Goal: Task Accomplishment & Management: Manage account settings

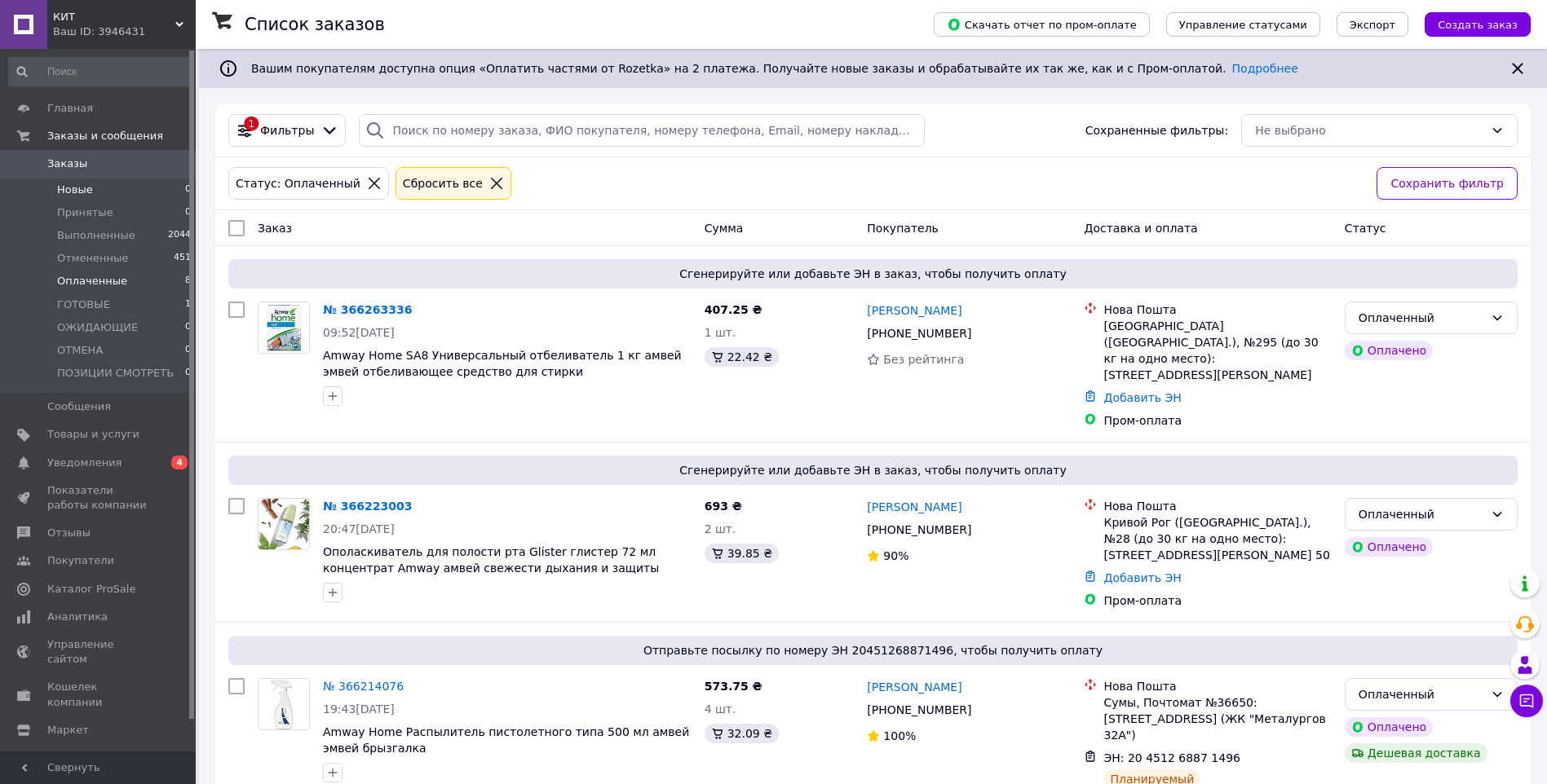
click at [98, 190] on li "Новые 0" at bounding box center [100, 190] width 200 height 23
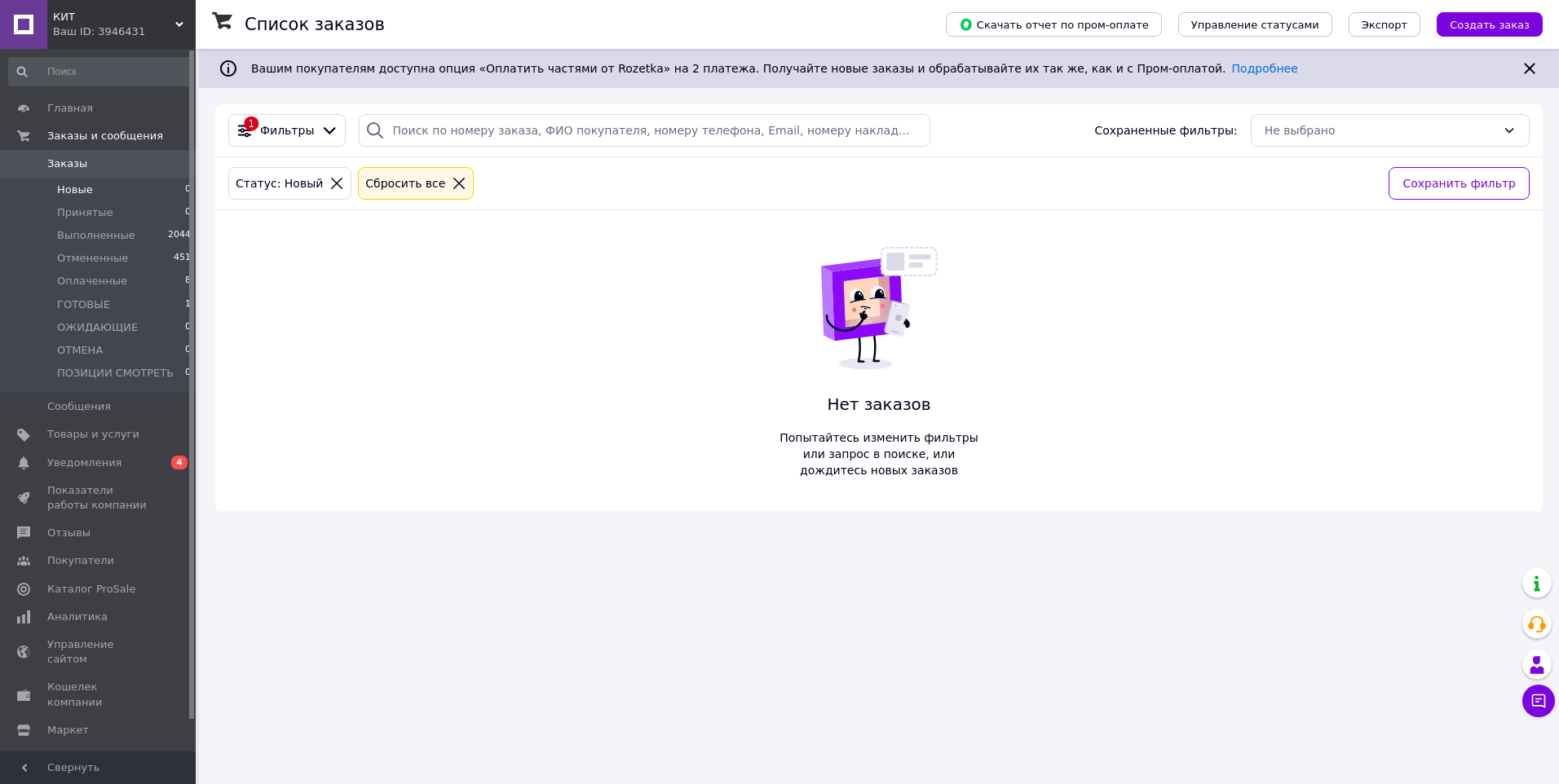
click at [1128, 600] on div "Список заказов Скачать отчет по пром-оплате Управление статусами Экспорт Создат…" at bounding box center [879, 392] width 1360 height 784
click at [109, 187] on li "Новые 0" at bounding box center [100, 190] width 200 height 23
click at [108, 212] on li "Принятые 0" at bounding box center [100, 213] width 200 height 23
click at [112, 281] on span "Оплаченные" at bounding box center [92, 281] width 70 height 15
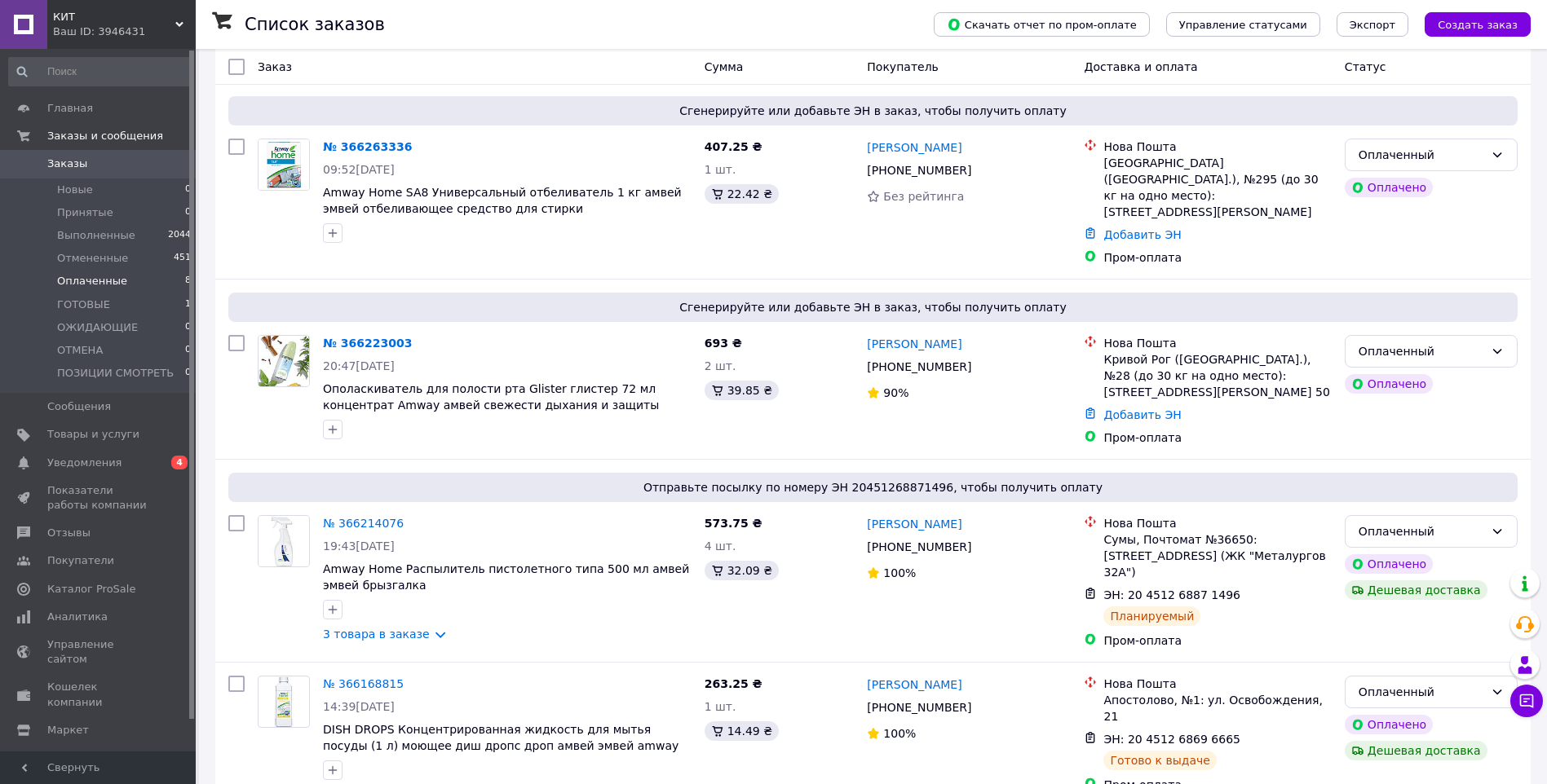
scroll to position [166, 0]
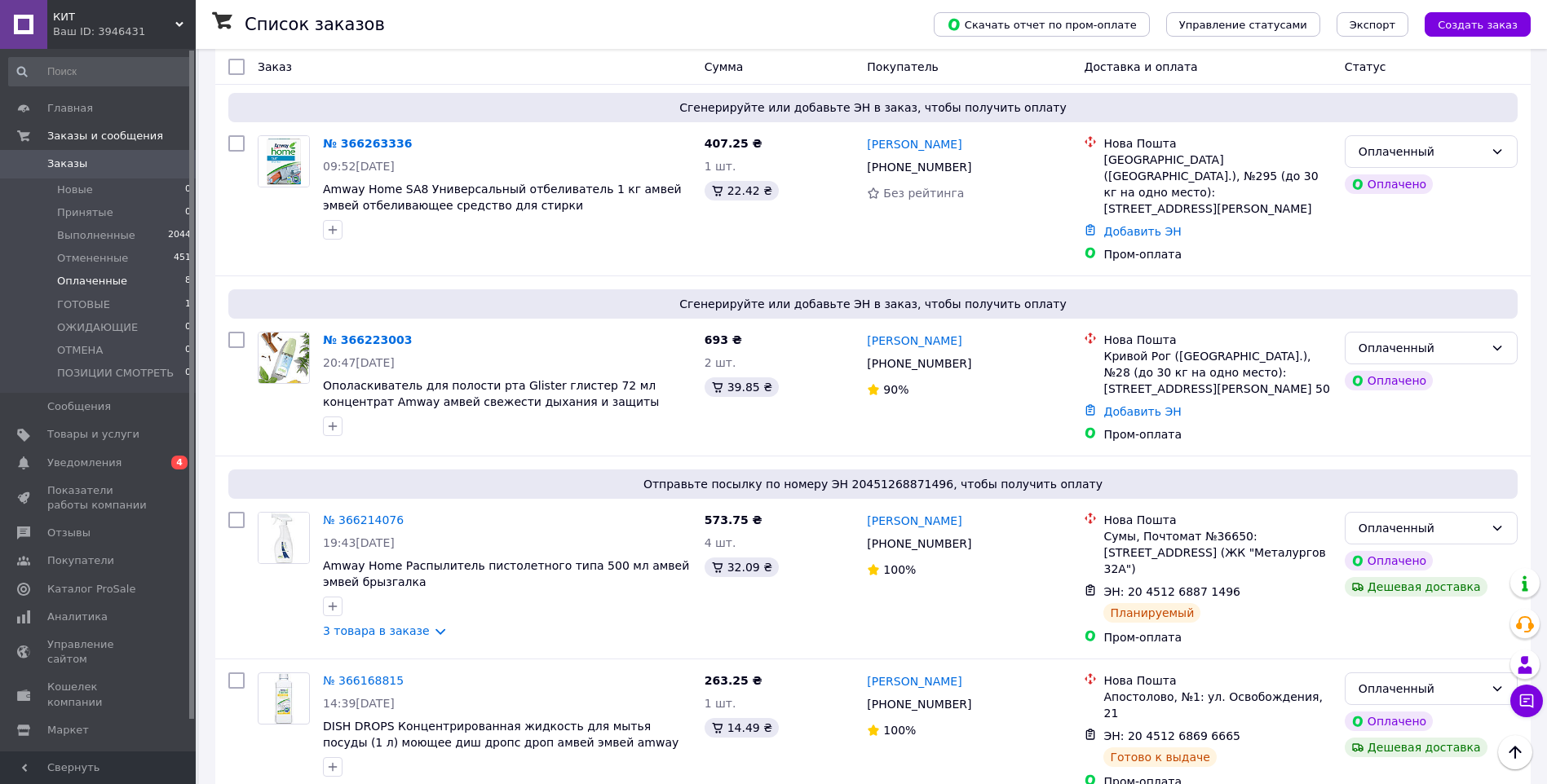
click at [83, 751] on span "Настройки" at bounding box center [77, 758] width 60 height 15
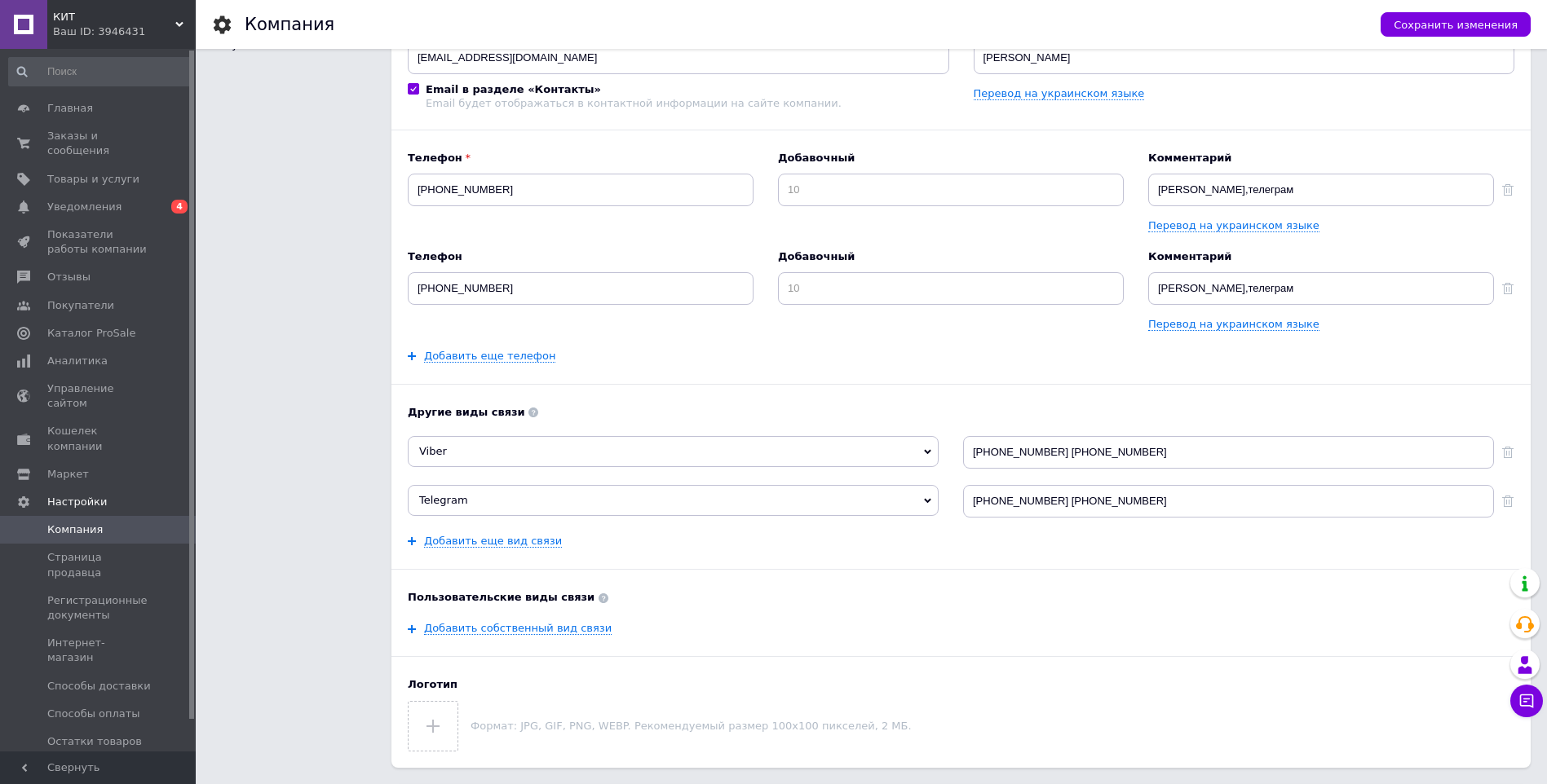
drag, startPoint x: 194, startPoint y: 665, endPoint x: 188, endPoint y: 711, distance: 46.4
click at [188, 711] on div "Главная Заказы и сообщения 0 0 Товары и услуги Уведомления 0 4 Показатели работ…" at bounding box center [98, 400] width 196 height 703
drag, startPoint x: 192, startPoint y: 665, endPoint x: 195, endPoint y: 712, distance: 47.1
click at [195, 712] on div "Главная Заказы и сообщения 0 0 Товары и услуги Уведомления 0 4 Показатели работ…" at bounding box center [98, 400] width 196 height 703
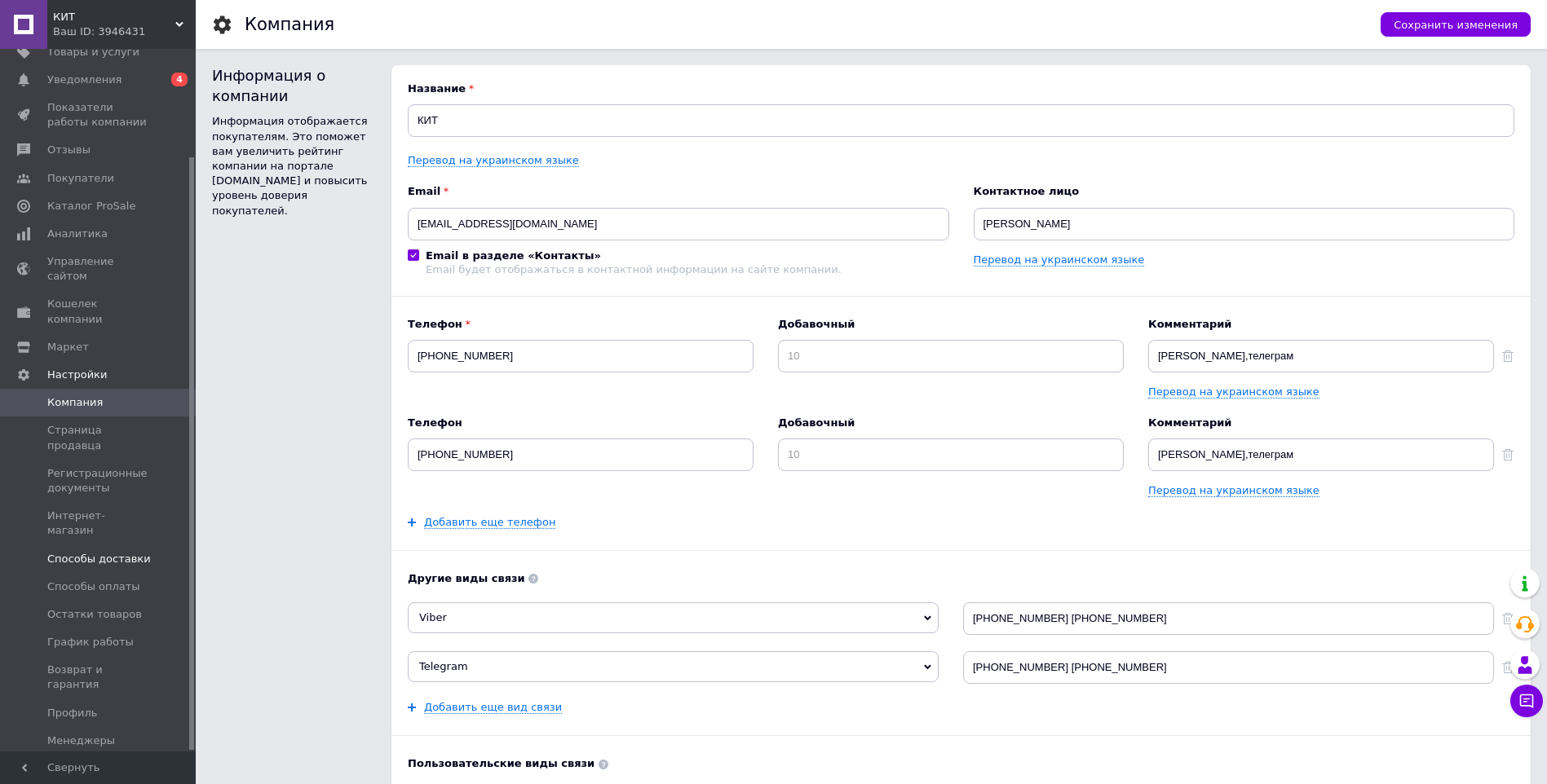
click at [115, 552] on span "Способы доставки" at bounding box center [98, 559] width 103 height 15
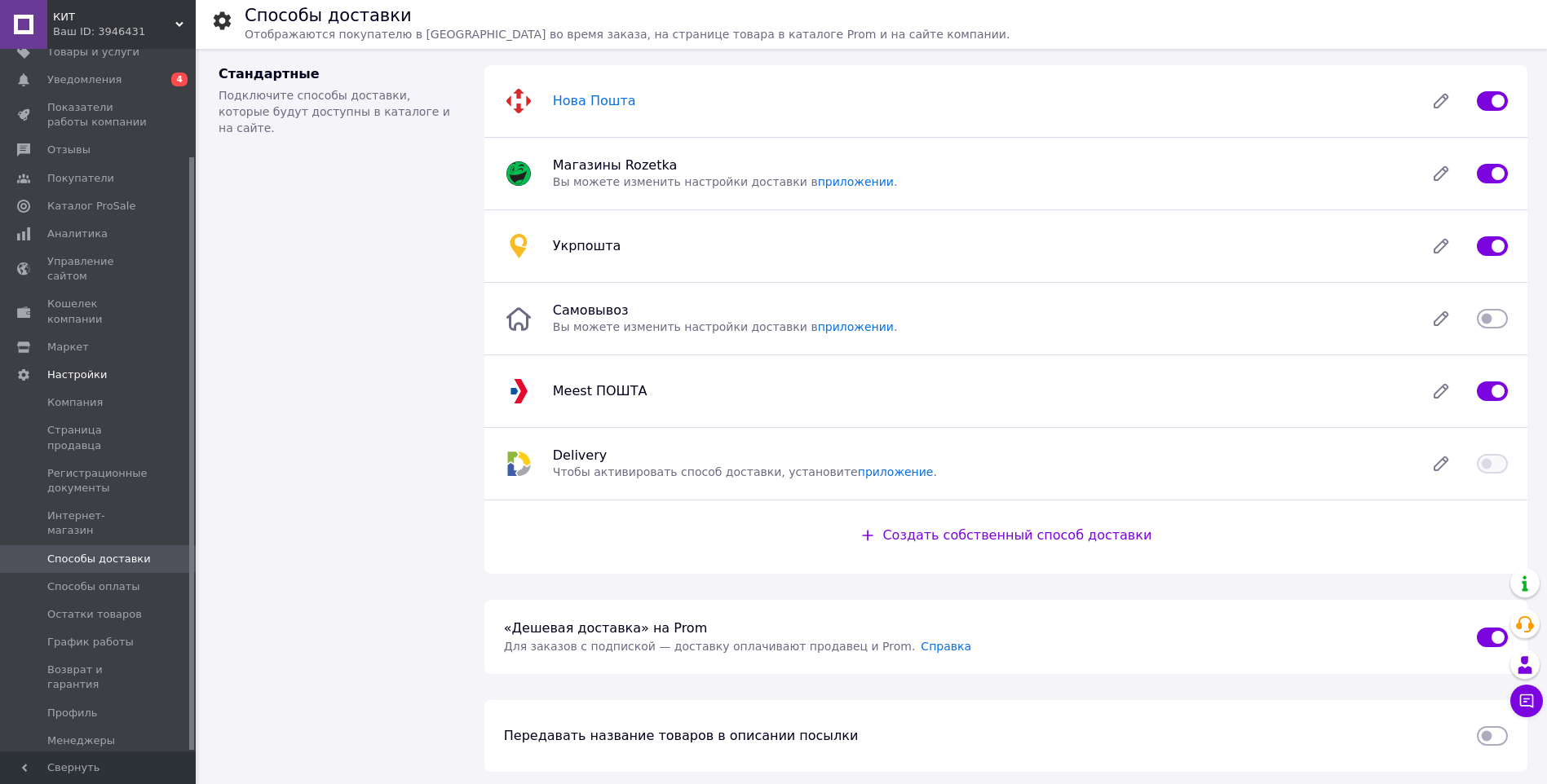
click at [589, 98] on span "Нова Пошта" at bounding box center [594, 100] width 84 height 16
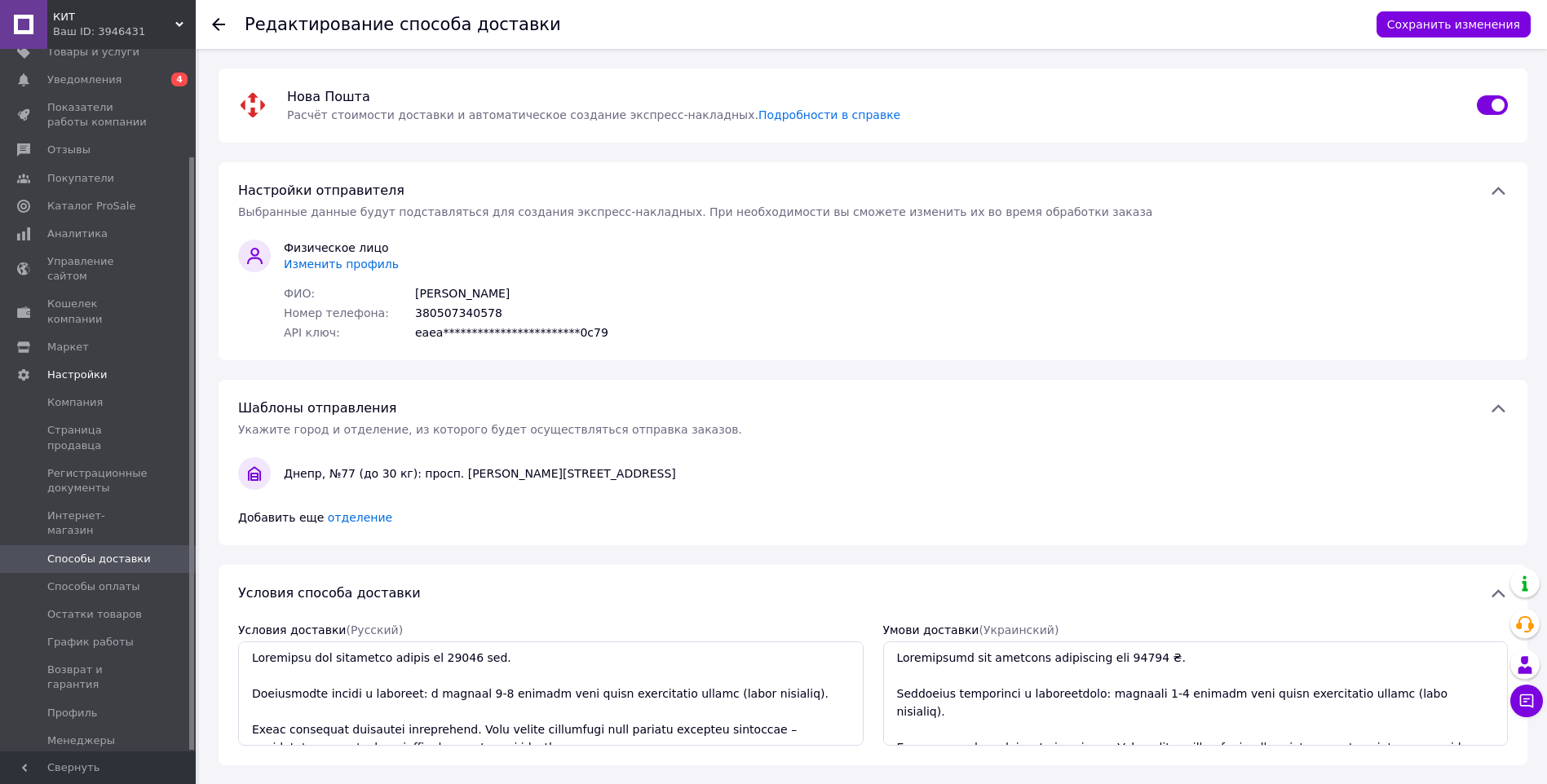
click at [337, 265] on span "Изменить профиль" at bounding box center [341, 264] width 115 height 13
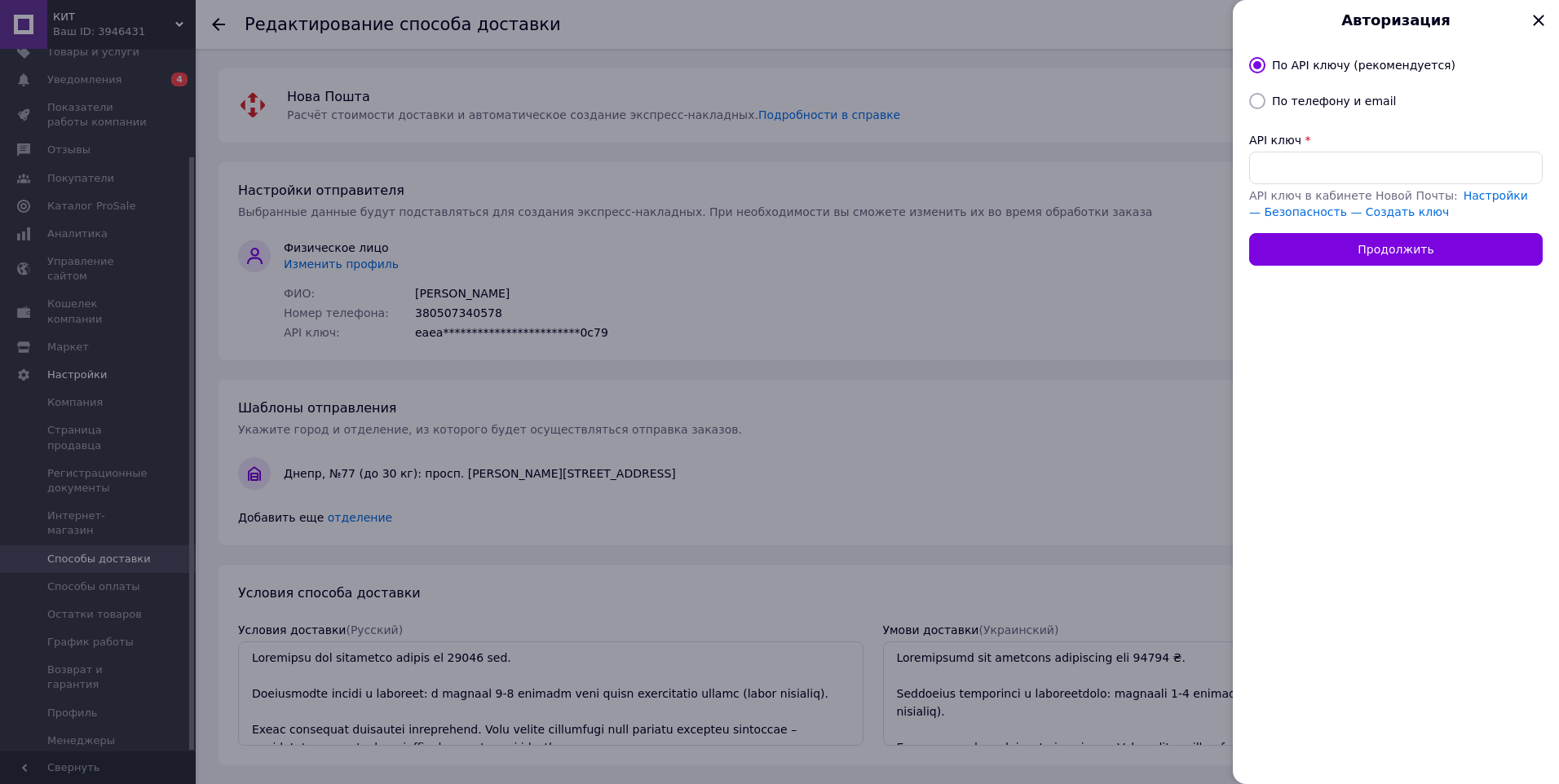
click at [1539, 16] on icon at bounding box center [1539, 21] width 28 height 28
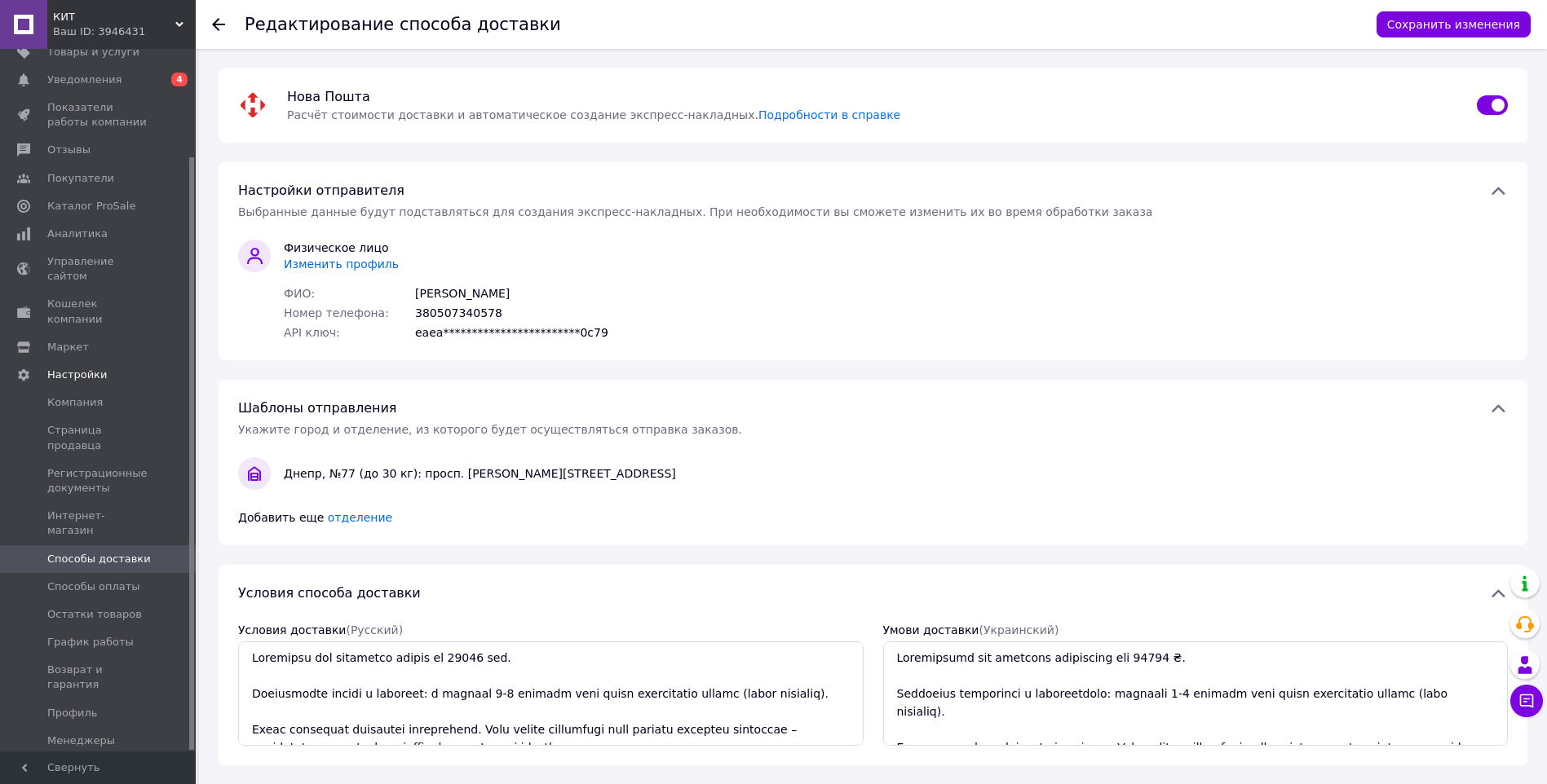
click at [348, 265] on span "Изменить профиль" at bounding box center [341, 264] width 115 height 13
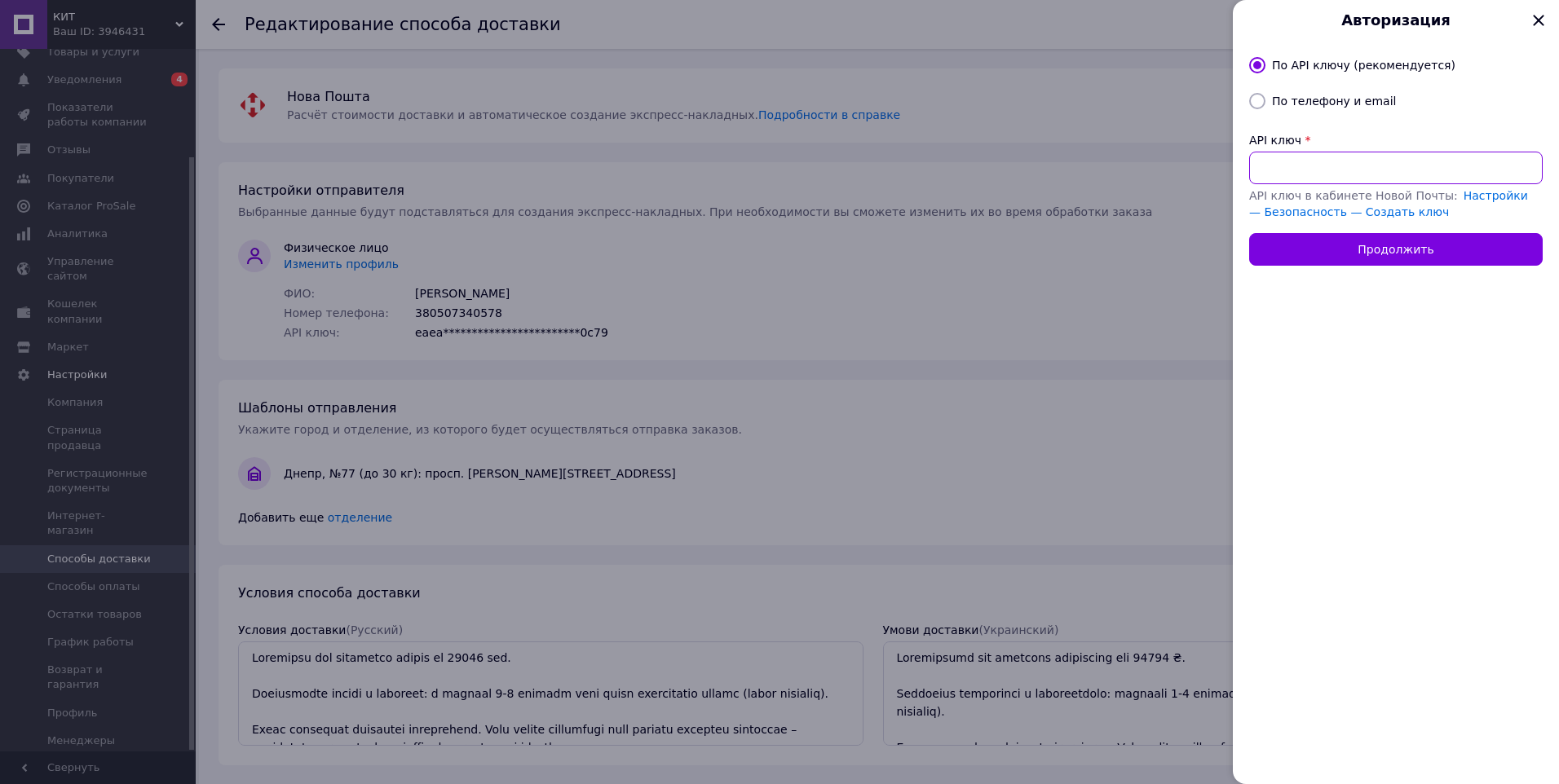
paste input "2df720932c180c2b78204794ca79f1bc"
type input "2df720932c180c2b78204794ca79f1bc"
click at [1336, 243] on button "Продолжить" at bounding box center [1396, 249] width 294 height 32
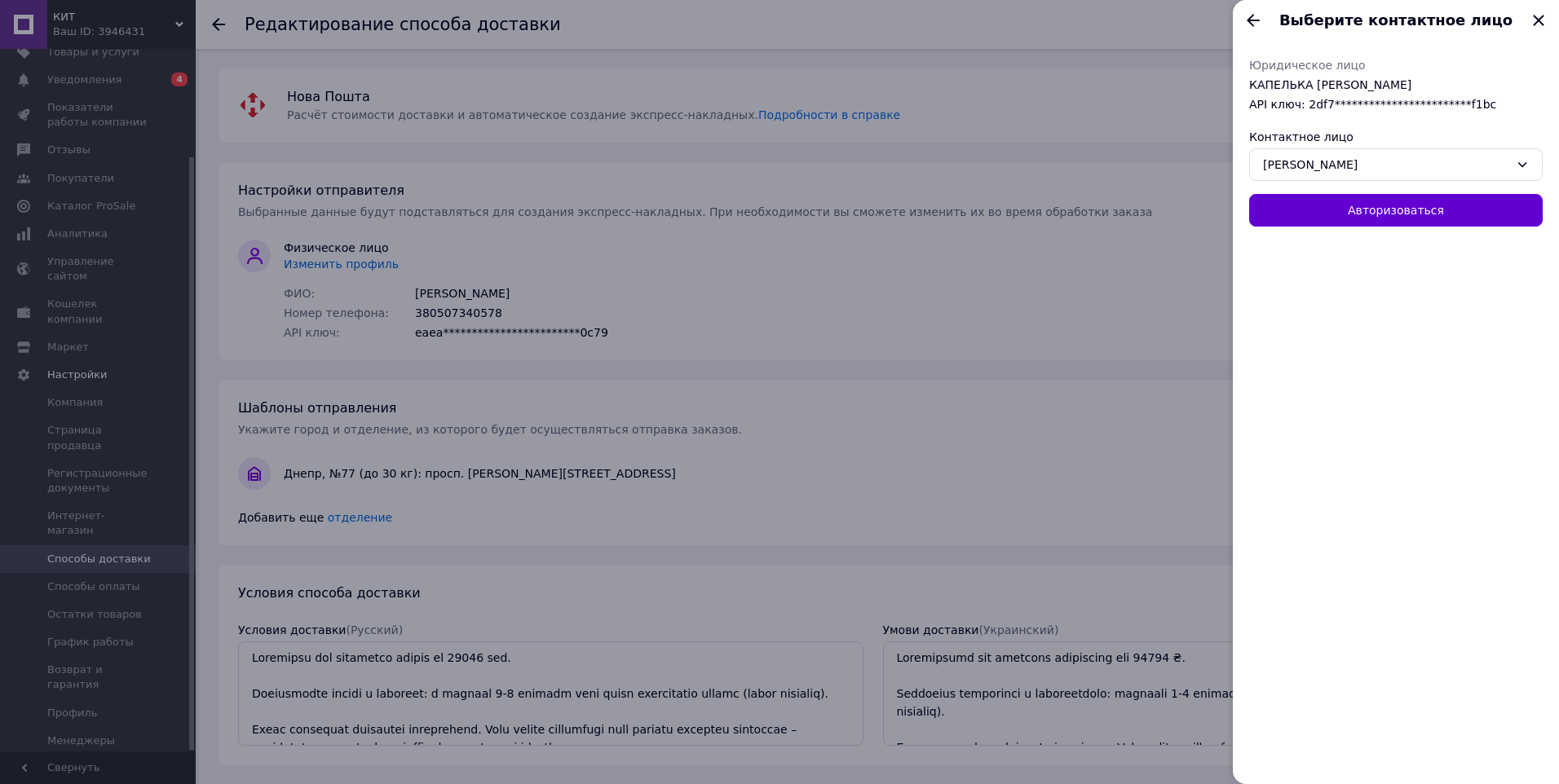
click at [1330, 213] on button "Авторизоваться" at bounding box center [1396, 210] width 294 height 32
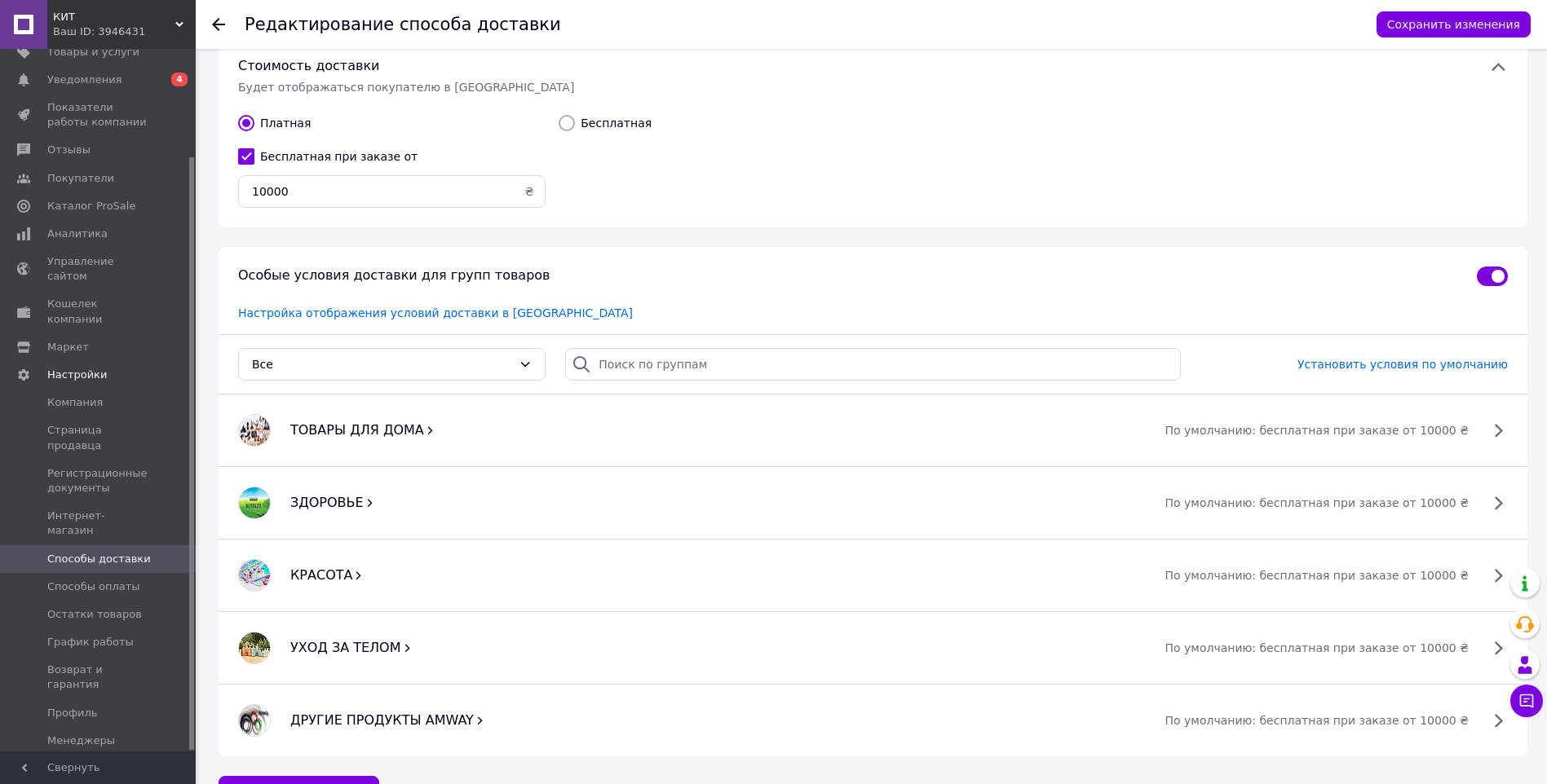
scroll to position [925, 0]
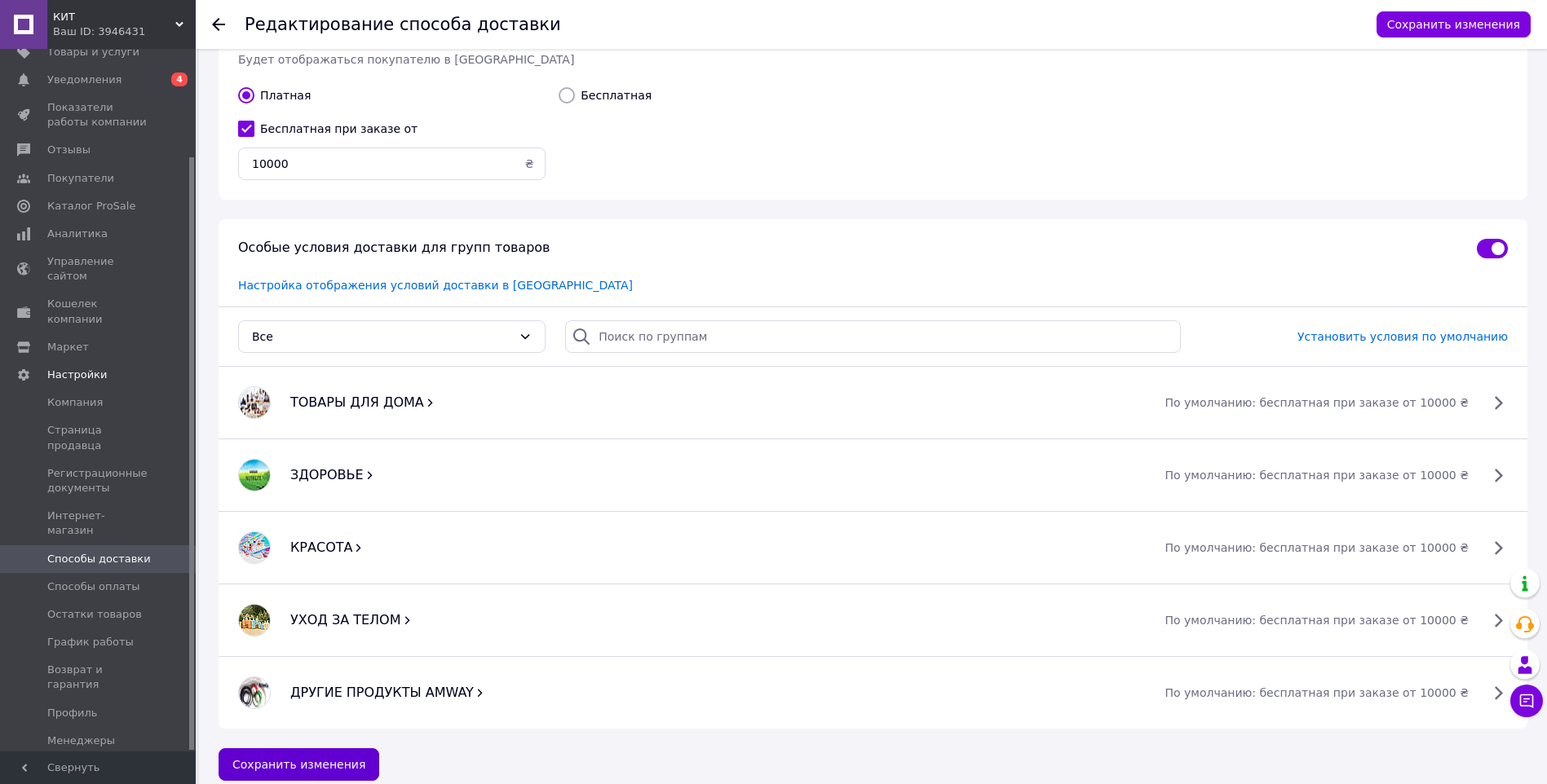
click at [304, 750] on button "Сохранить изменения" at bounding box center [299, 764] width 160 height 32
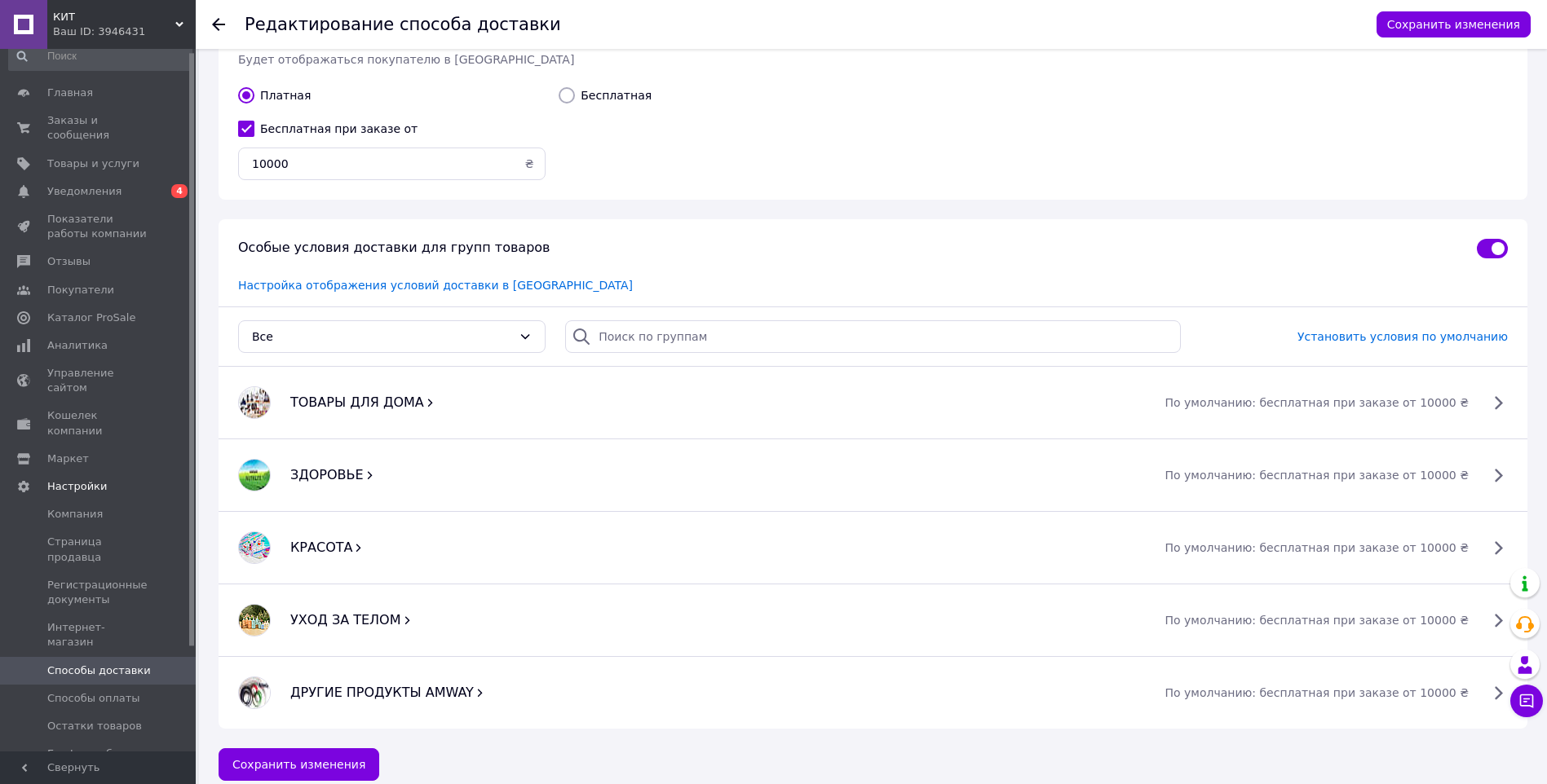
scroll to position [0, 0]
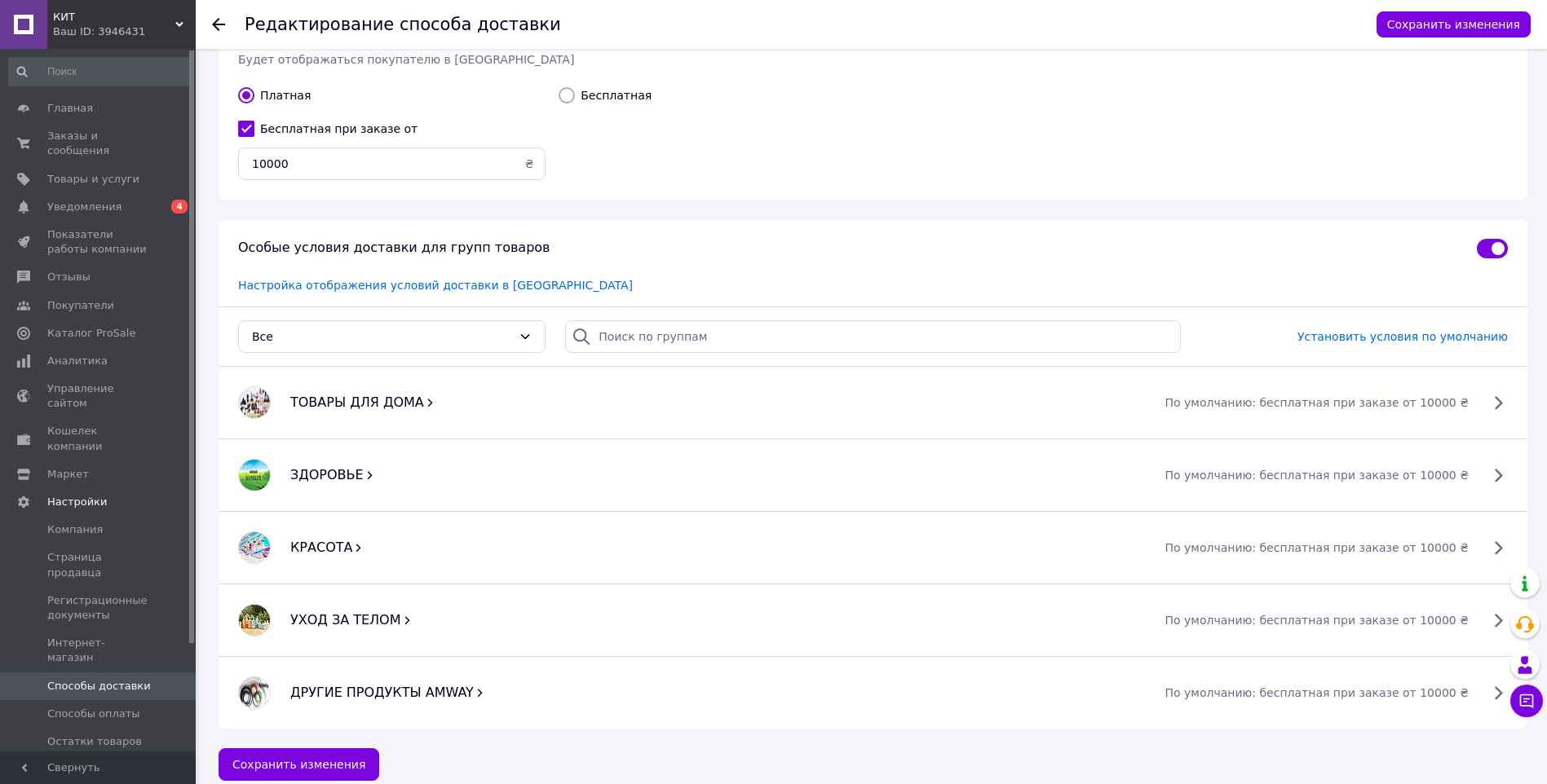
drag, startPoint x: 192, startPoint y: 180, endPoint x: 200, endPoint y: 71, distance: 109.3
click at [106, 130] on span "Заказы и сообщения" at bounding box center [98, 143] width 103 height 29
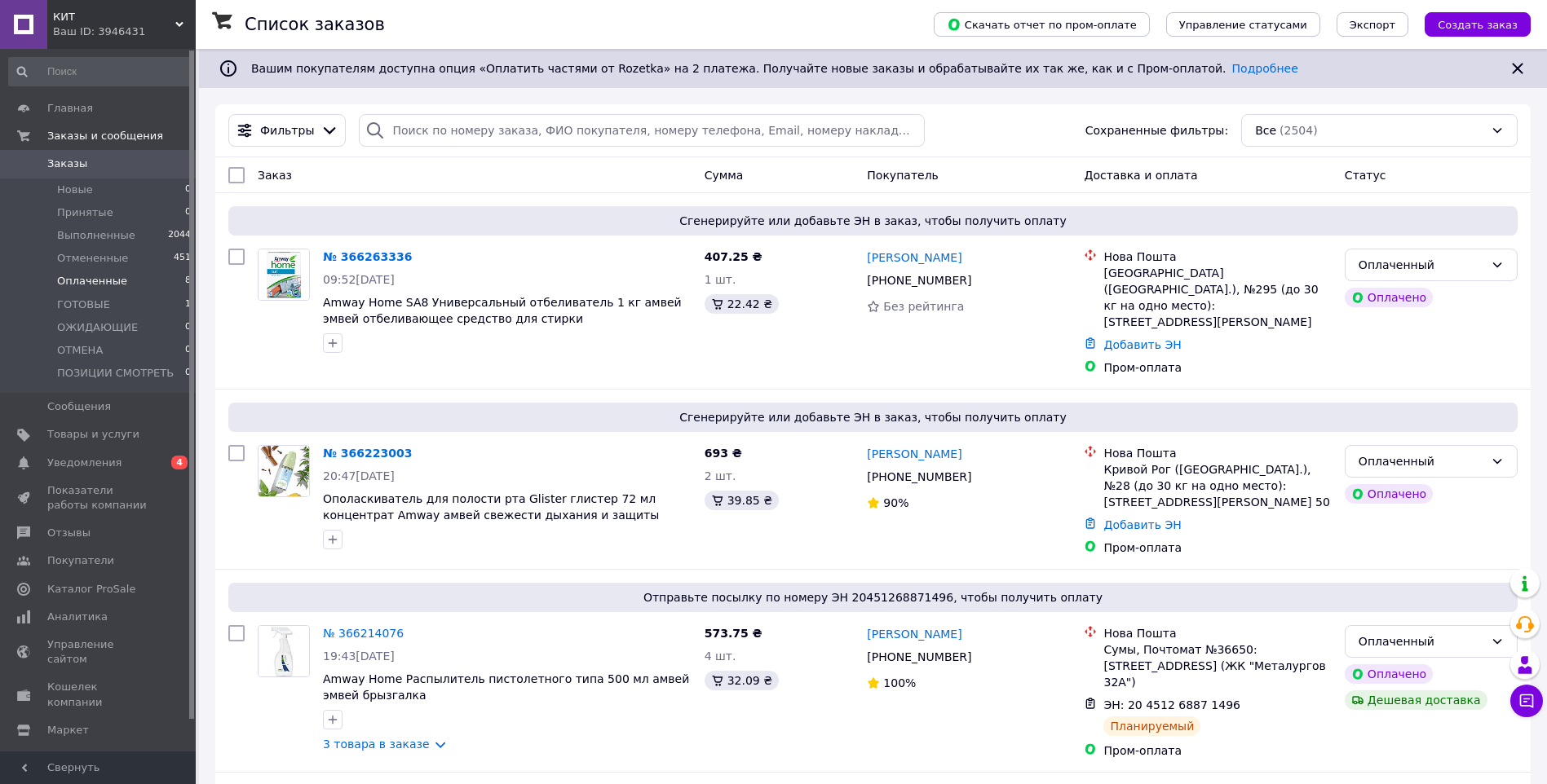
click at [108, 275] on span "Оплаченные" at bounding box center [92, 281] width 70 height 15
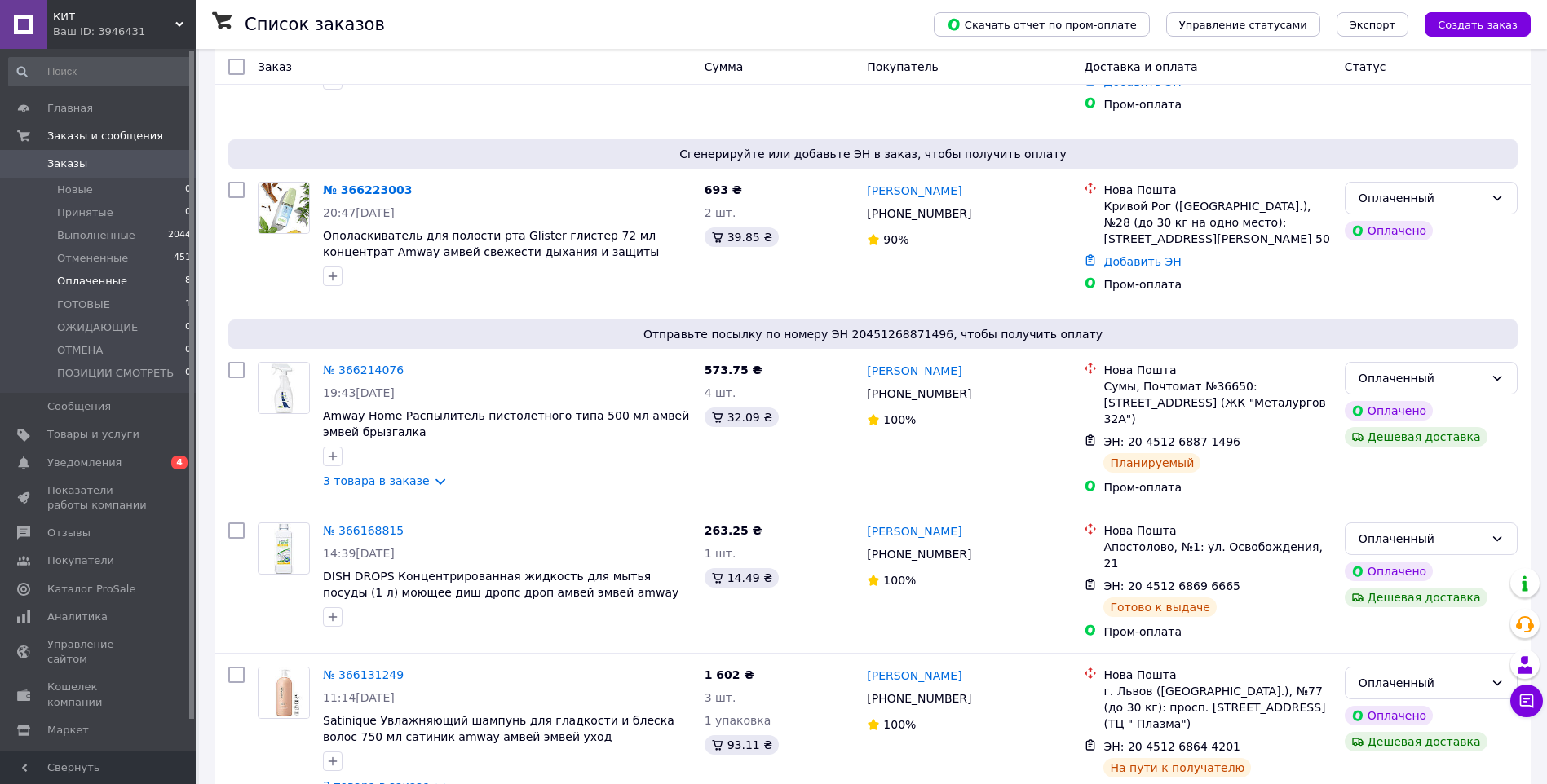
scroll to position [330, 0]
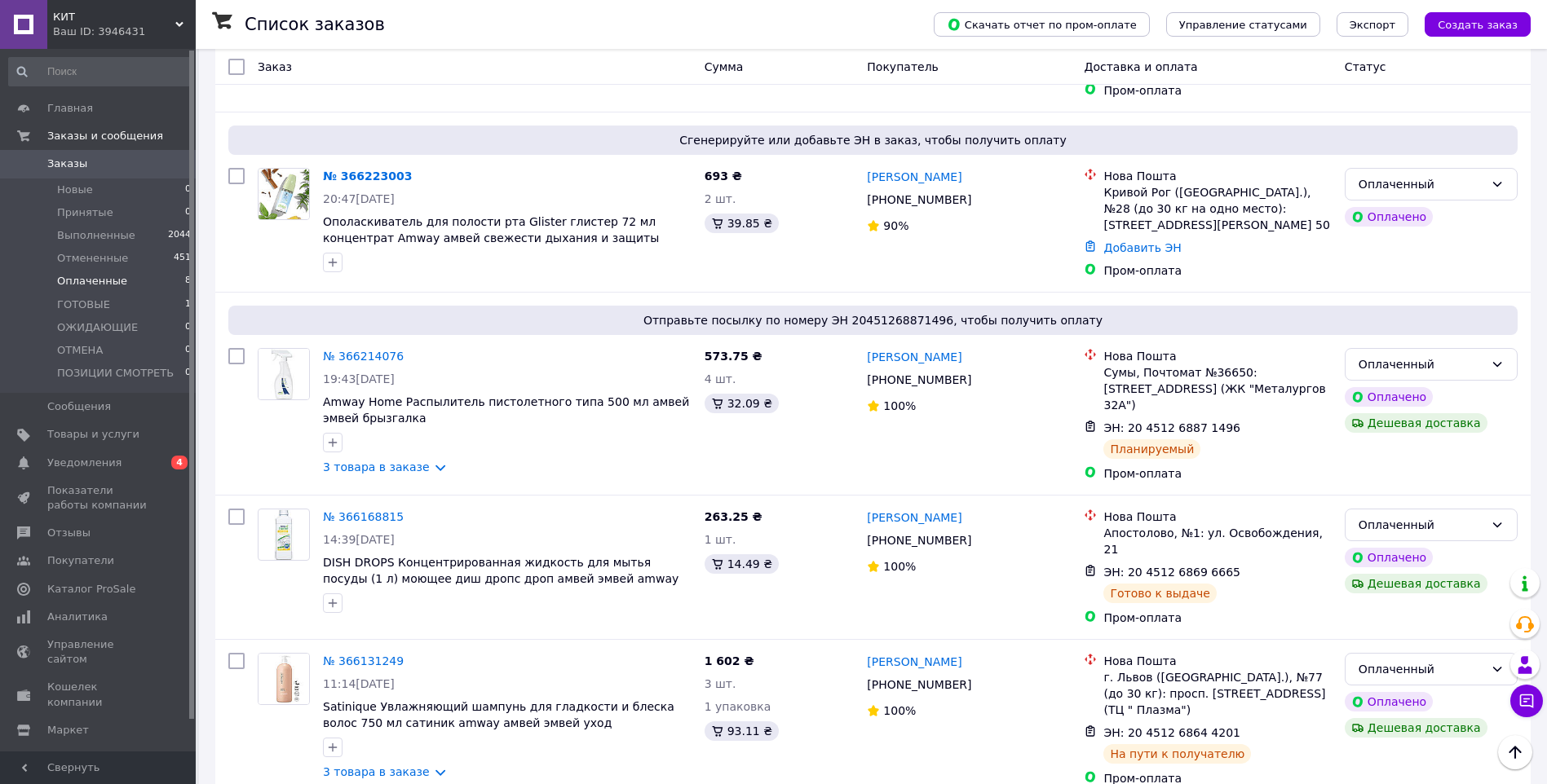
click at [370, 350] on link "№ 366214076" at bounding box center [363, 356] width 81 height 13
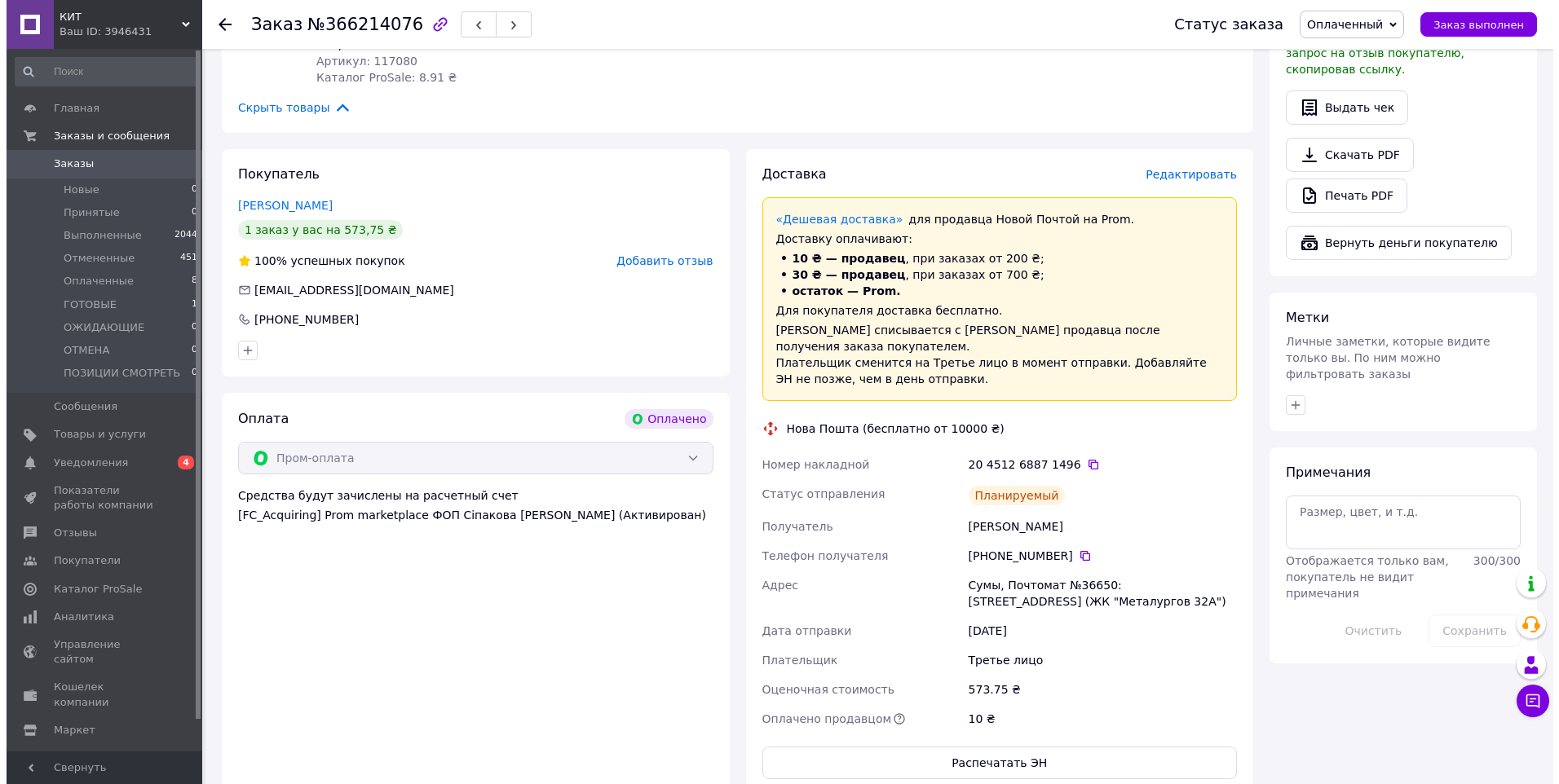
scroll to position [543, 0]
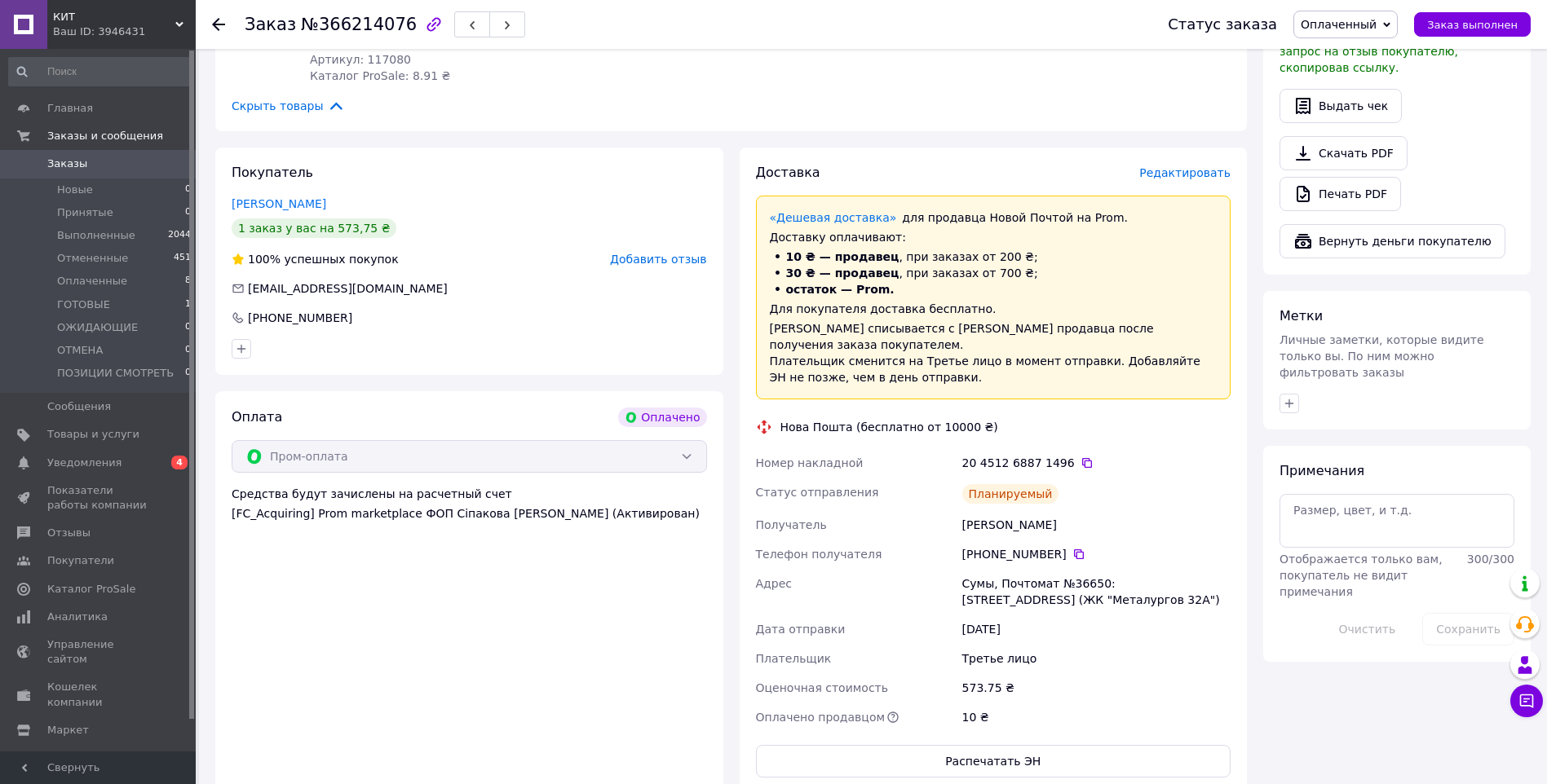
click at [1180, 176] on span "Редактировать" at bounding box center [1185, 173] width 91 height 13
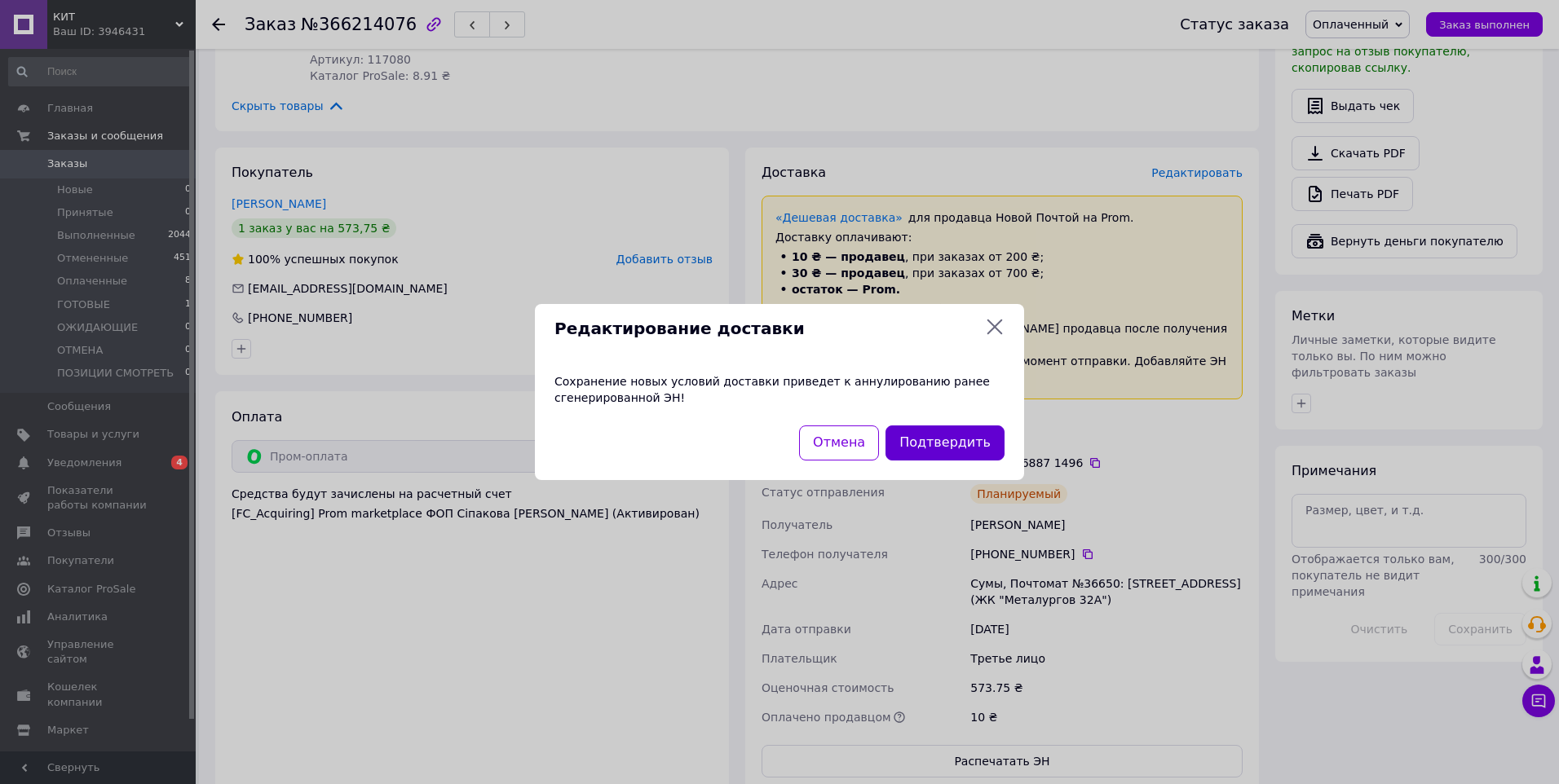
click at [922, 435] on button "Подтвердить" at bounding box center [945, 442] width 119 height 35
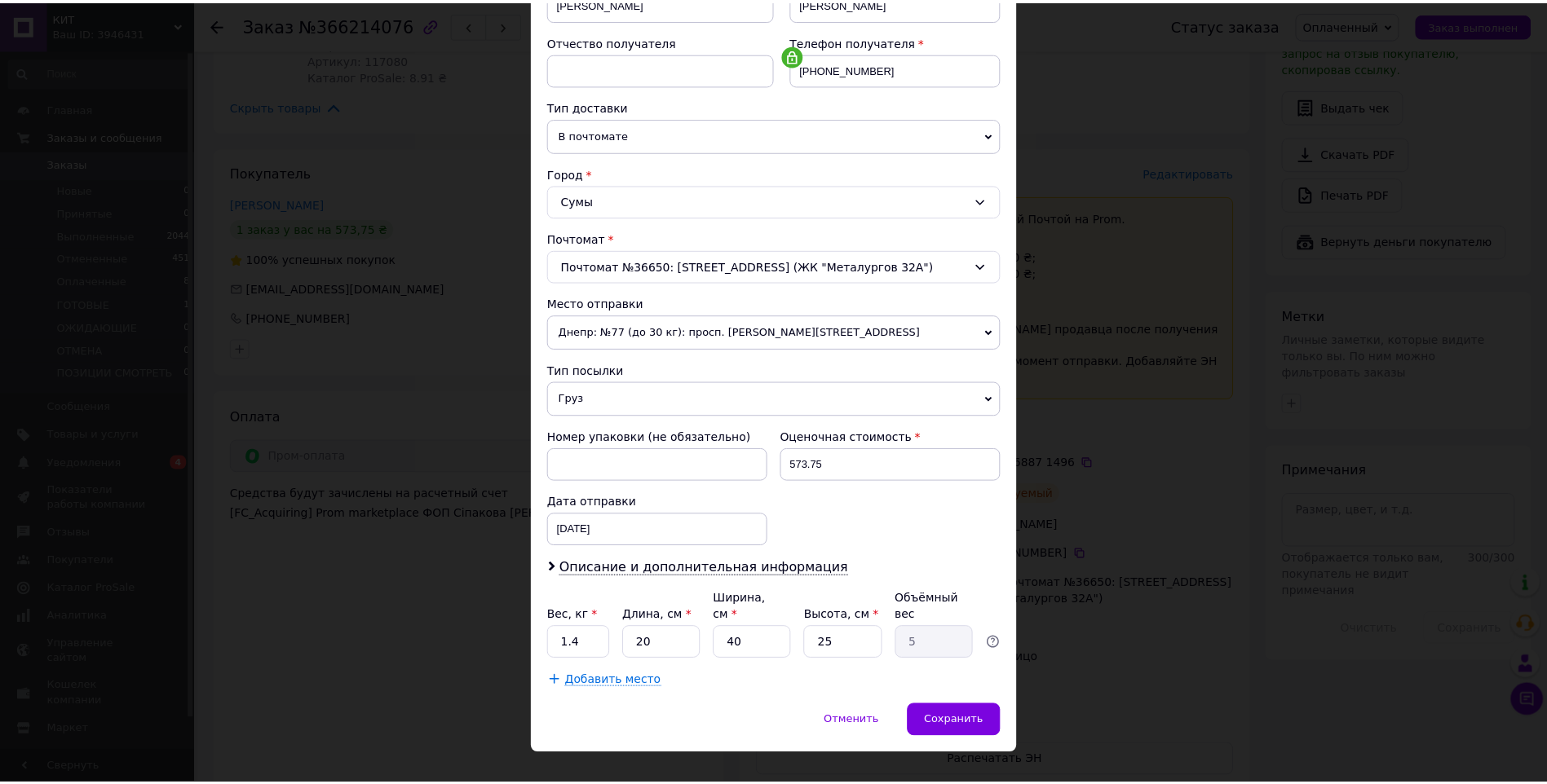
scroll to position [299, 0]
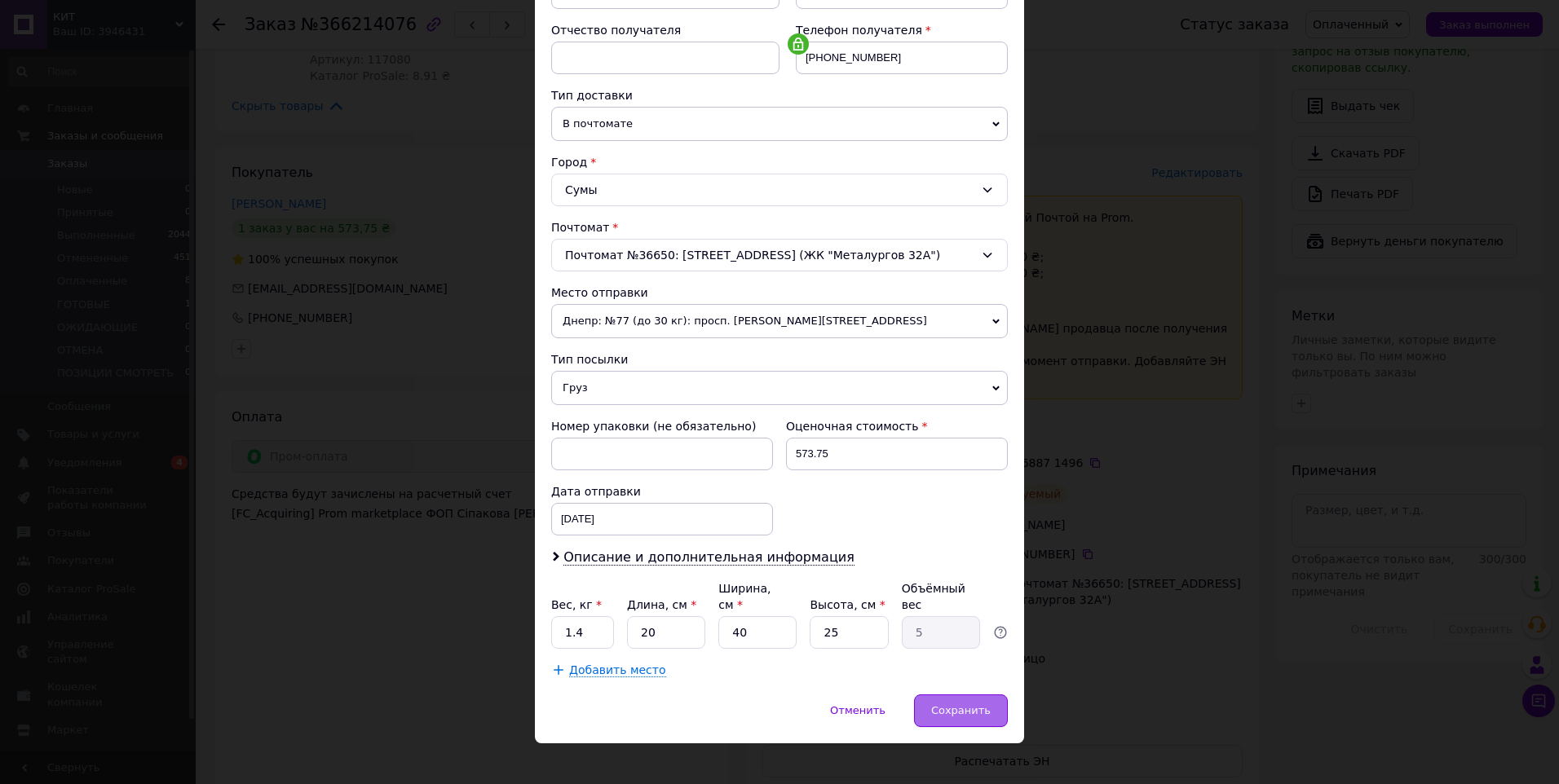
click at [955, 705] on span "Сохранить" at bounding box center [962, 710] width 60 height 12
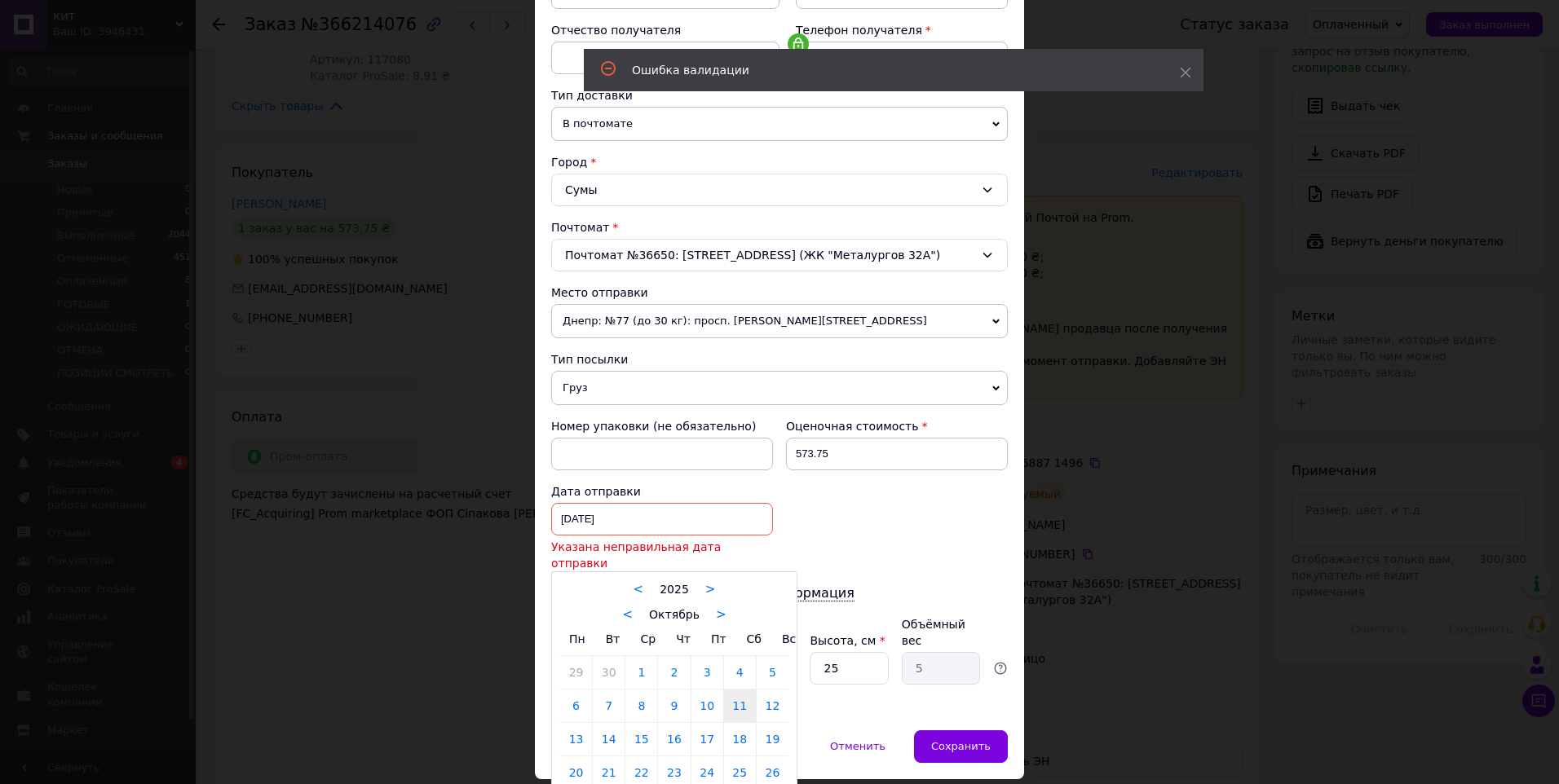
click at [567, 517] on div "[DATE] < 2025 > < Октябрь > Пн Вт Ср Чт Пт Сб Вс 29 30 1 2 3 4 5 6 7 8 9 10 11 …" at bounding box center [662, 519] width 222 height 32
click at [777, 691] on link "12" at bounding box center [773, 705] width 31 height 32
type input "[DATE]"
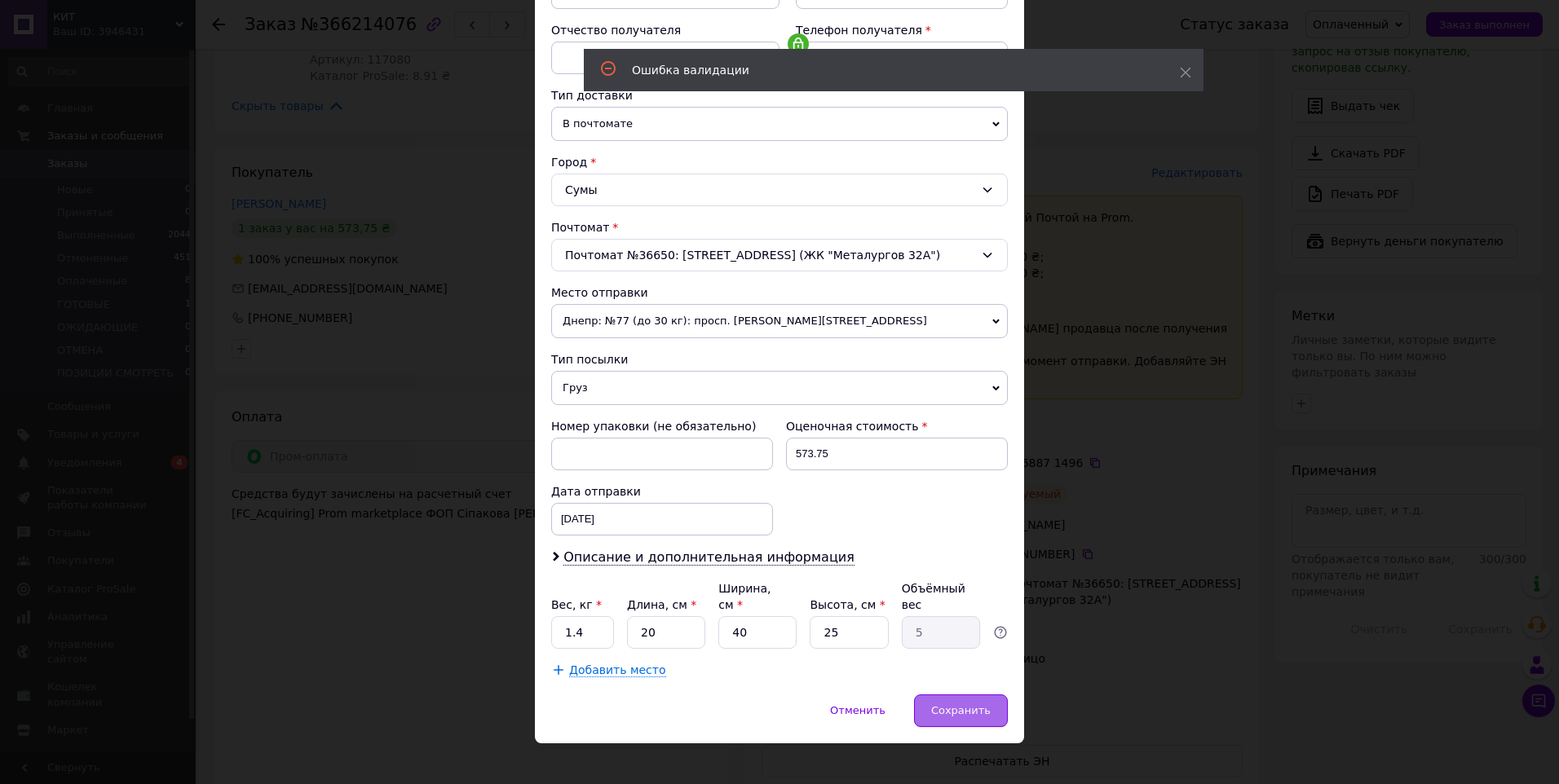
click at [967, 705] on span "Сохранить" at bounding box center [962, 710] width 60 height 12
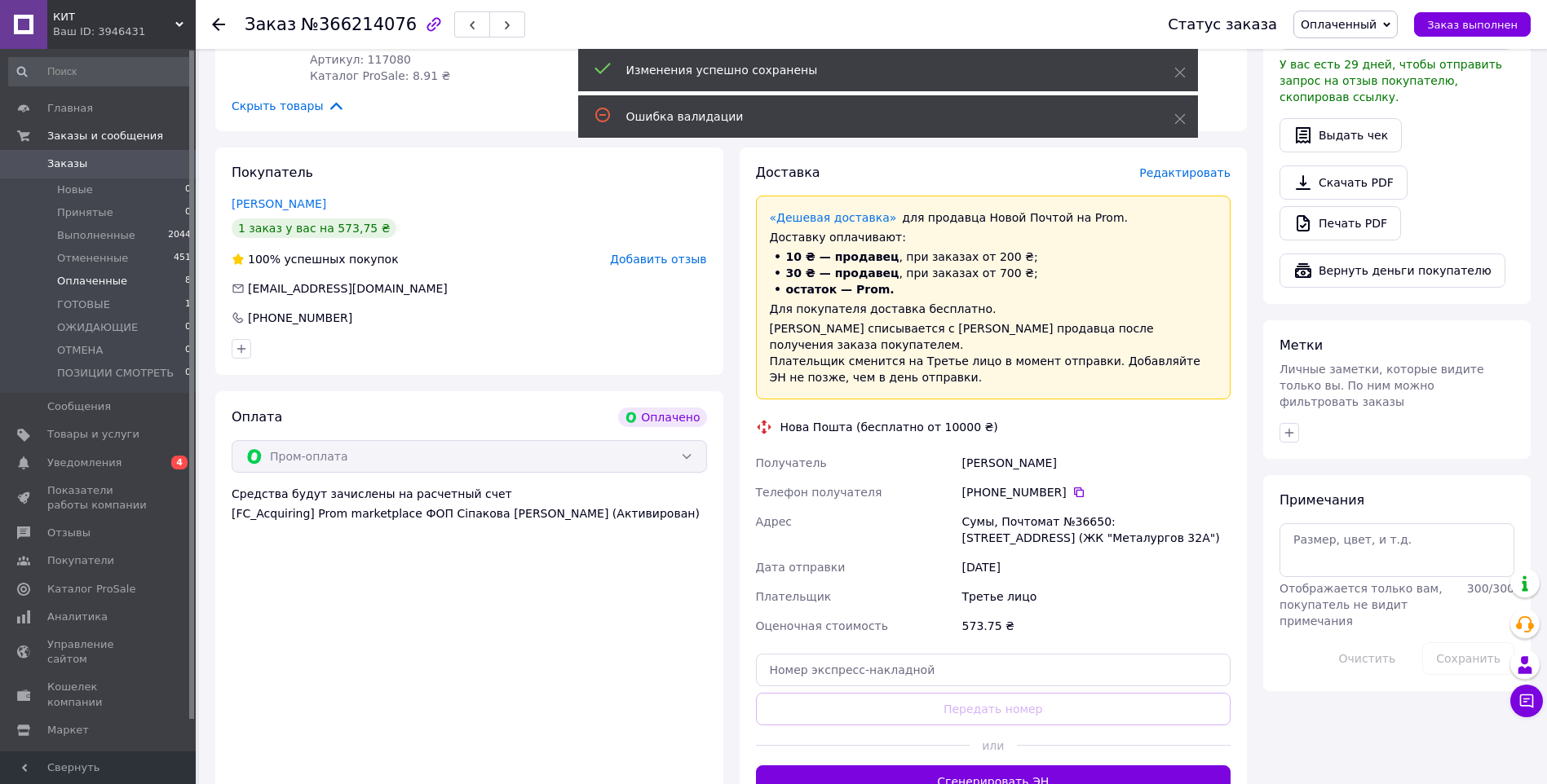
click at [84, 275] on span "Оплаченные" at bounding box center [92, 281] width 70 height 15
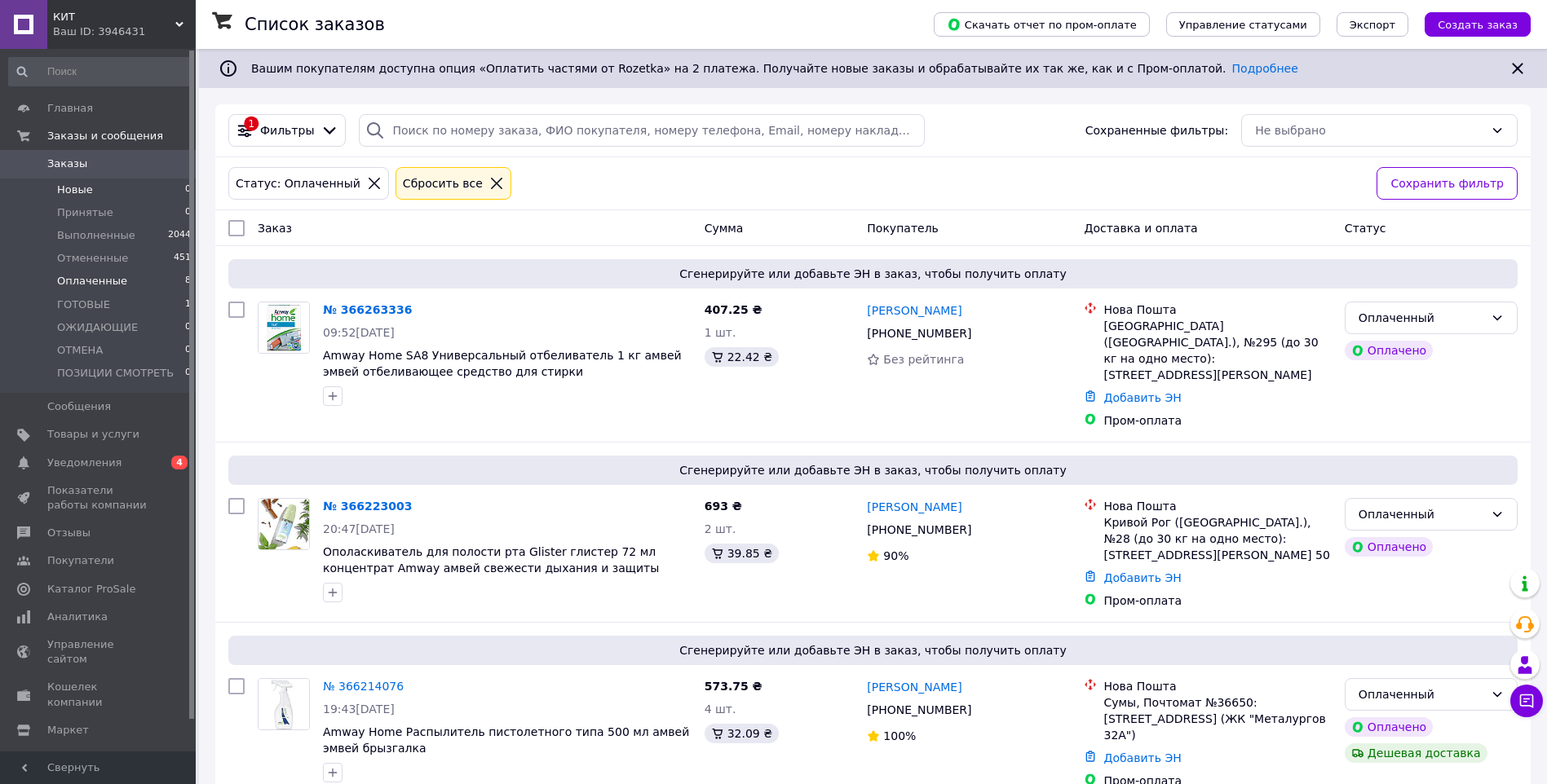
click at [81, 189] on span "Новые" at bounding box center [74, 190] width 36 height 15
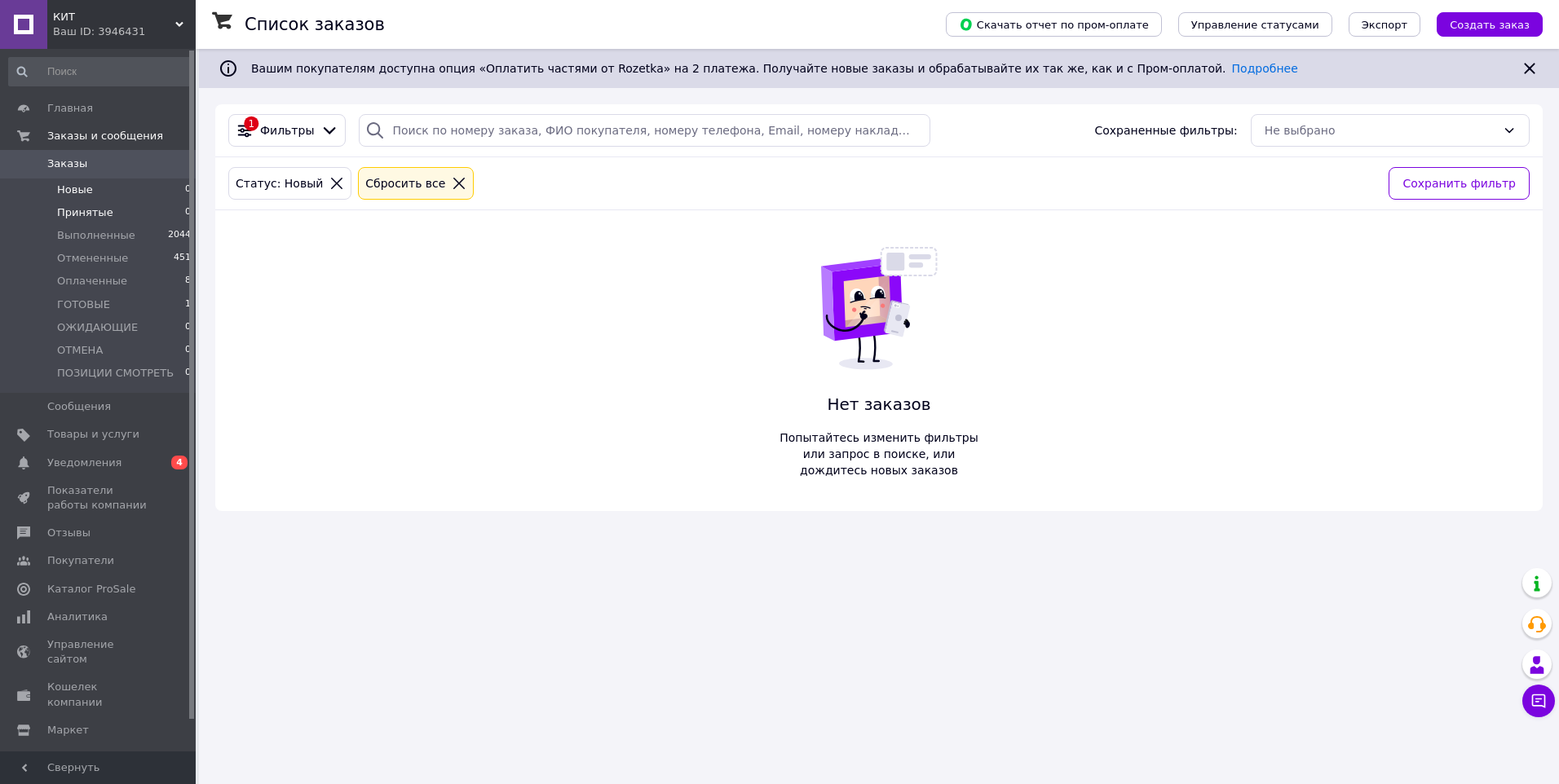
click at [83, 205] on span "Принятые" at bounding box center [85, 213] width 56 height 15
click at [93, 279] on span "Оплаченные" at bounding box center [92, 281] width 70 height 15
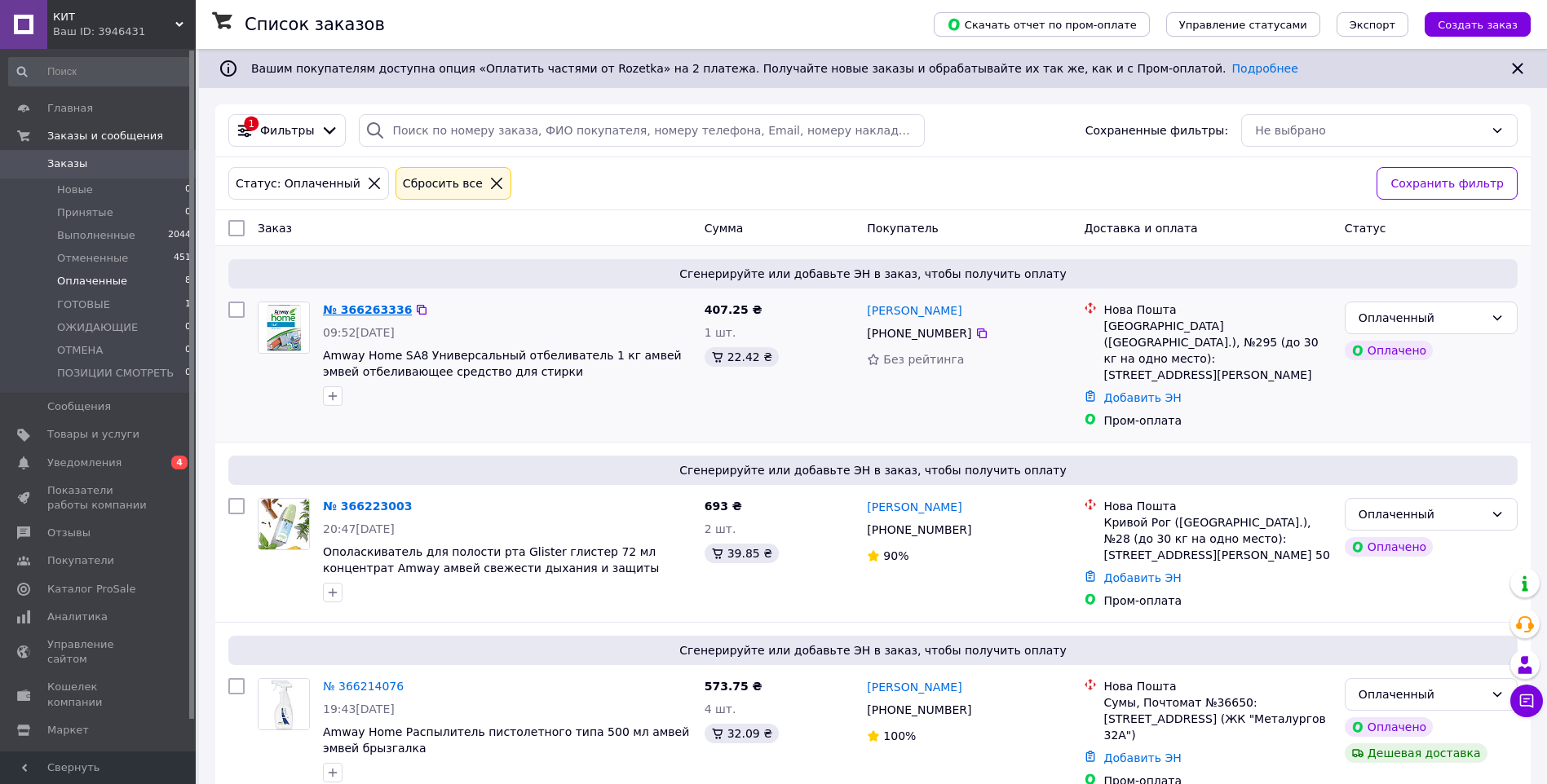
click at [347, 309] on link "№ 366263336" at bounding box center [366, 310] width 89 height 13
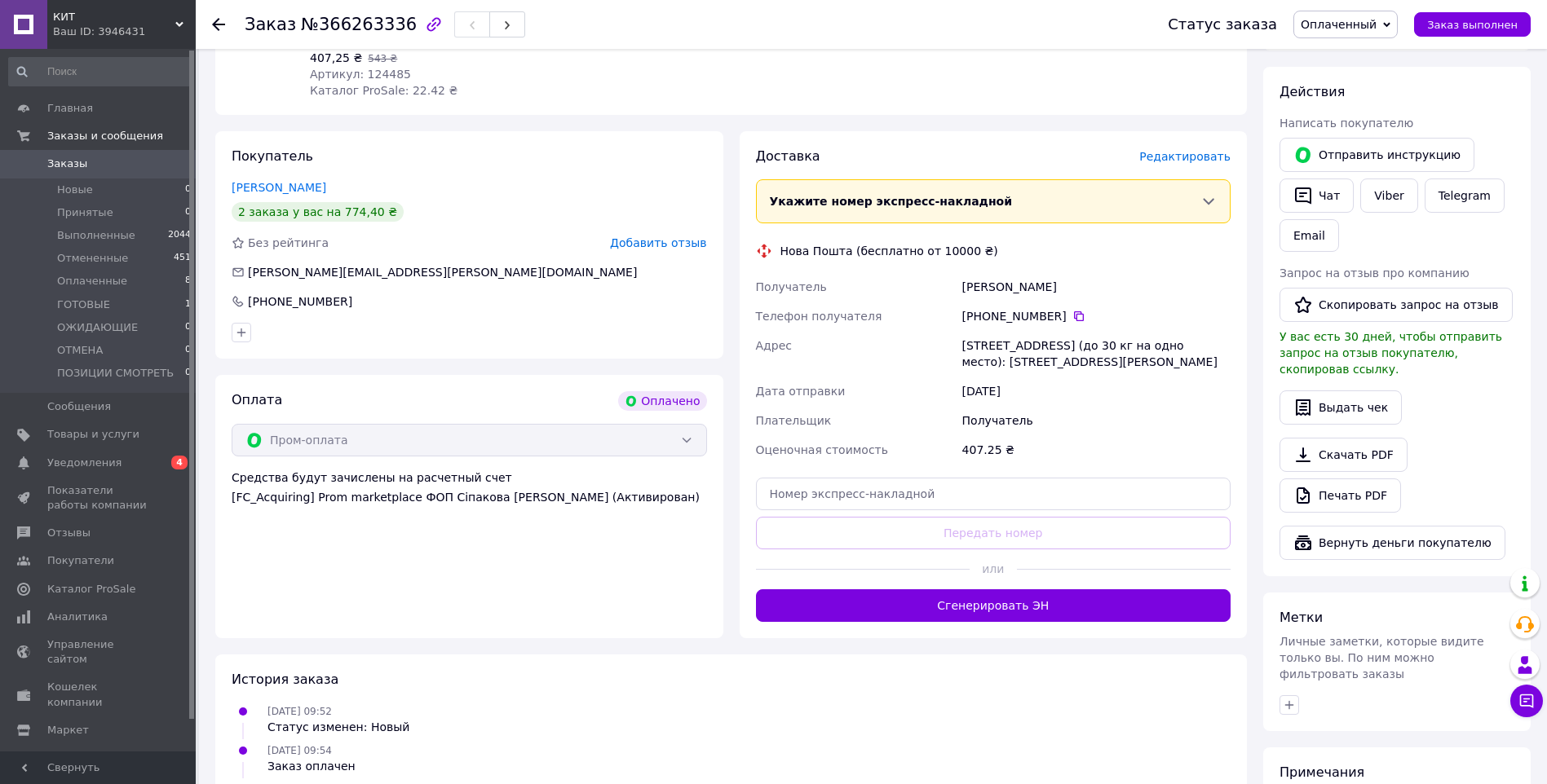
scroll to position [366, 0]
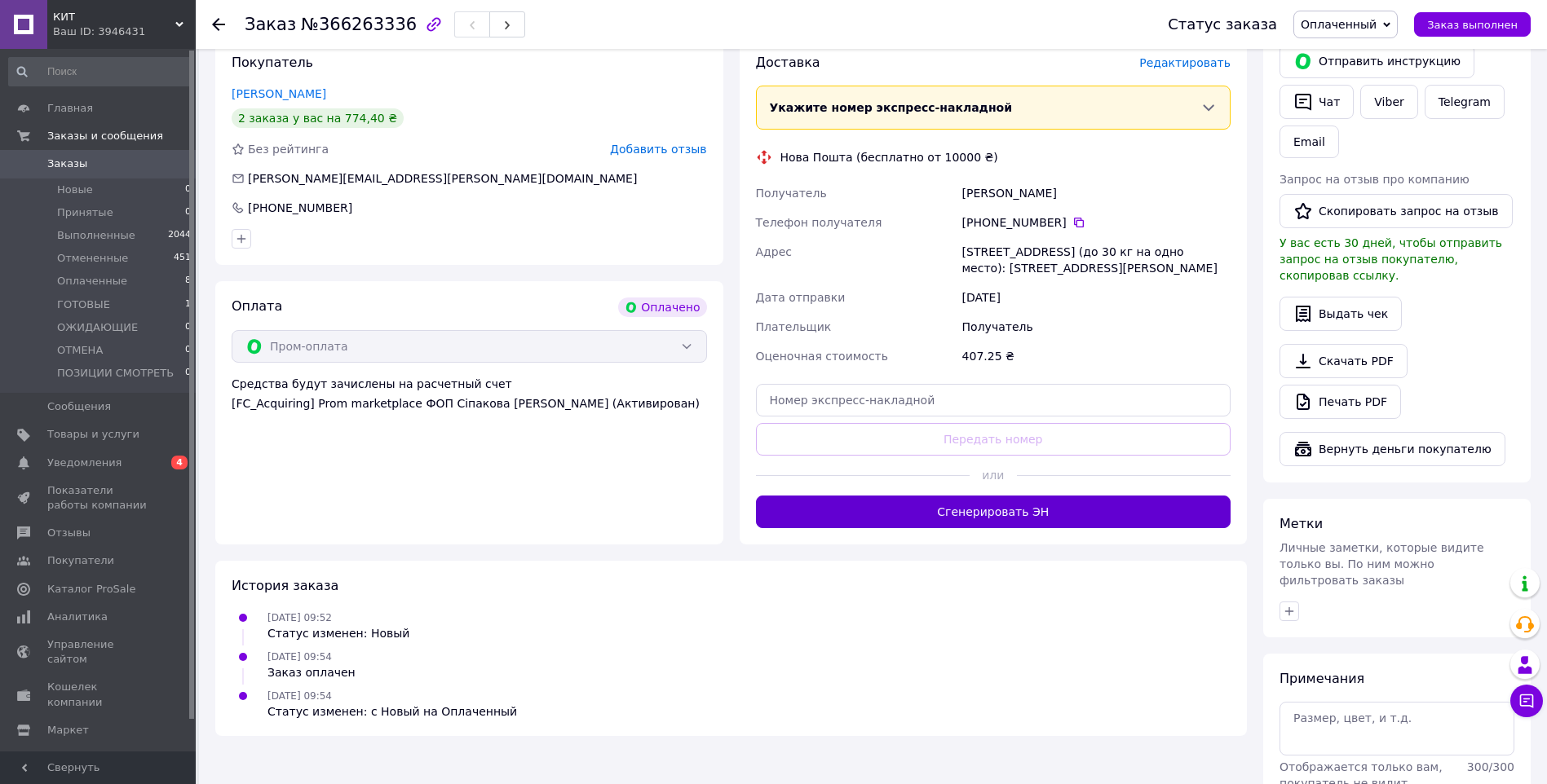
click at [1066, 495] on button "Сгенерировать ЭН" at bounding box center [994, 511] width 476 height 32
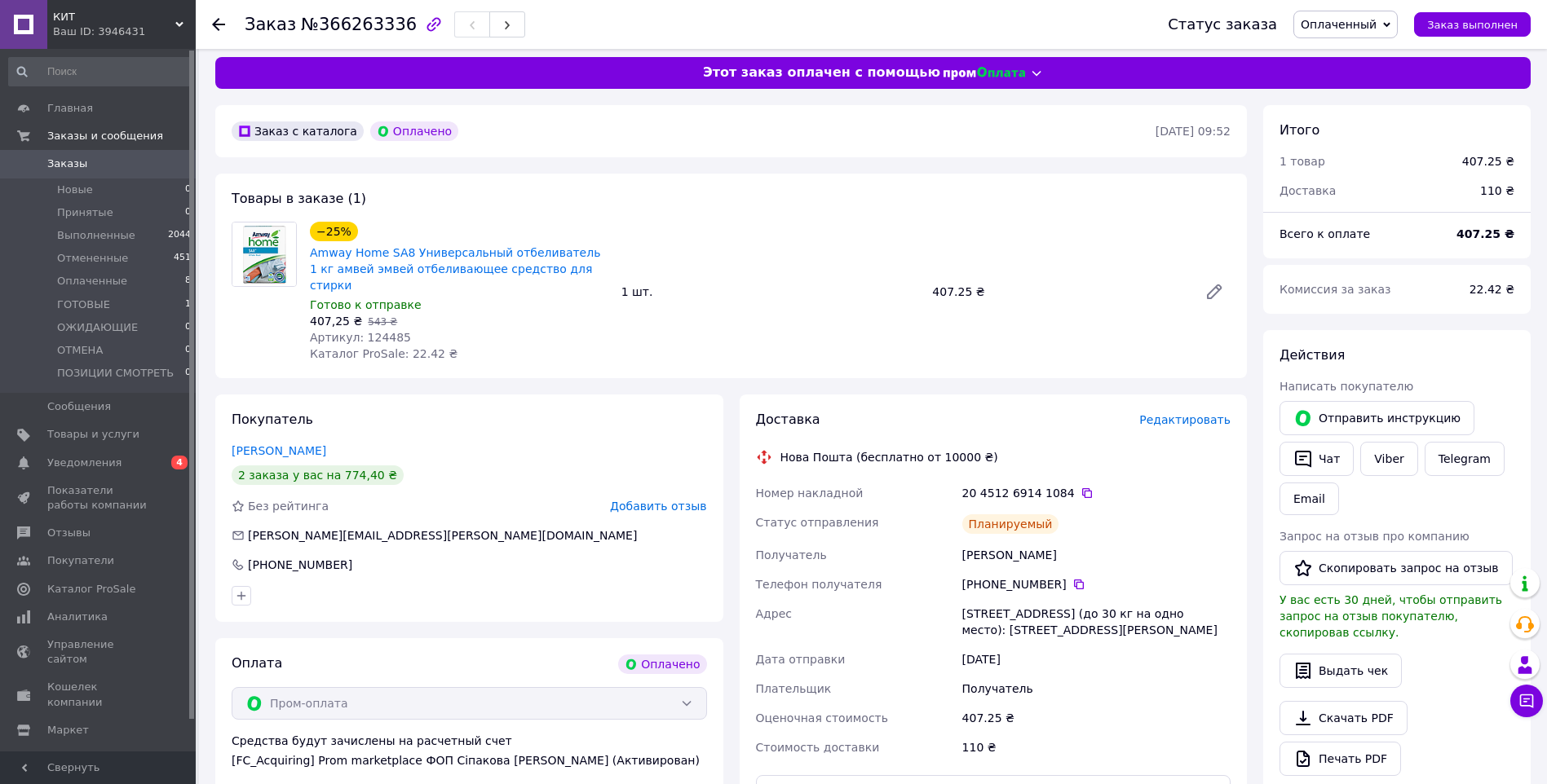
scroll to position [0, 0]
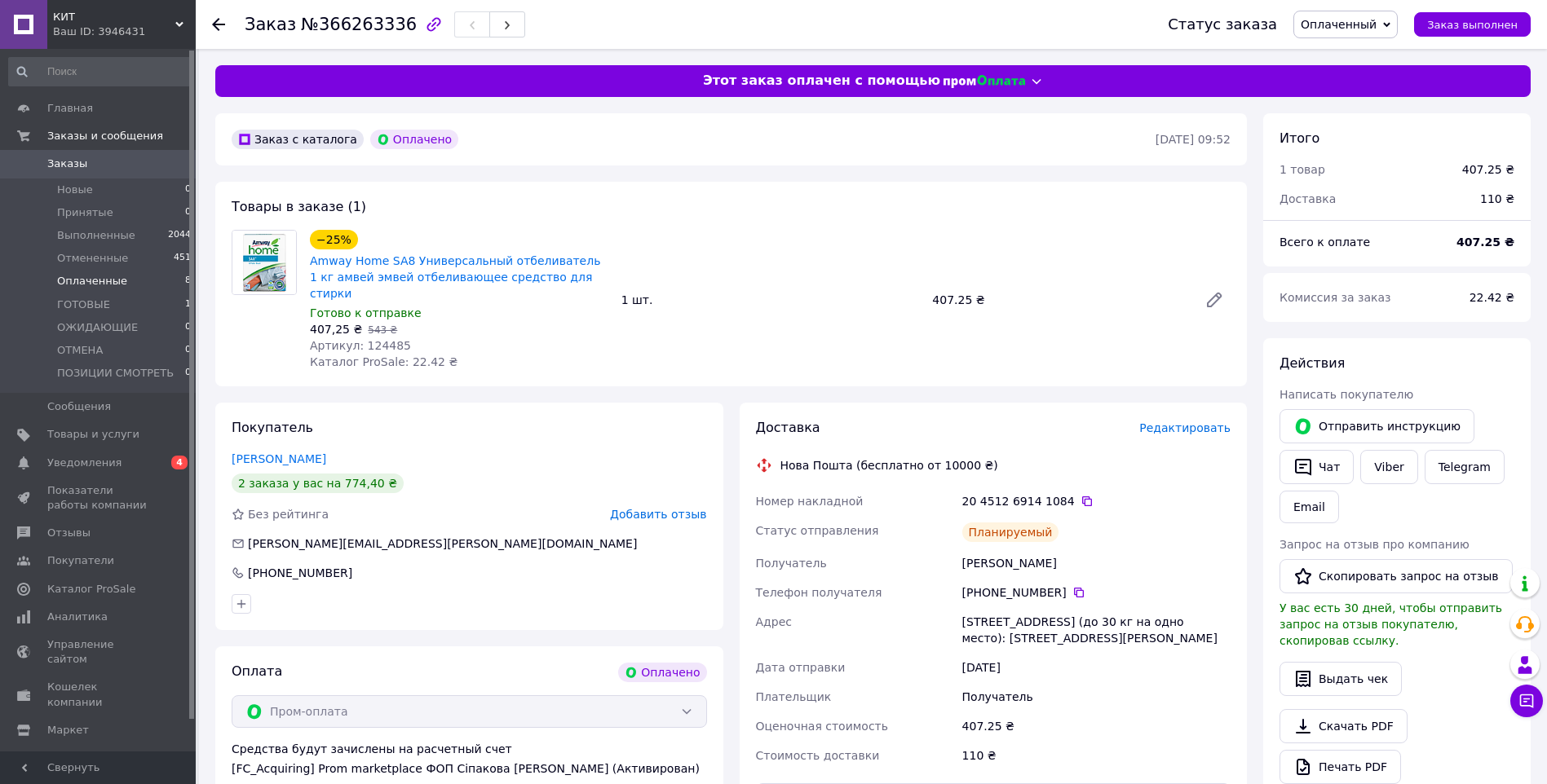
click at [99, 278] on span "Оплаченные" at bounding box center [92, 281] width 70 height 15
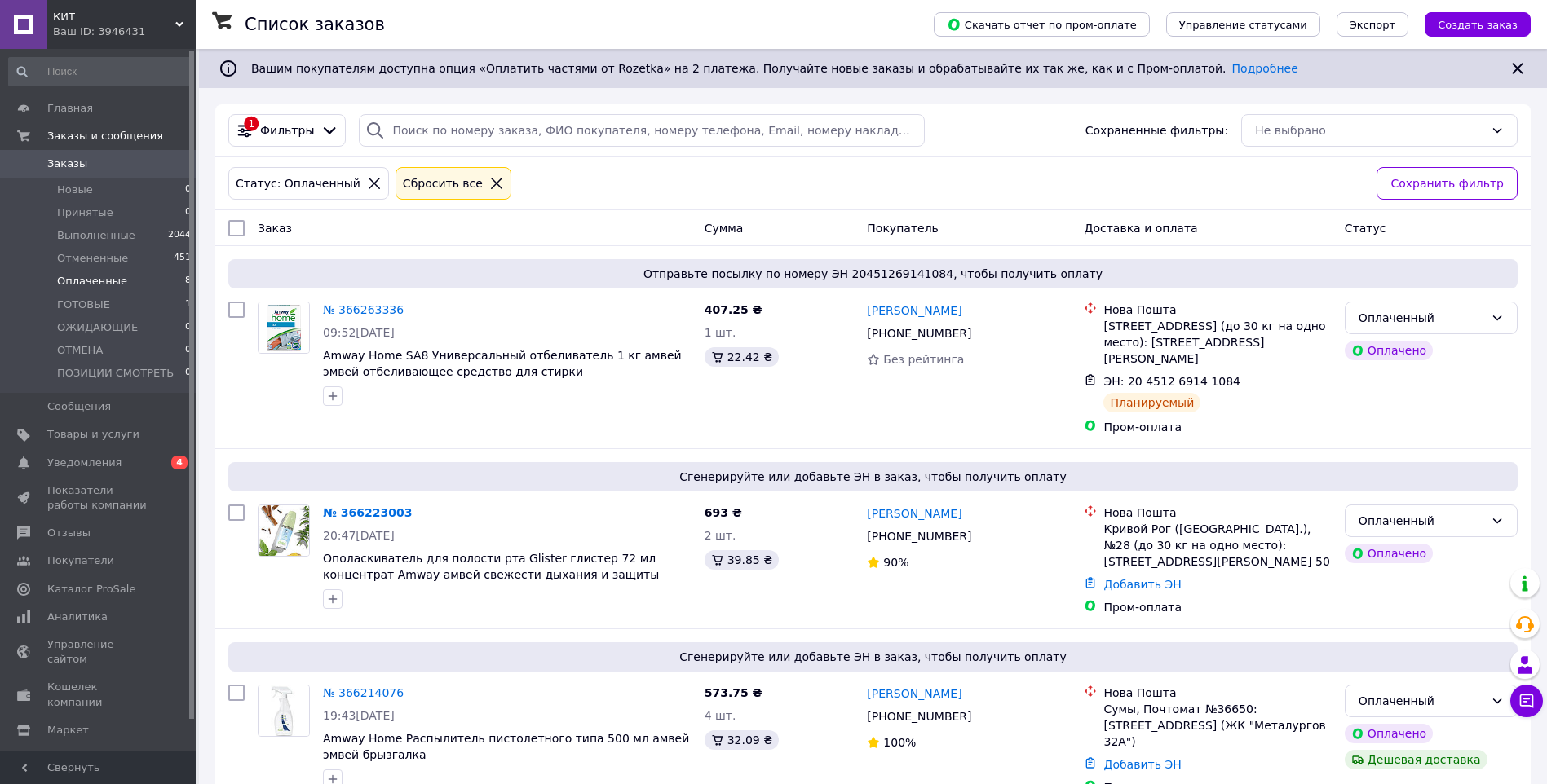
click at [84, 281] on span "Оплаченные" at bounding box center [92, 281] width 70 height 15
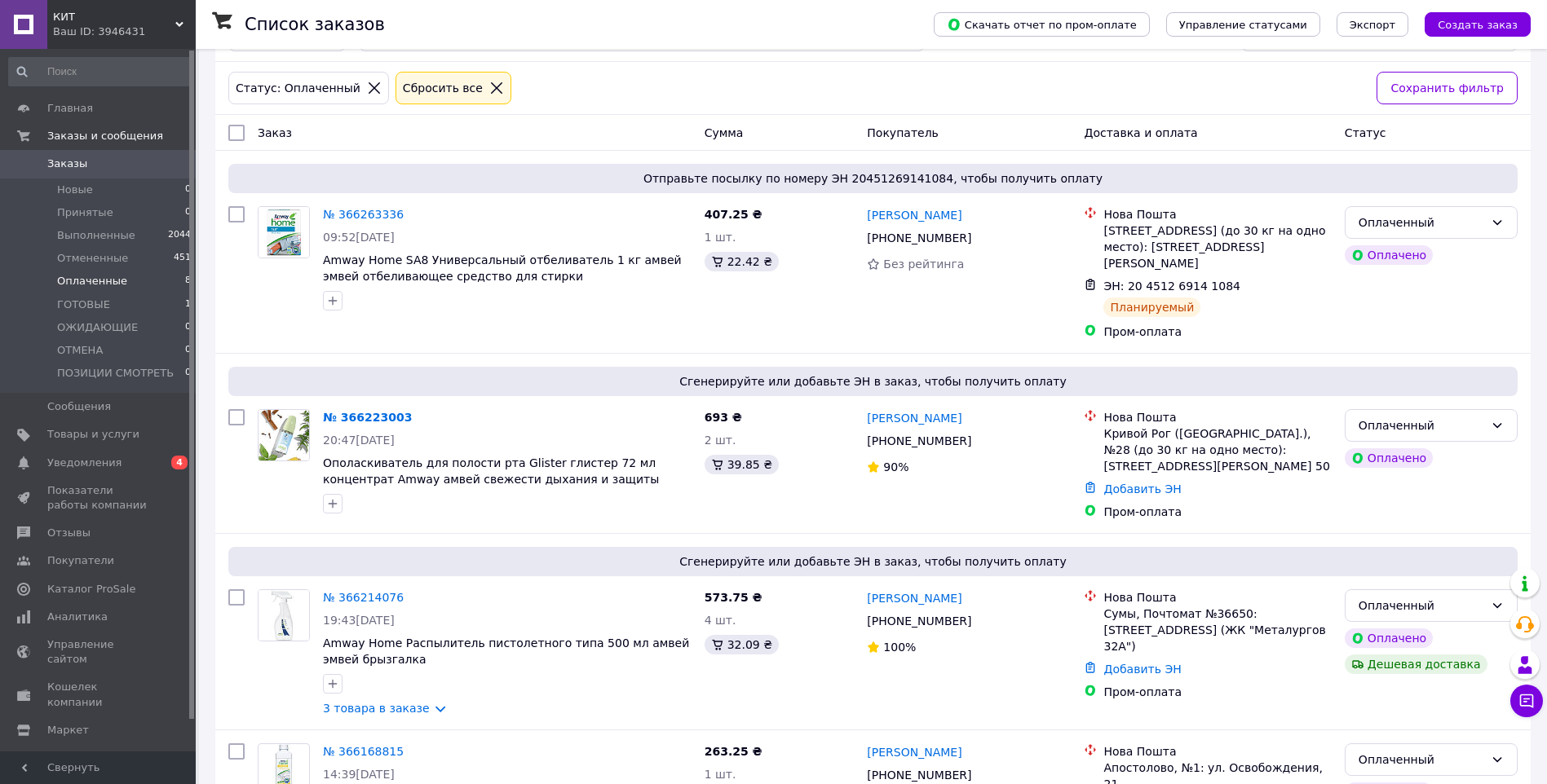
scroll to position [155, 0]
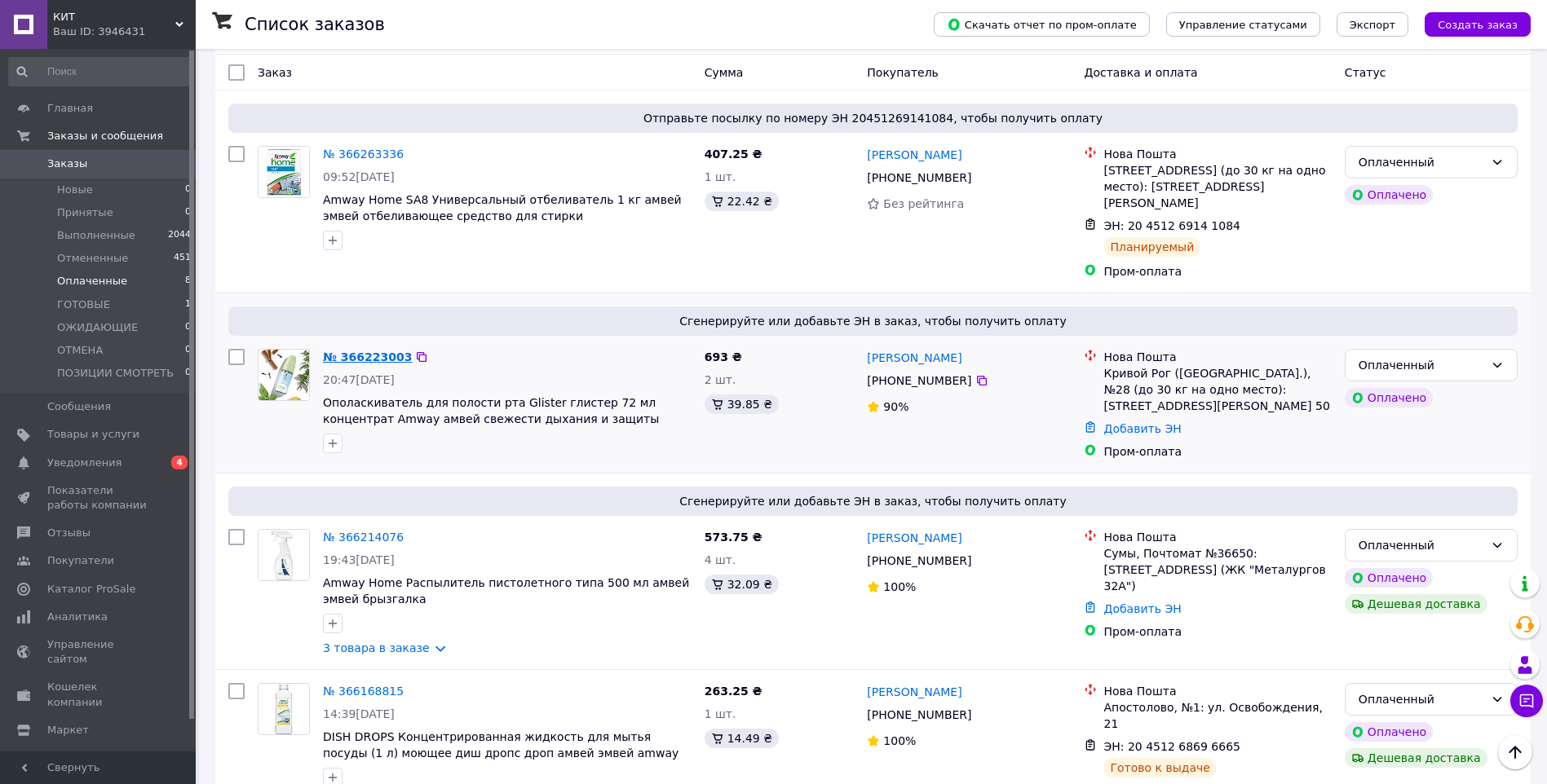
click at [347, 351] on link "№ 366223003" at bounding box center [366, 357] width 89 height 13
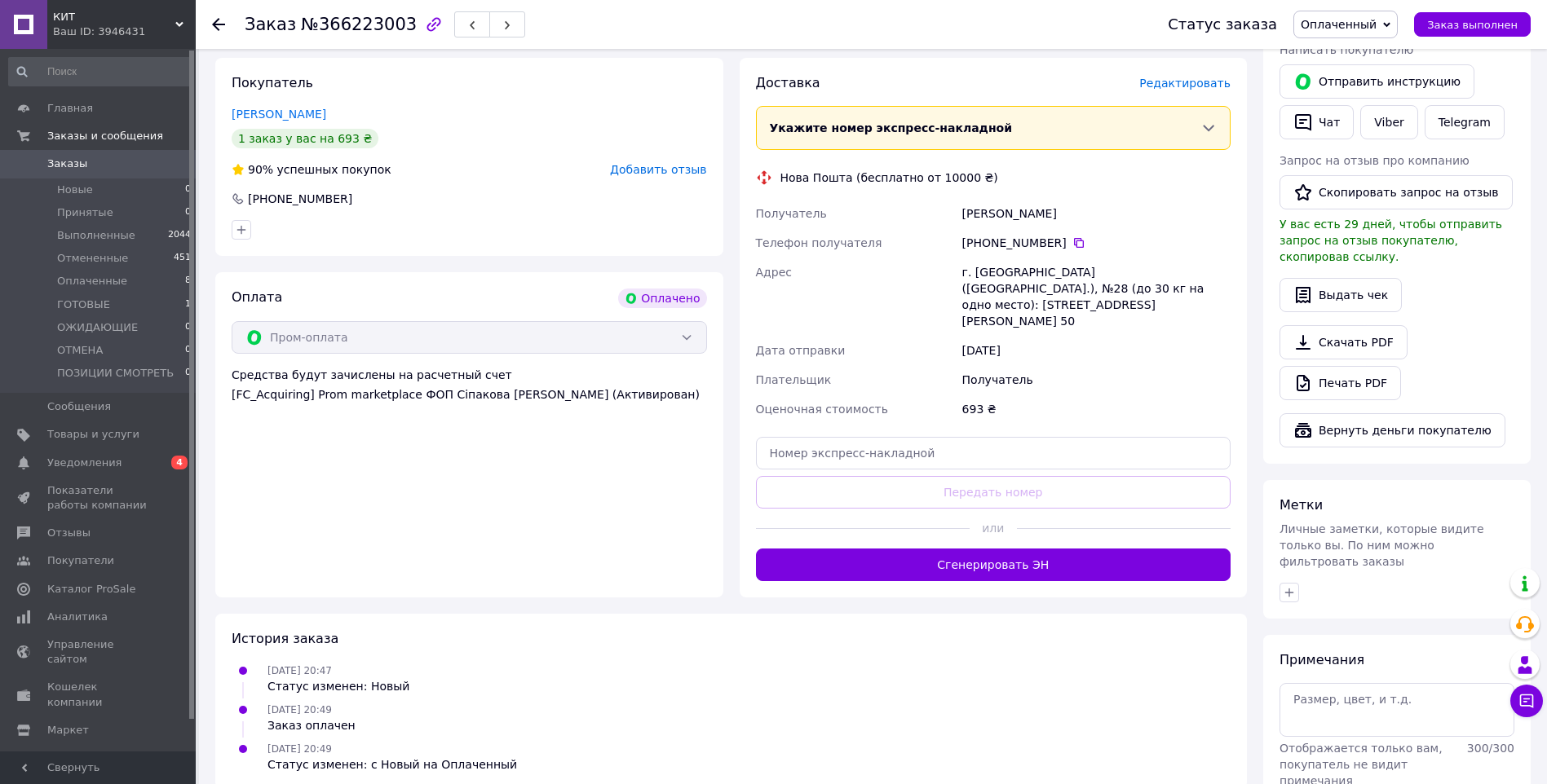
scroll to position [395, 0]
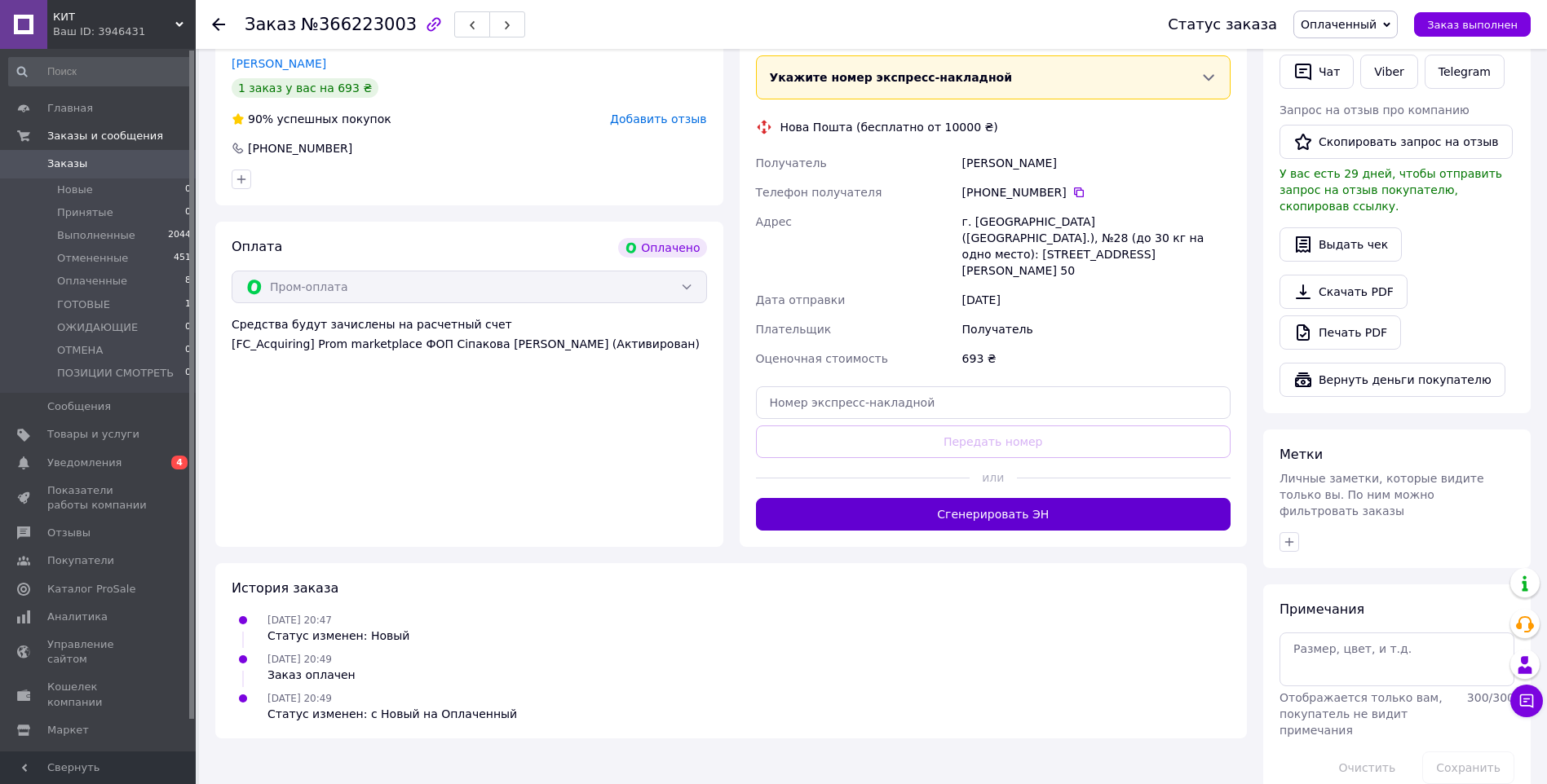
click at [1044, 498] on button "Сгенерировать ЭН" at bounding box center [994, 514] width 476 height 32
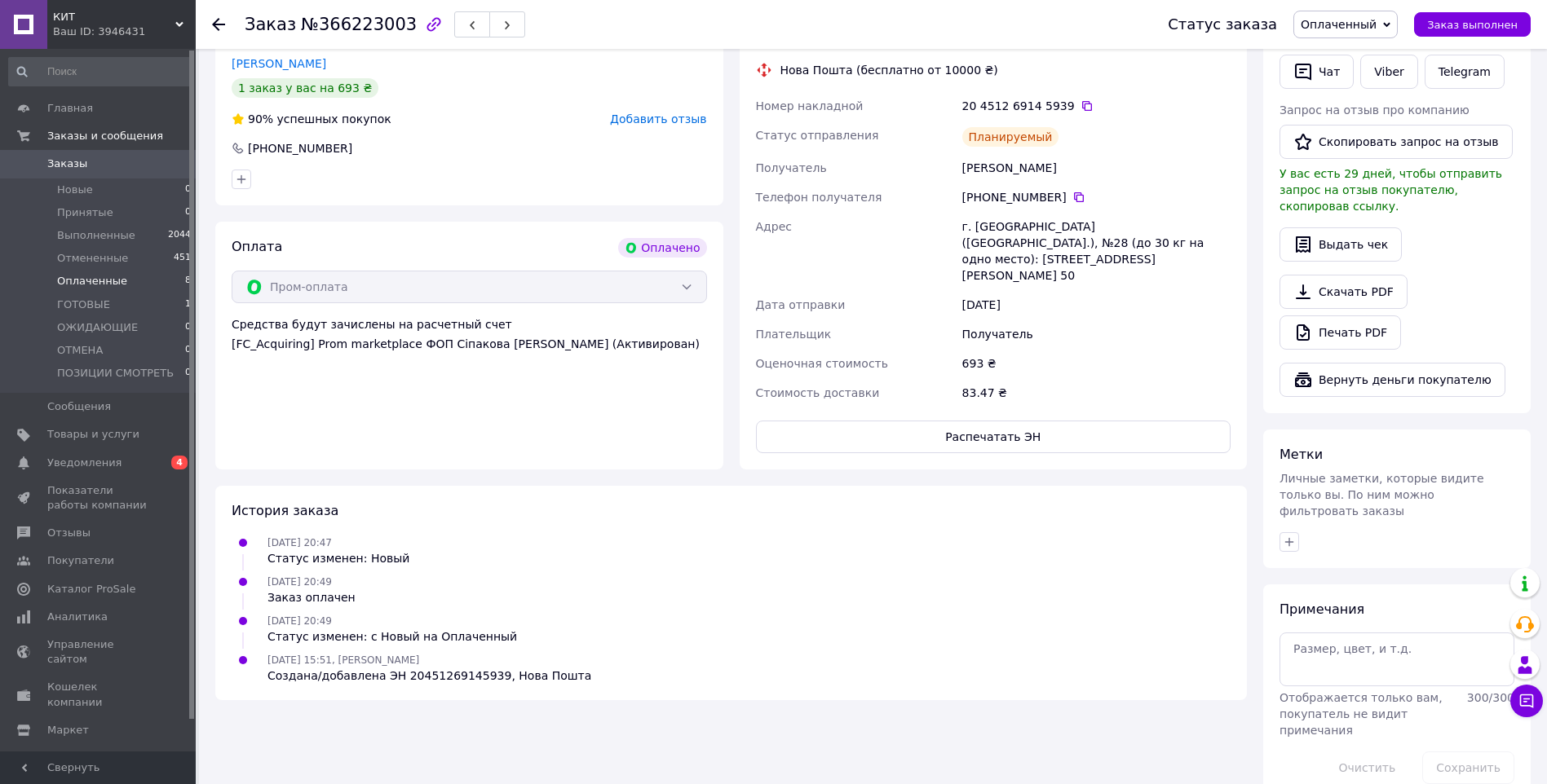
click at [106, 275] on span "Оплаченные" at bounding box center [92, 281] width 70 height 15
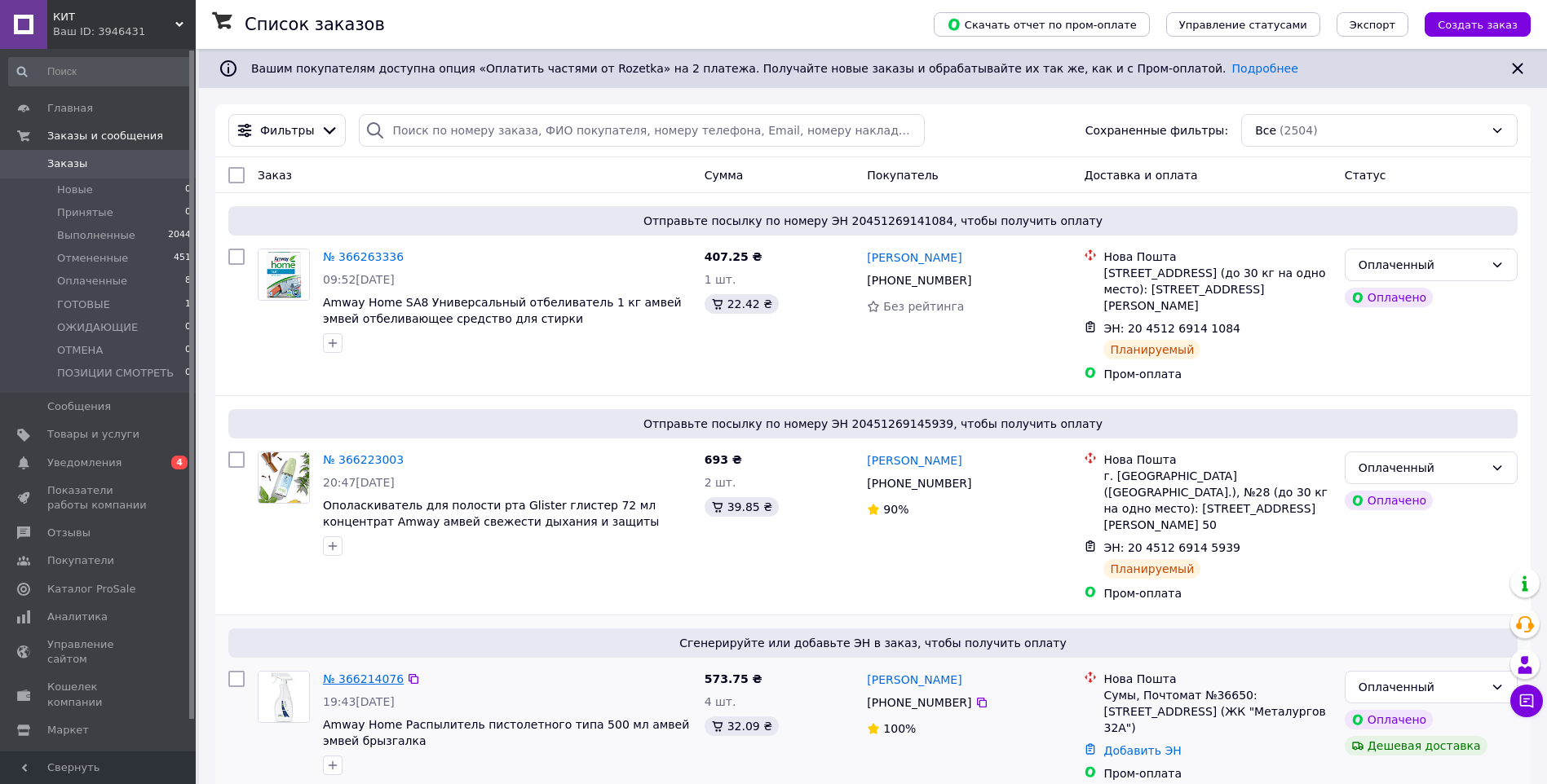
click at [366, 672] on link "№ 366214076" at bounding box center [363, 679] width 81 height 13
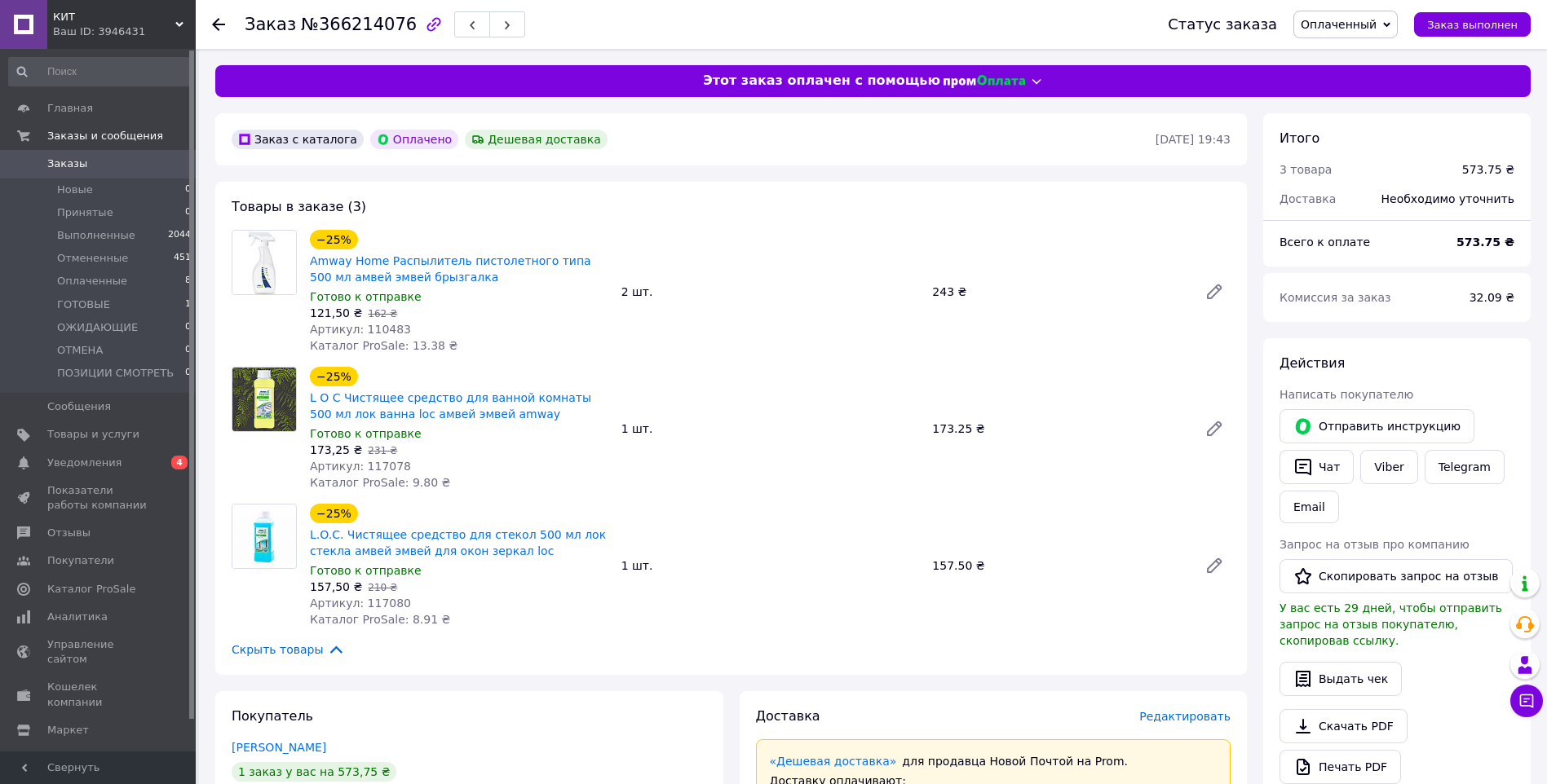
scroll to position [686, 0]
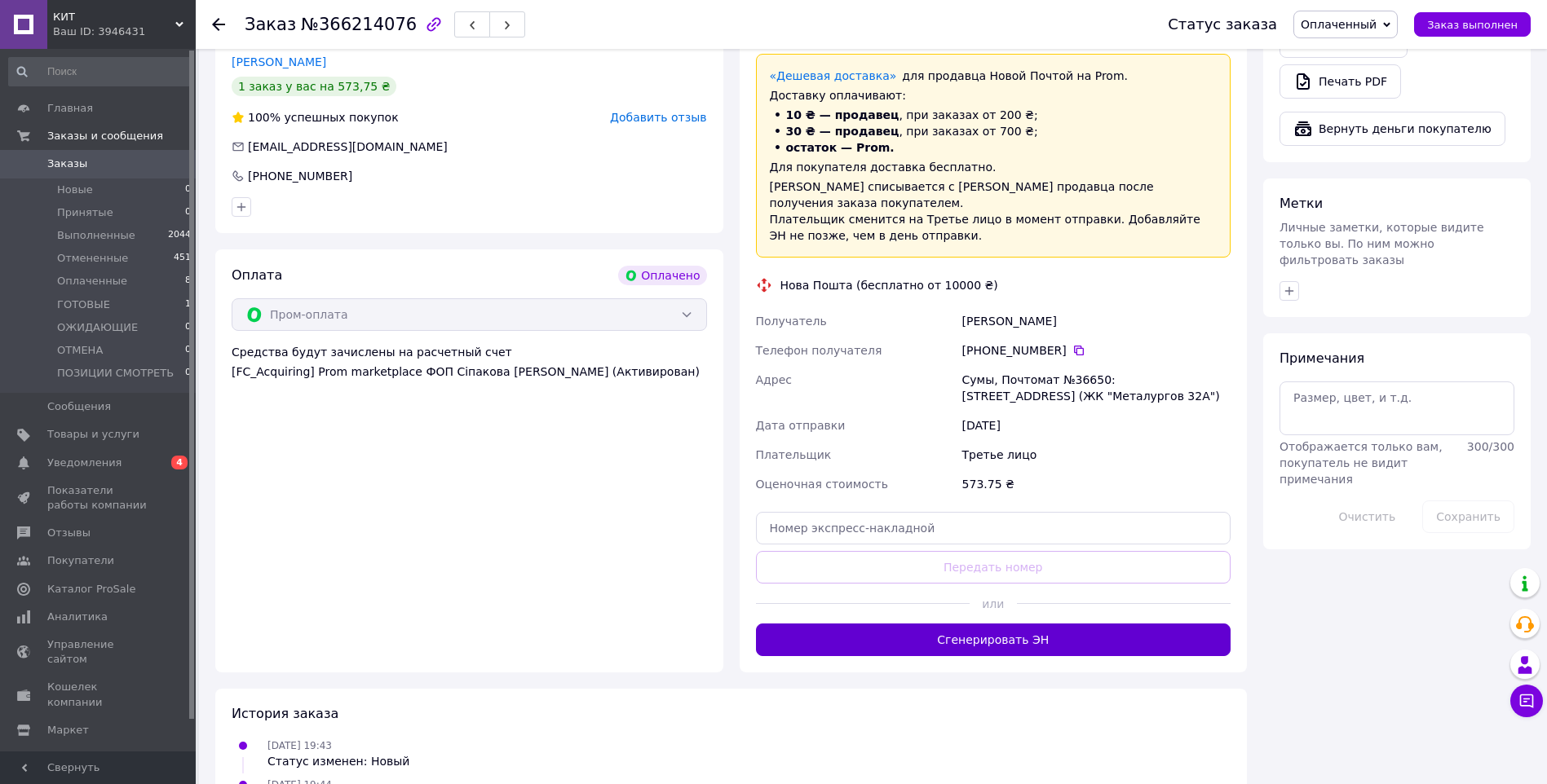
click at [1058, 624] on button "Сгенерировать ЭН" at bounding box center [994, 639] width 476 height 32
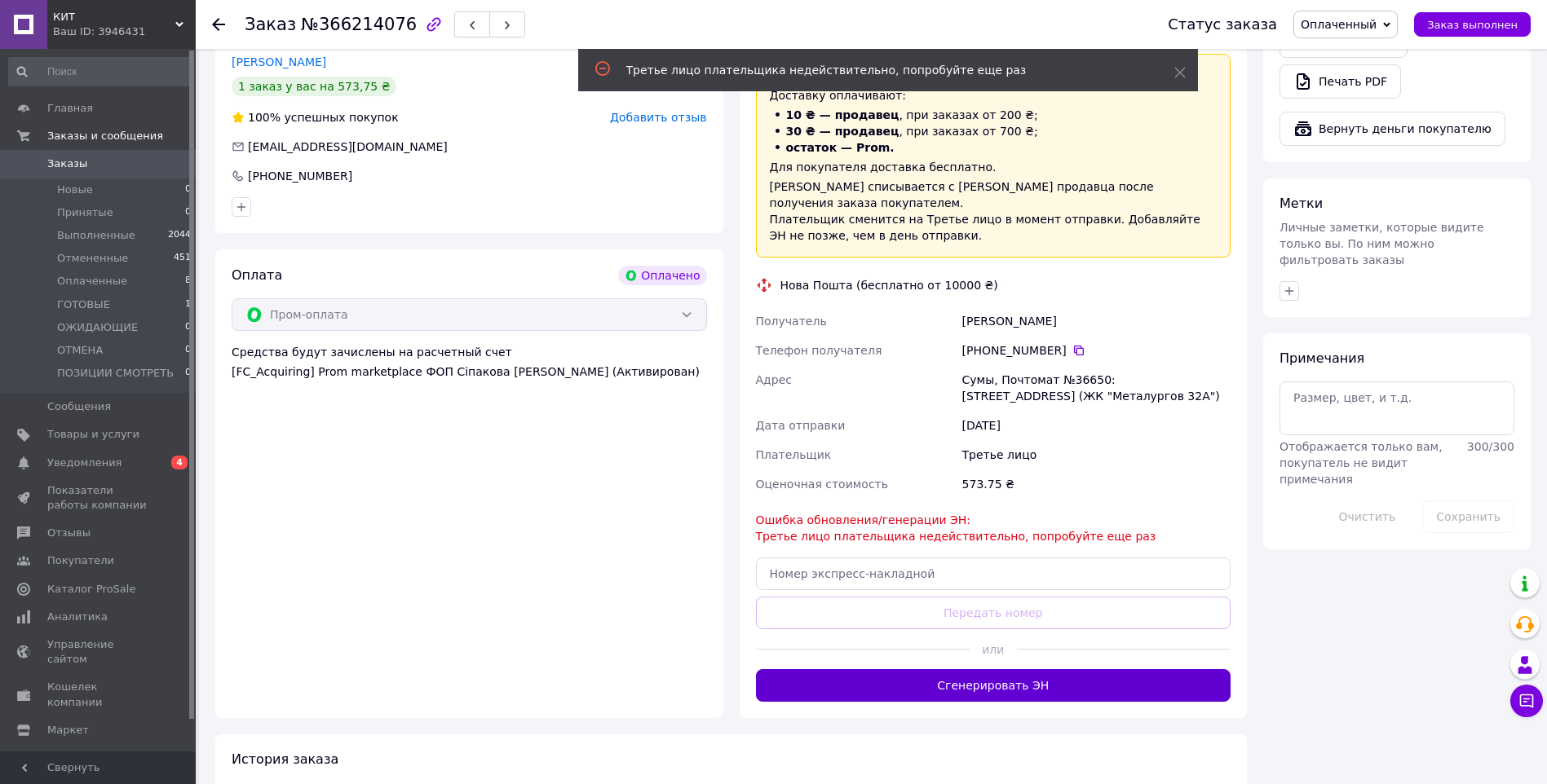
click at [1061, 669] on button "Сгенерировать ЭН" at bounding box center [994, 685] width 476 height 32
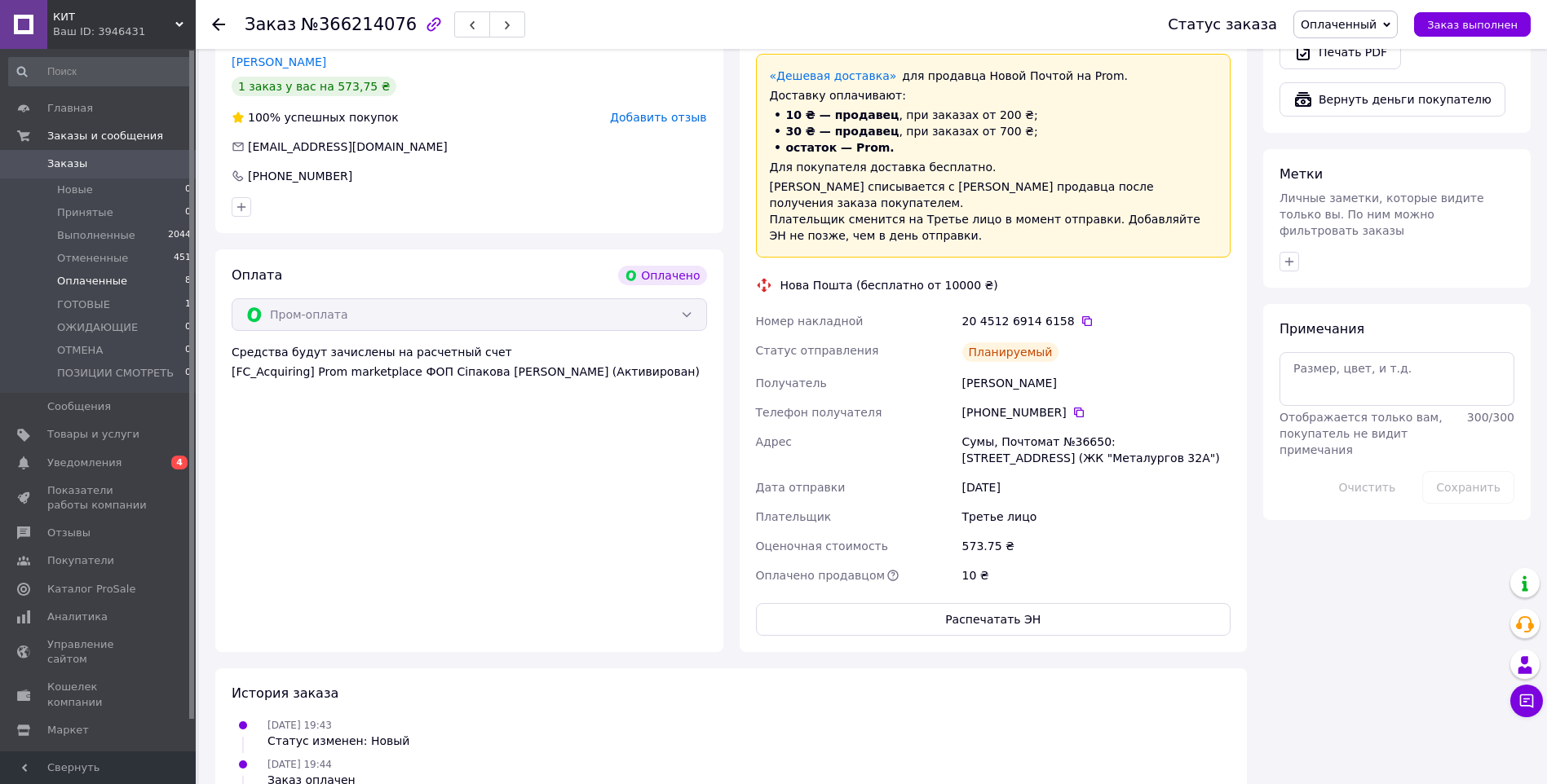
click at [90, 275] on span "Оплаченные" at bounding box center [92, 281] width 70 height 15
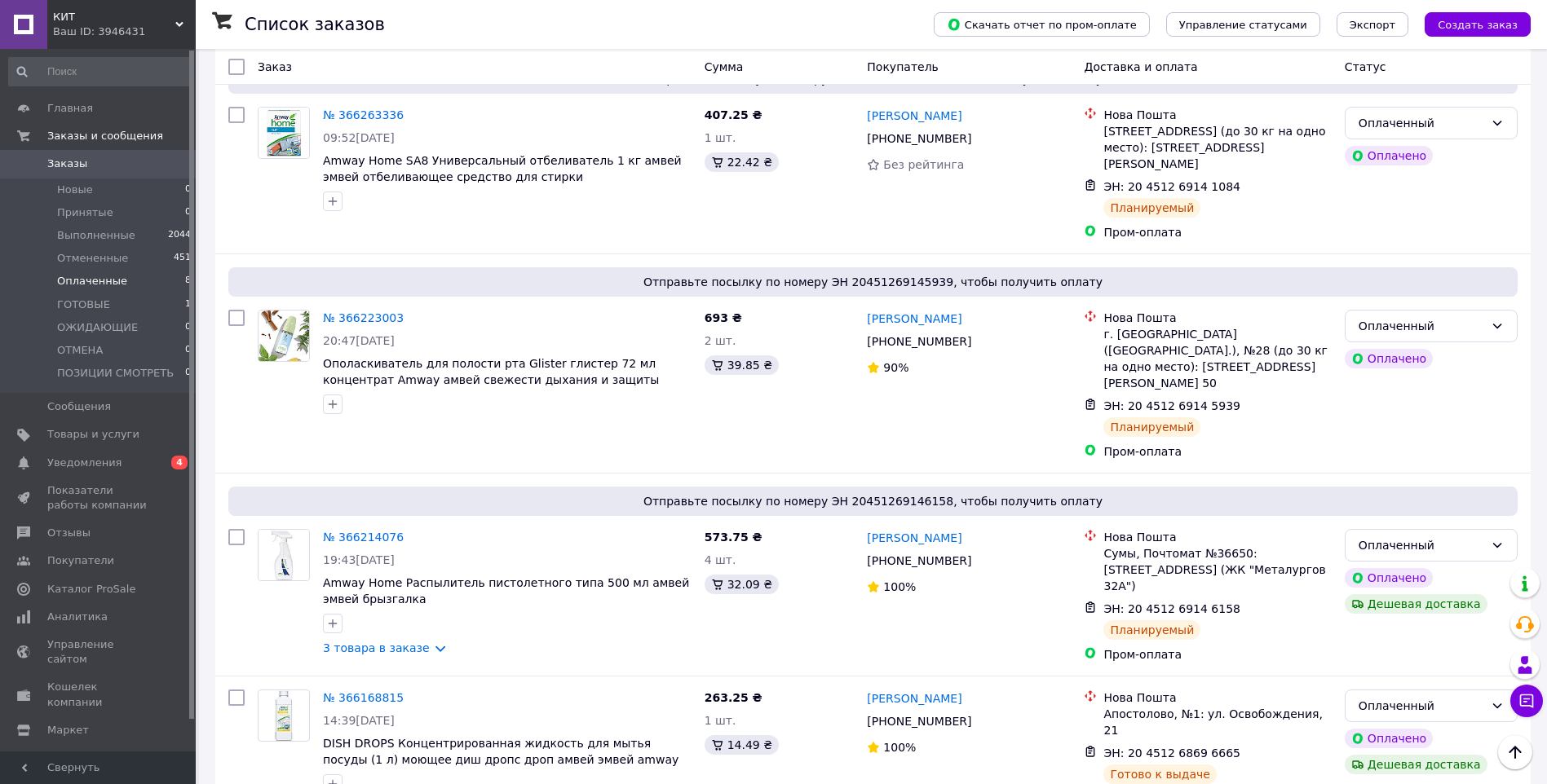
scroll to position [177, 0]
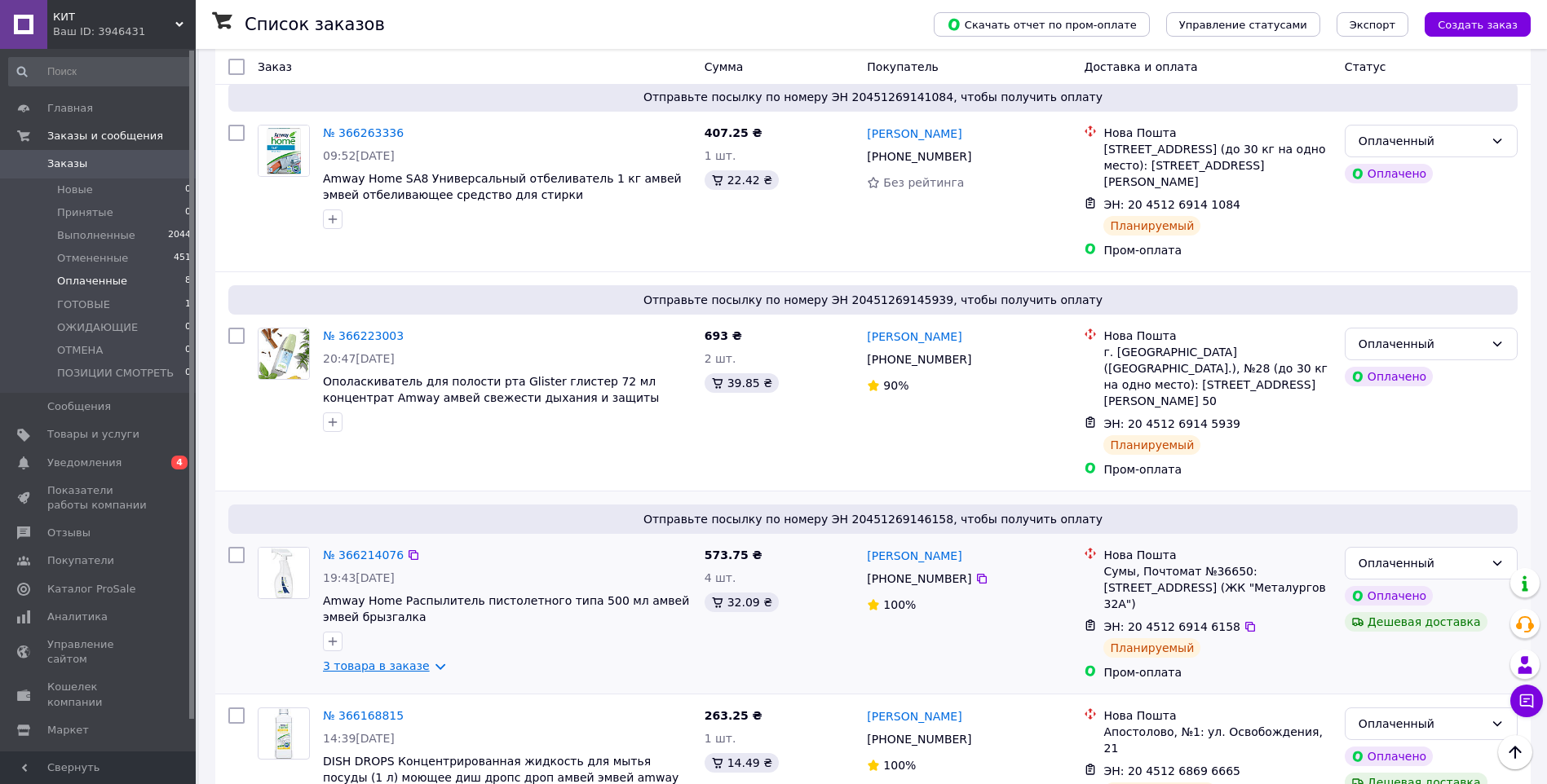
click at [395, 659] on link "3 товара в заказе" at bounding box center [376, 666] width 107 height 13
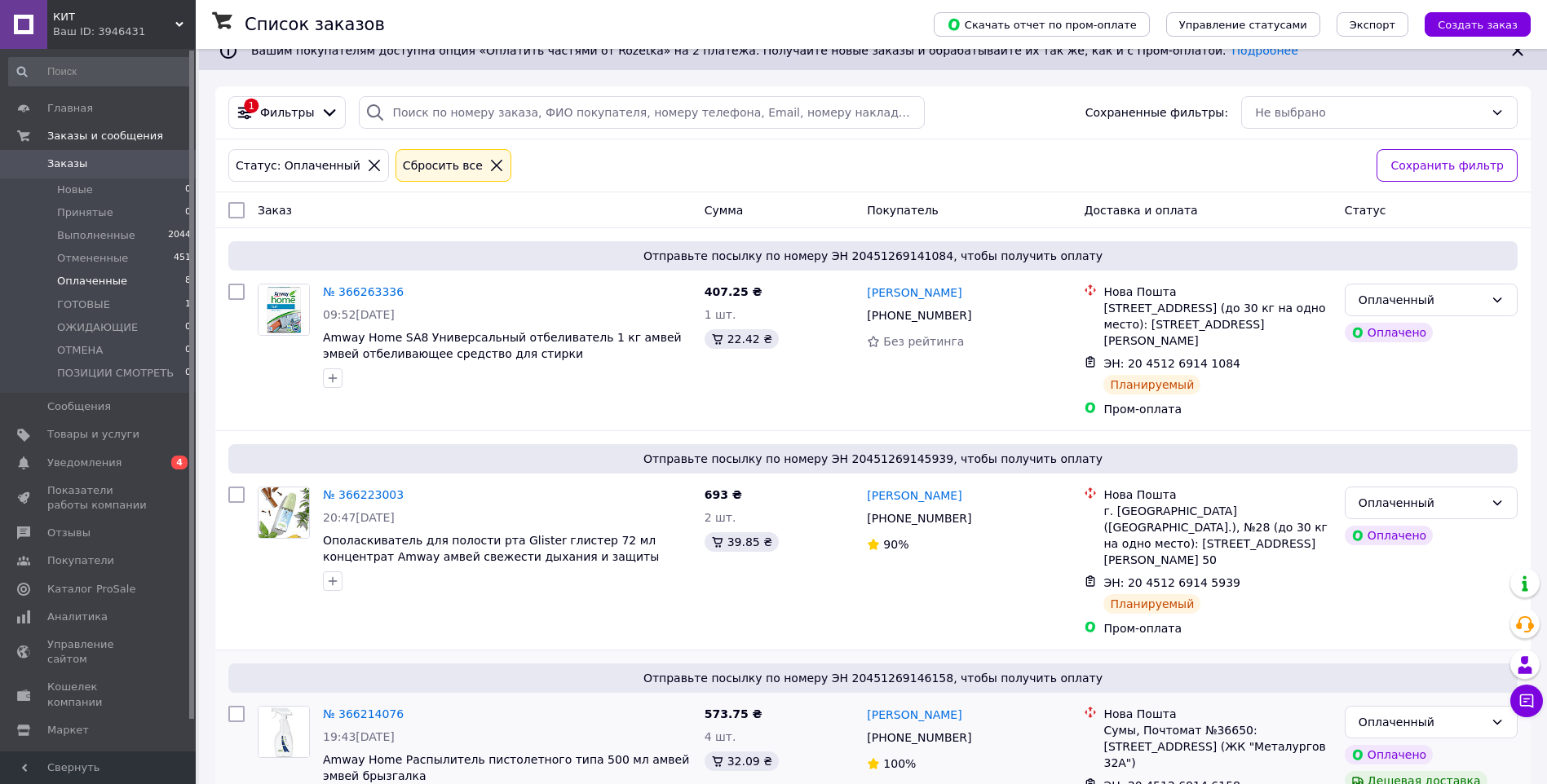
scroll to position [0, 0]
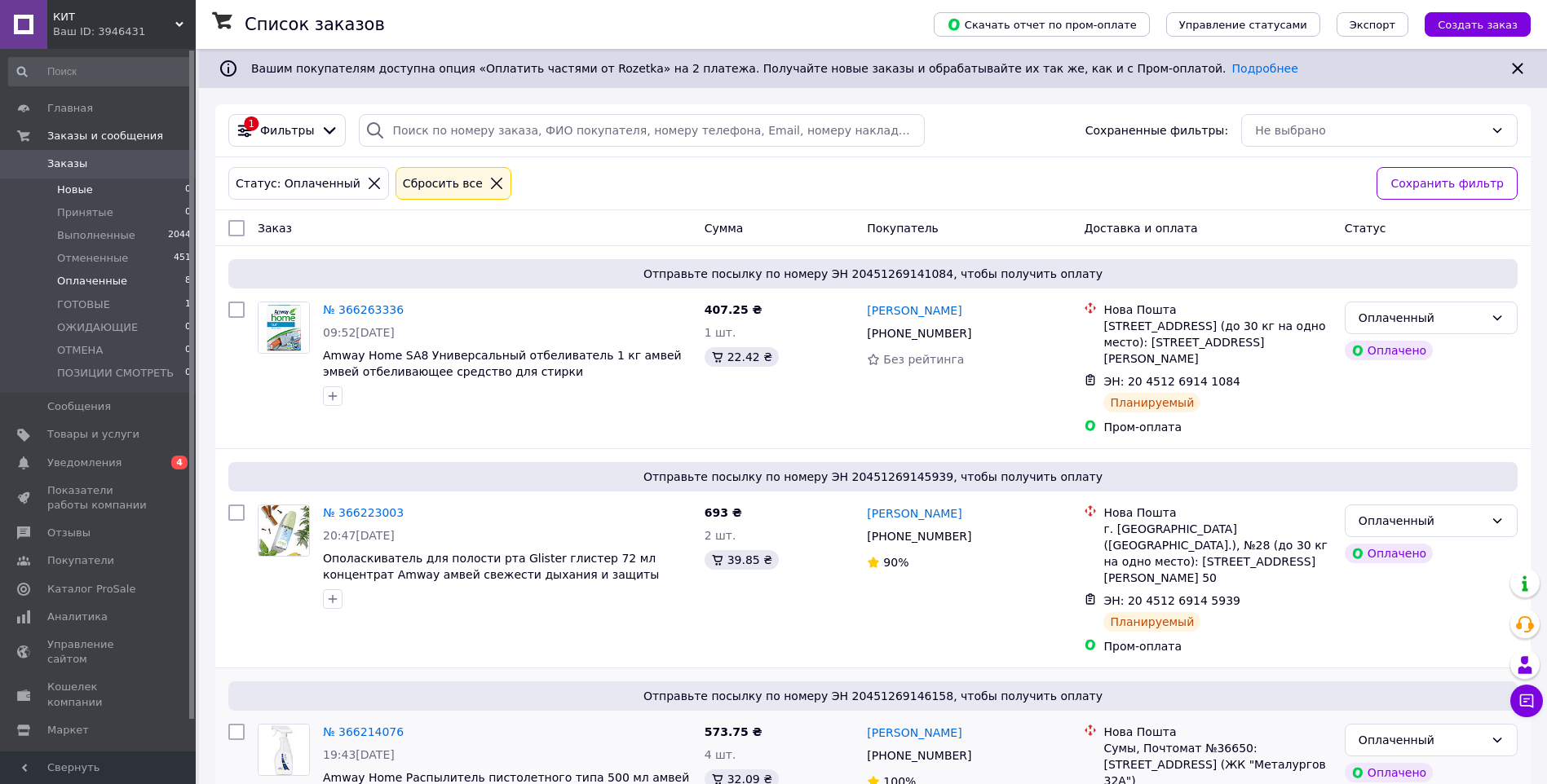
click at [69, 185] on span "Новые" at bounding box center [74, 190] width 36 height 15
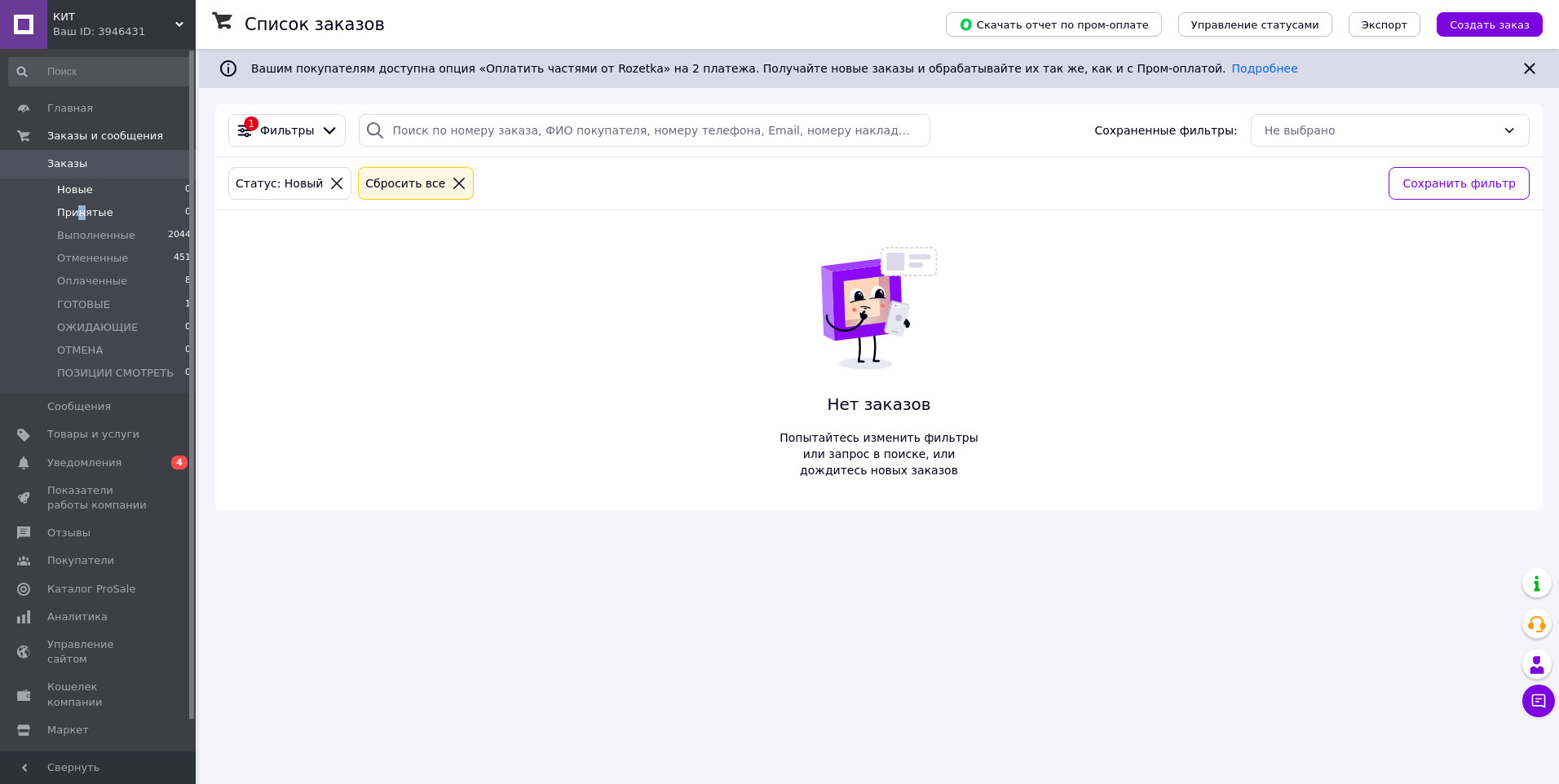
click at [81, 208] on span "Принятые" at bounding box center [85, 213] width 56 height 15
drag, startPoint x: 81, startPoint y: 208, endPoint x: 93, endPoint y: 280, distance: 73.0
click at [93, 280] on span "Оплаченные" at bounding box center [92, 281] width 70 height 15
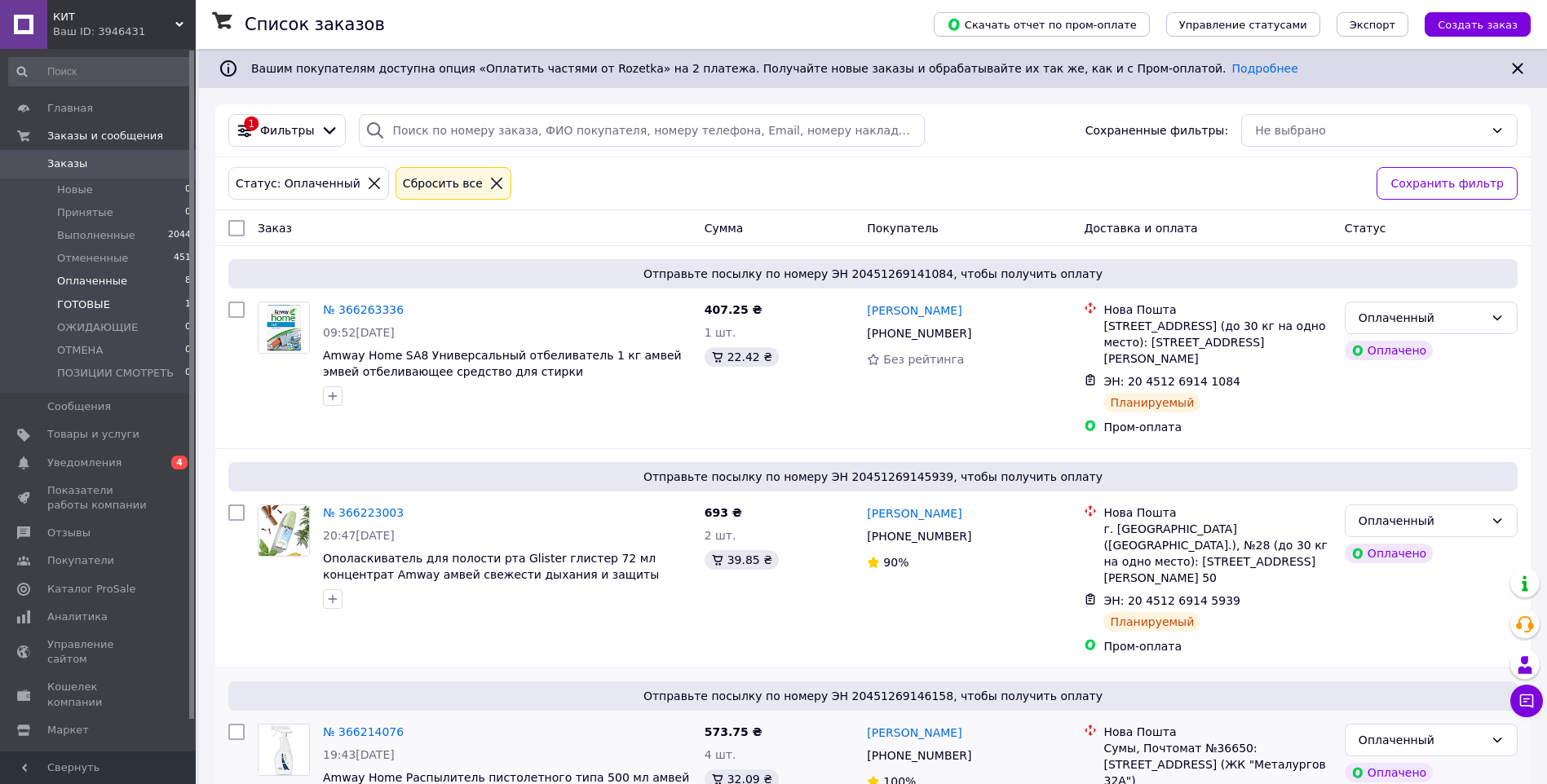
click at [65, 298] on span "ГОТОВЫЕ" at bounding box center [84, 305] width 53 height 15
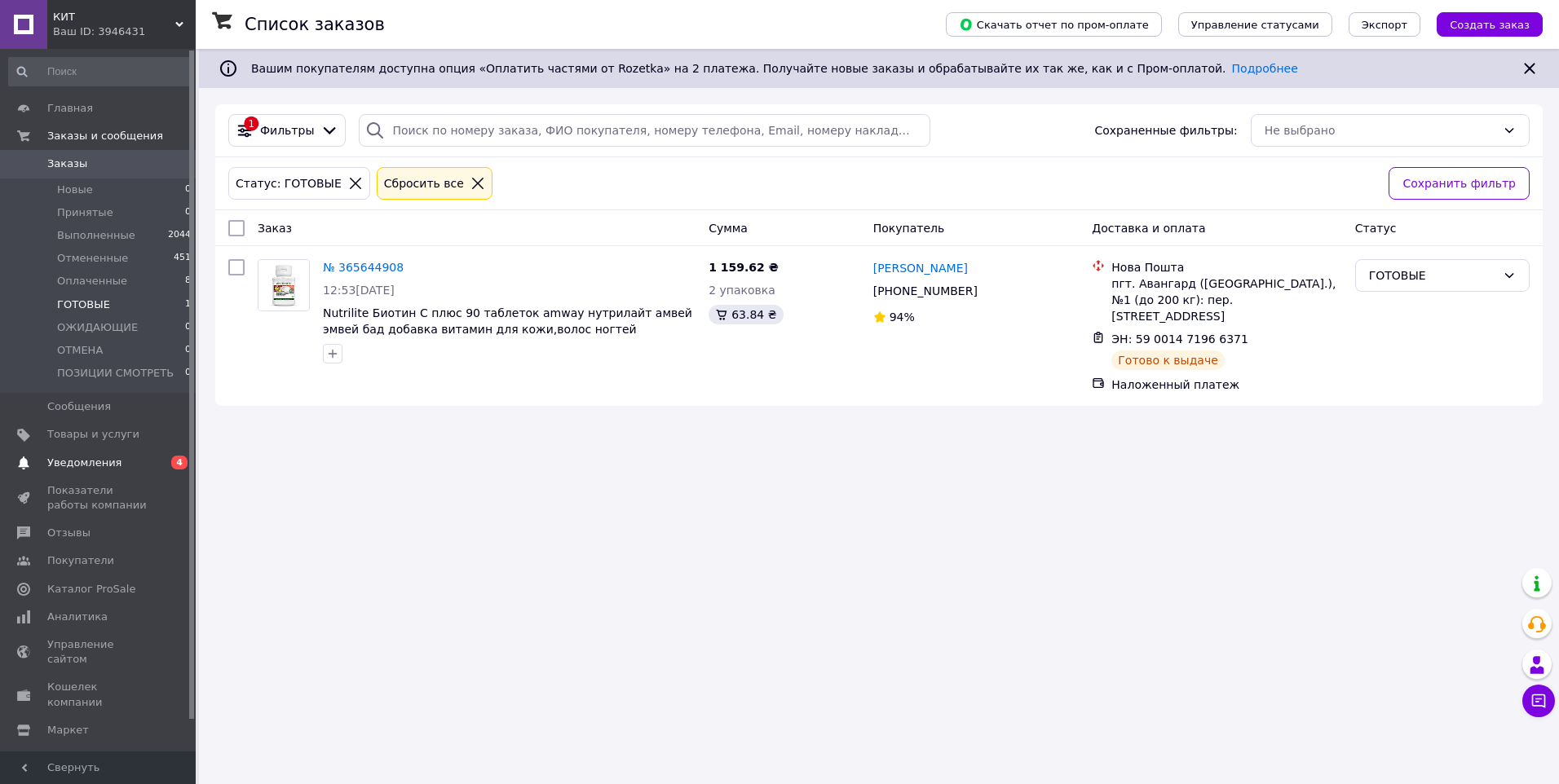
click at [103, 460] on span "Уведомления" at bounding box center [84, 463] width 74 height 15
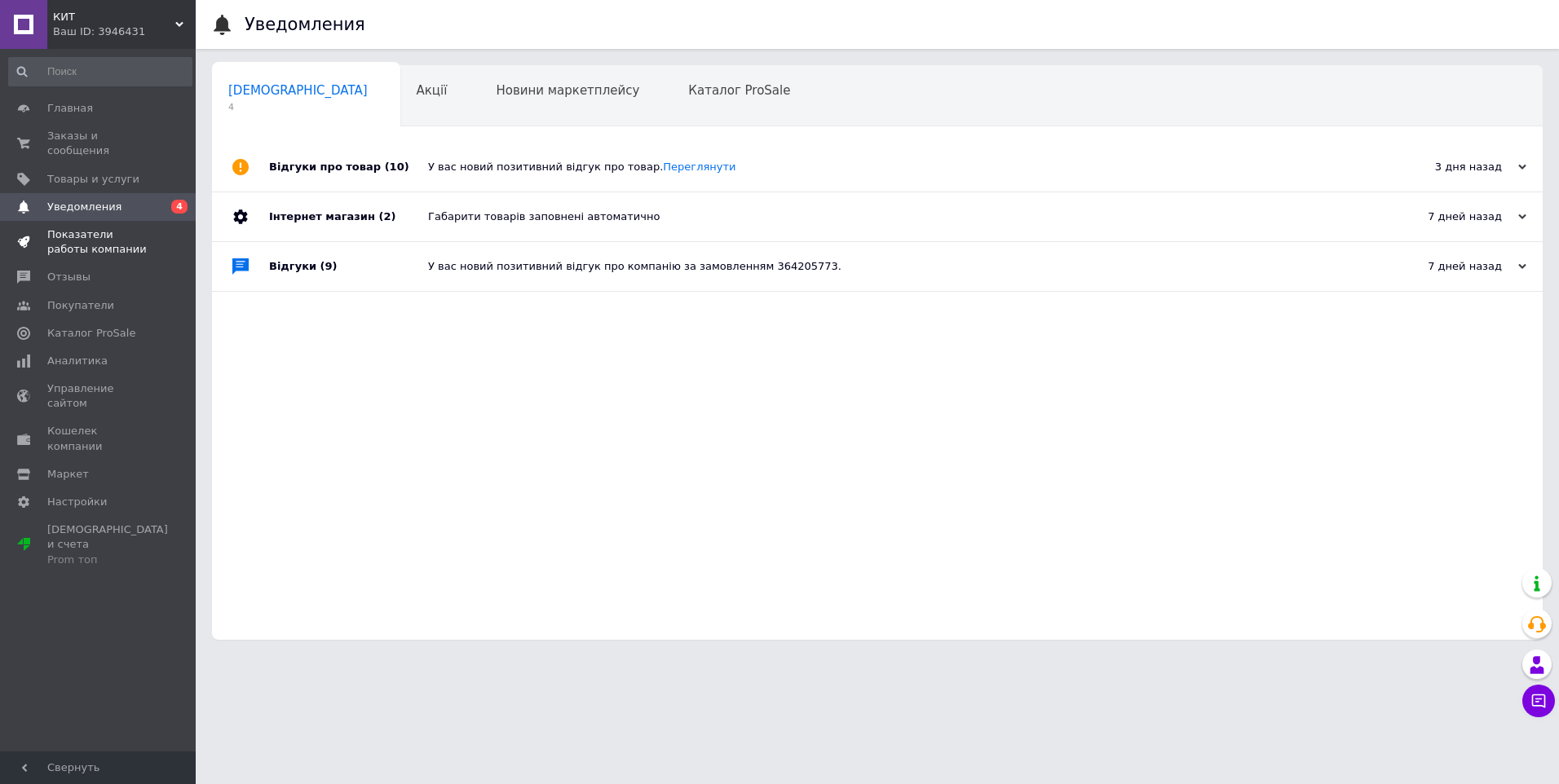
click at [79, 232] on span "Показатели работы компании" at bounding box center [98, 241] width 103 height 29
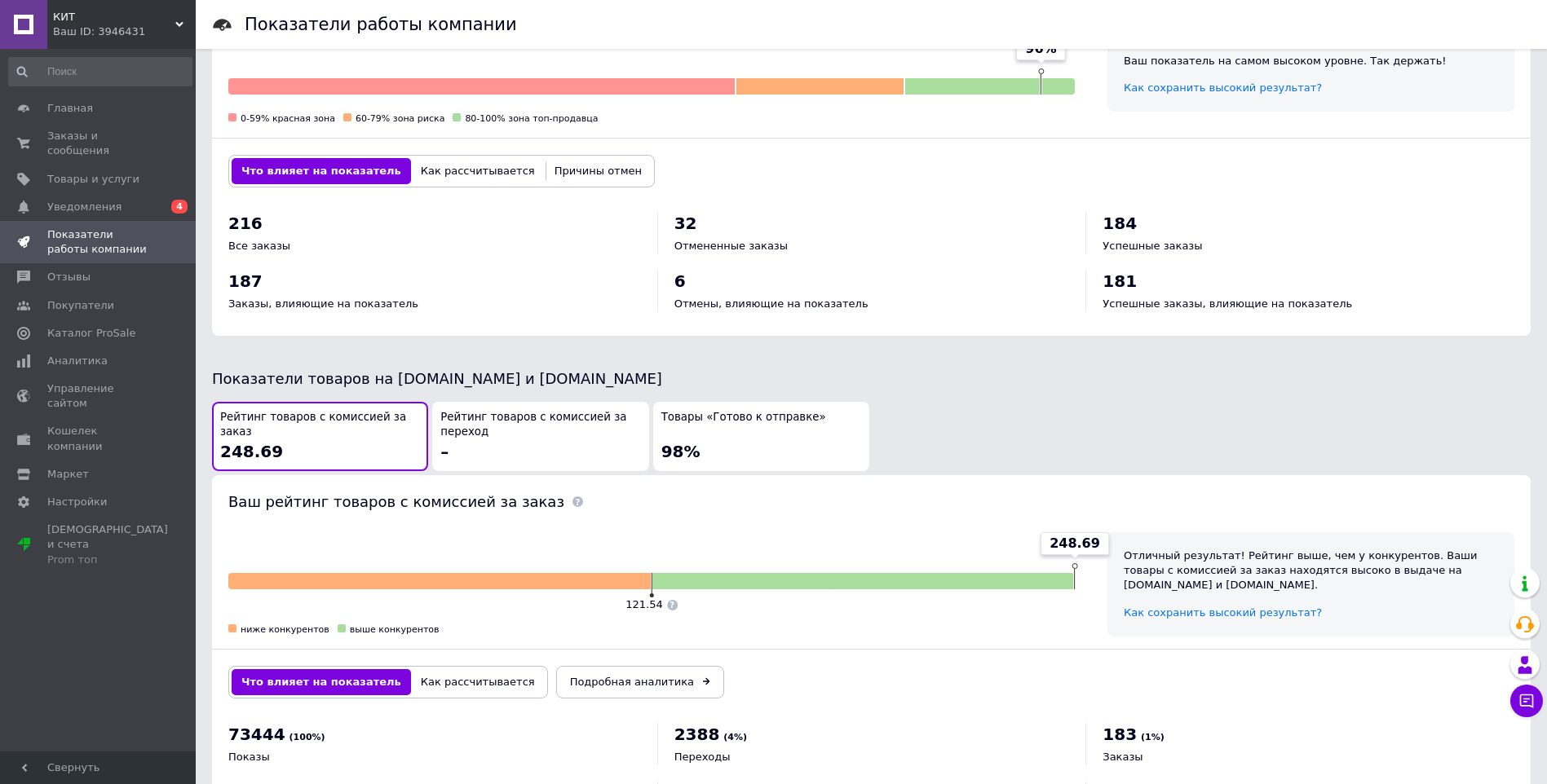
scroll to position [646, 0]
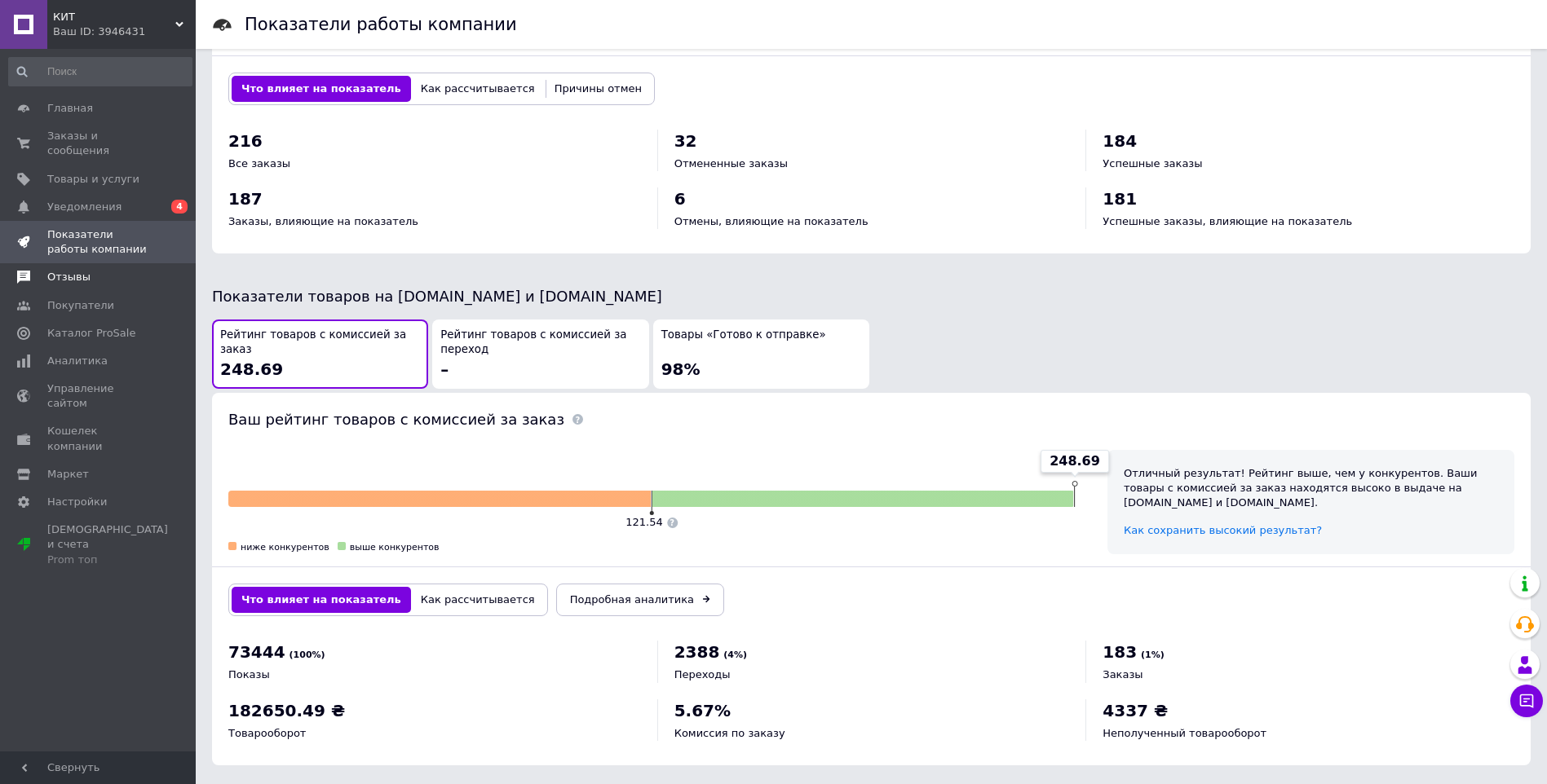
click at [84, 270] on span "Отзывы" at bounding box center [69, 277] width 43 height 15
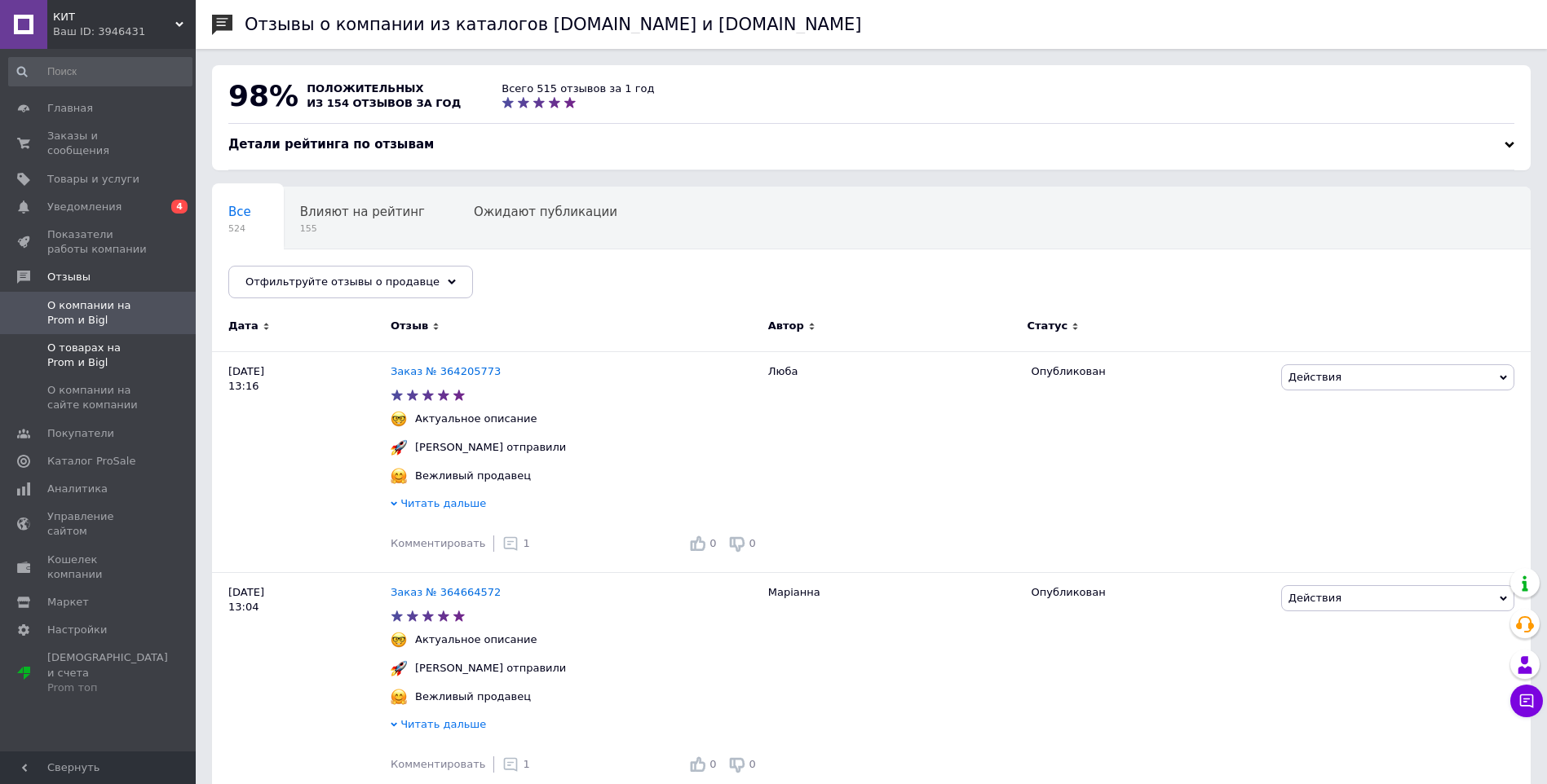
click at [112, 341] on span "О товарах на Prom и Bigl" at bounding box center [98, 355] width 103 height 29
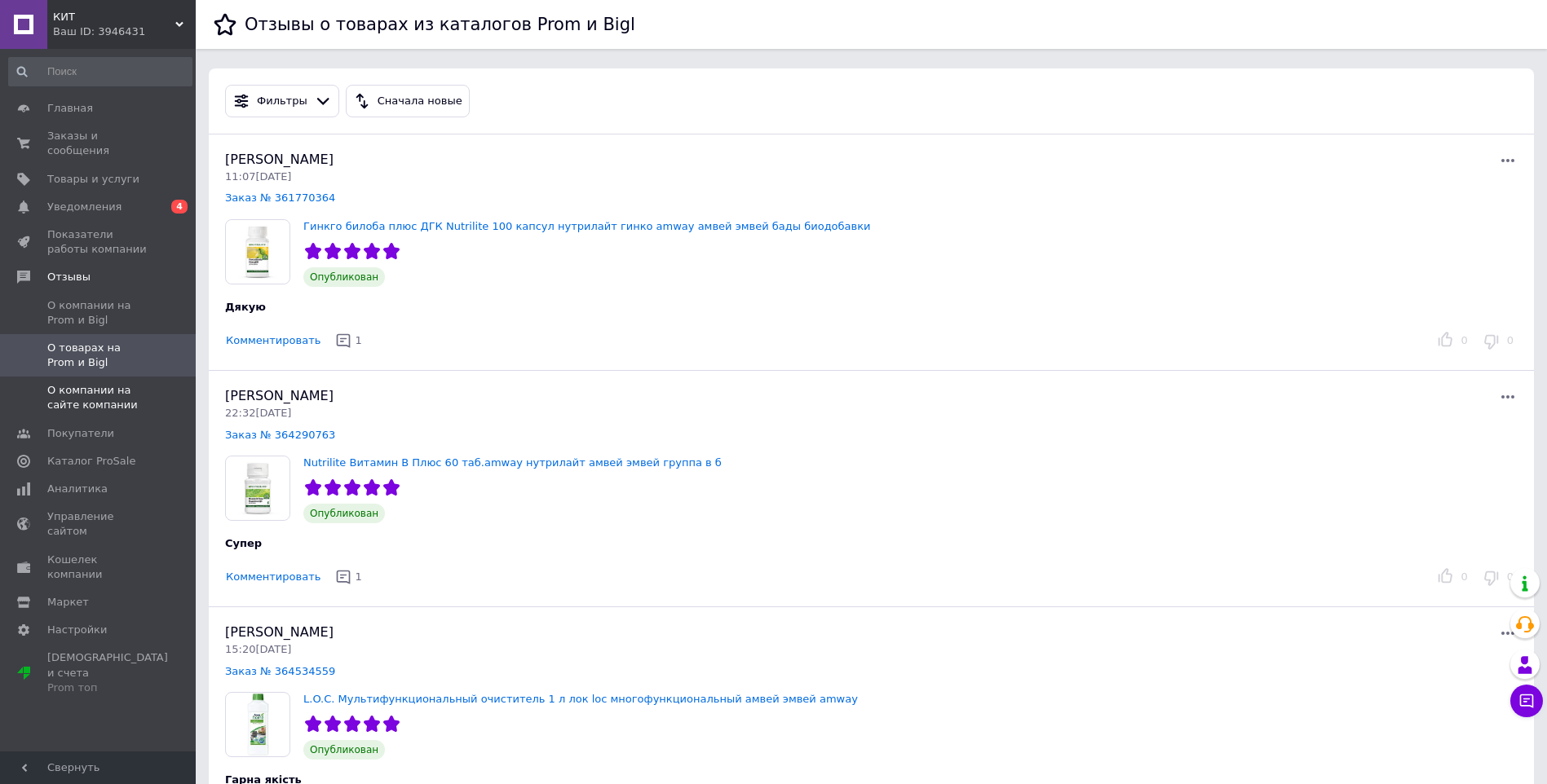
click at [120, 383] on span "О компании на сайте компании" at bounding box center [98, 397] width 103 height 29
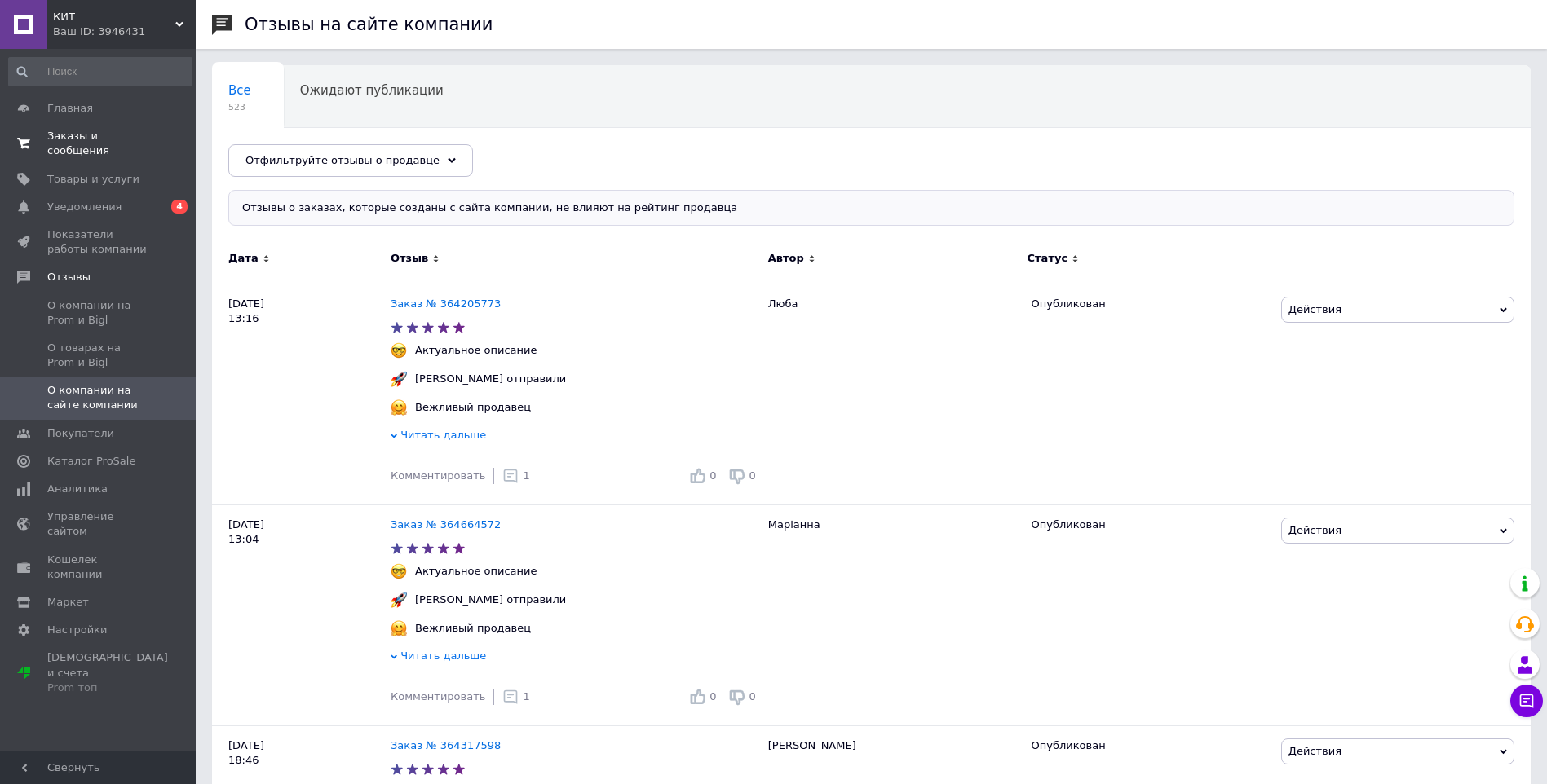
click at [81, 132] on span "Заказы и сообщения" at bounding box center [98, 143] width 103 height 29
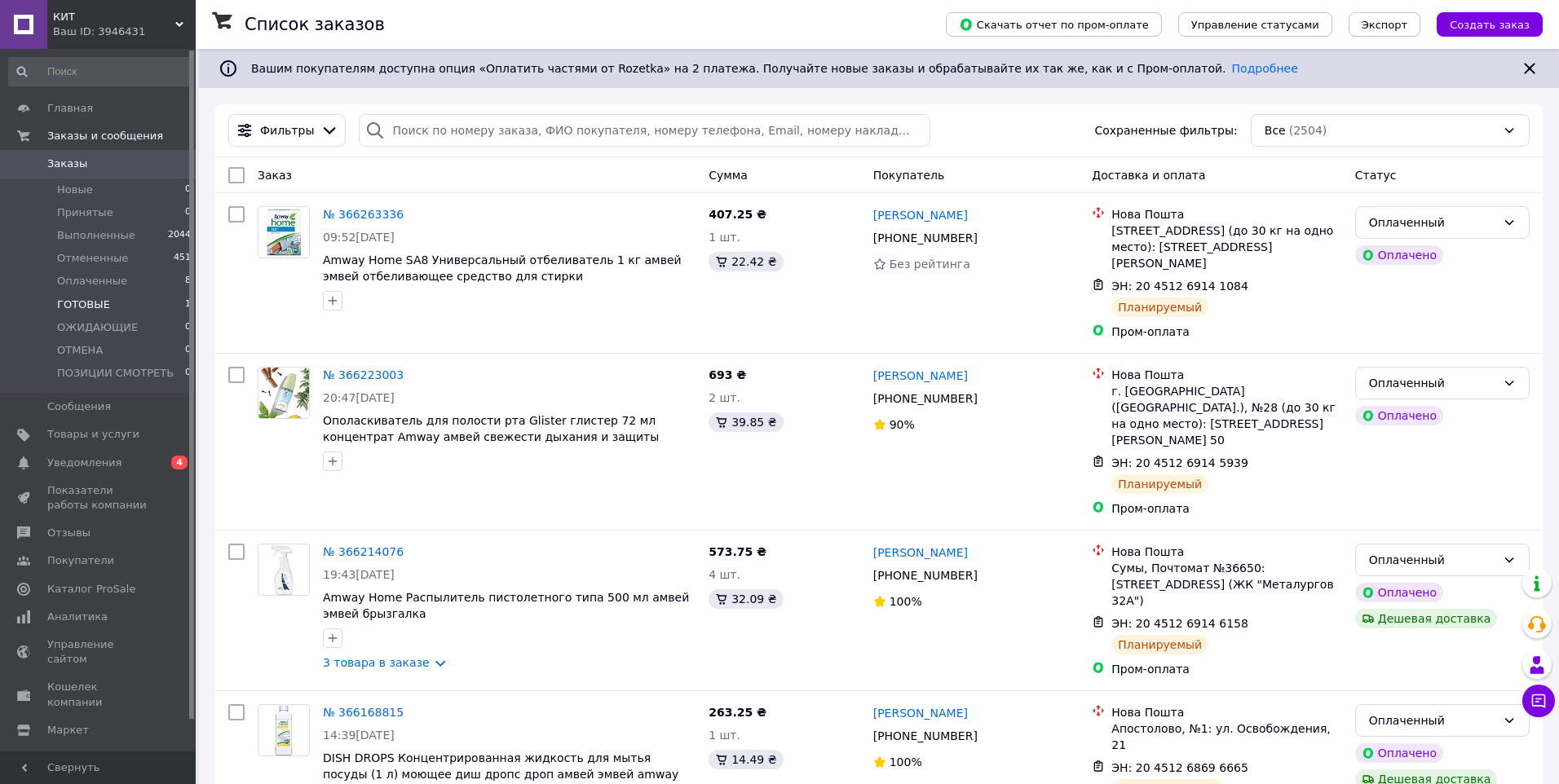
click at [103, 301] on span "ГОТОВЫЕ" at bounding box center [84, 305] width 53 height 15
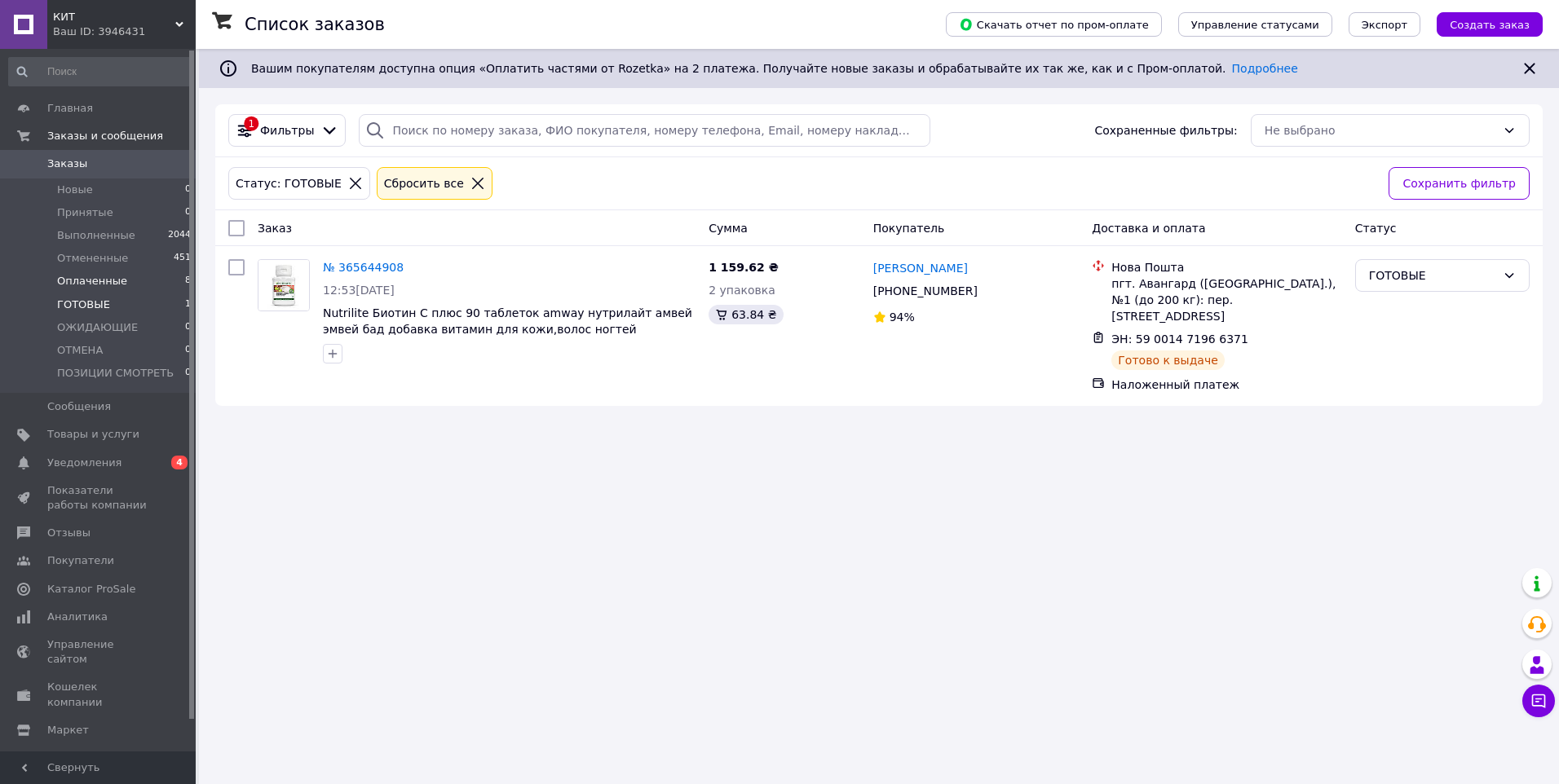
click at [91, 276] on span "Оплаченные" at bounding box center [92, 281] width 70 height 15
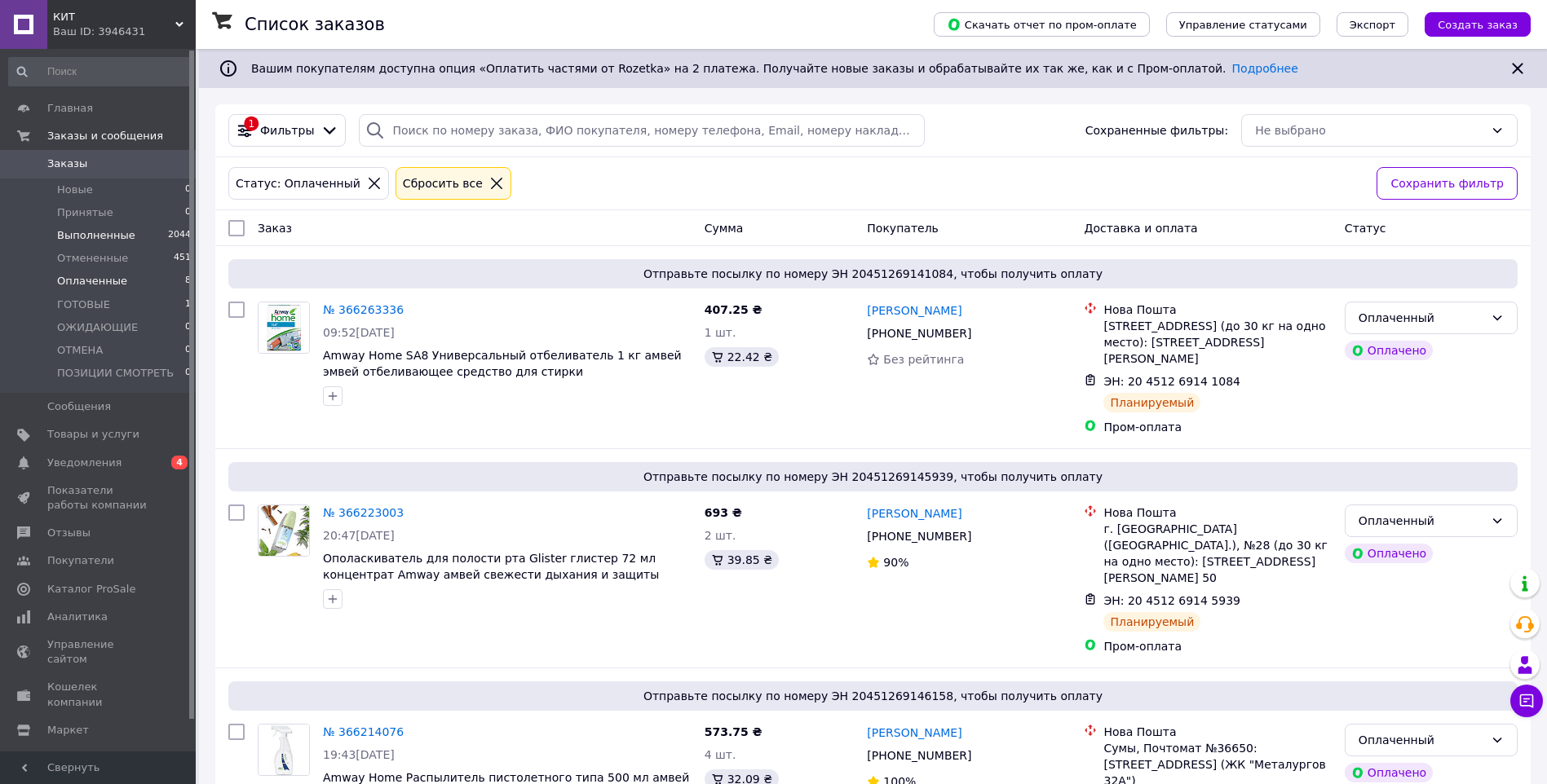
click at [79, 238] on span "Выполненные" at bounding box center [96, 236] width 79 height 15
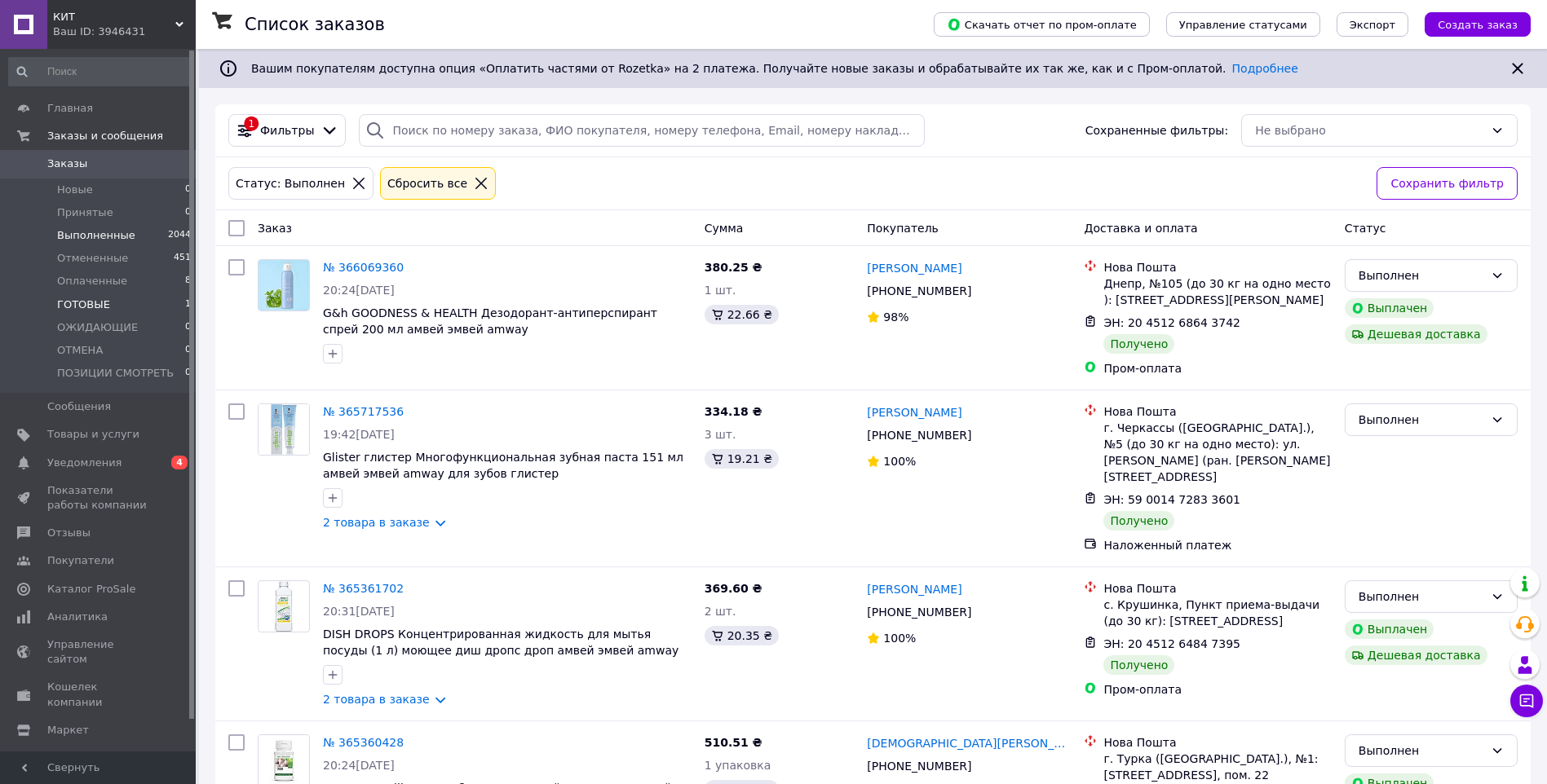
click at [109, 302] on li "ГОТОВЫЕ 1" at bounding box center [100, 305] width 200 height 23
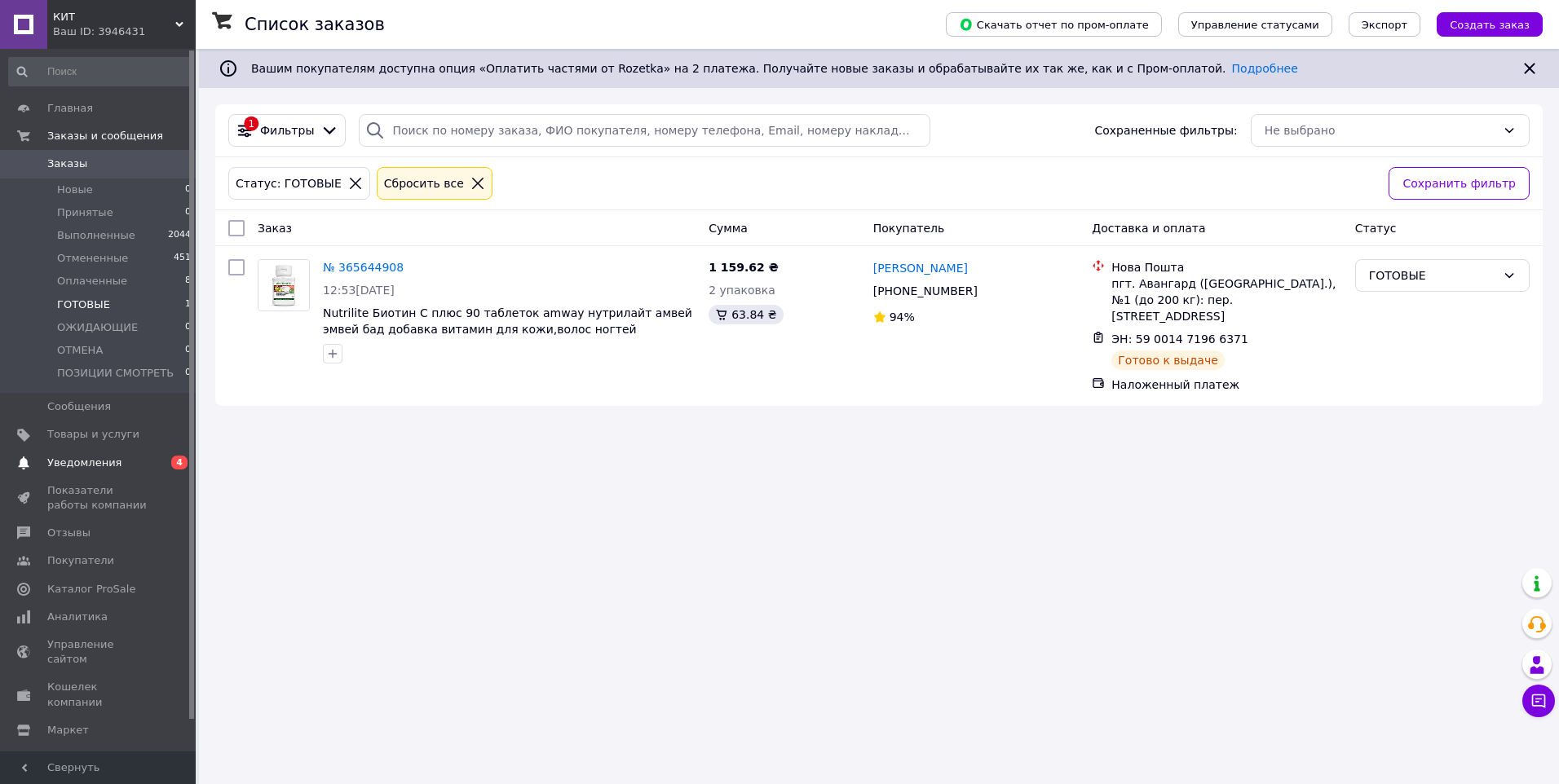
click at [87, 461] on span "Уведомления" at bounding box center [84, 463] width 74 height 15
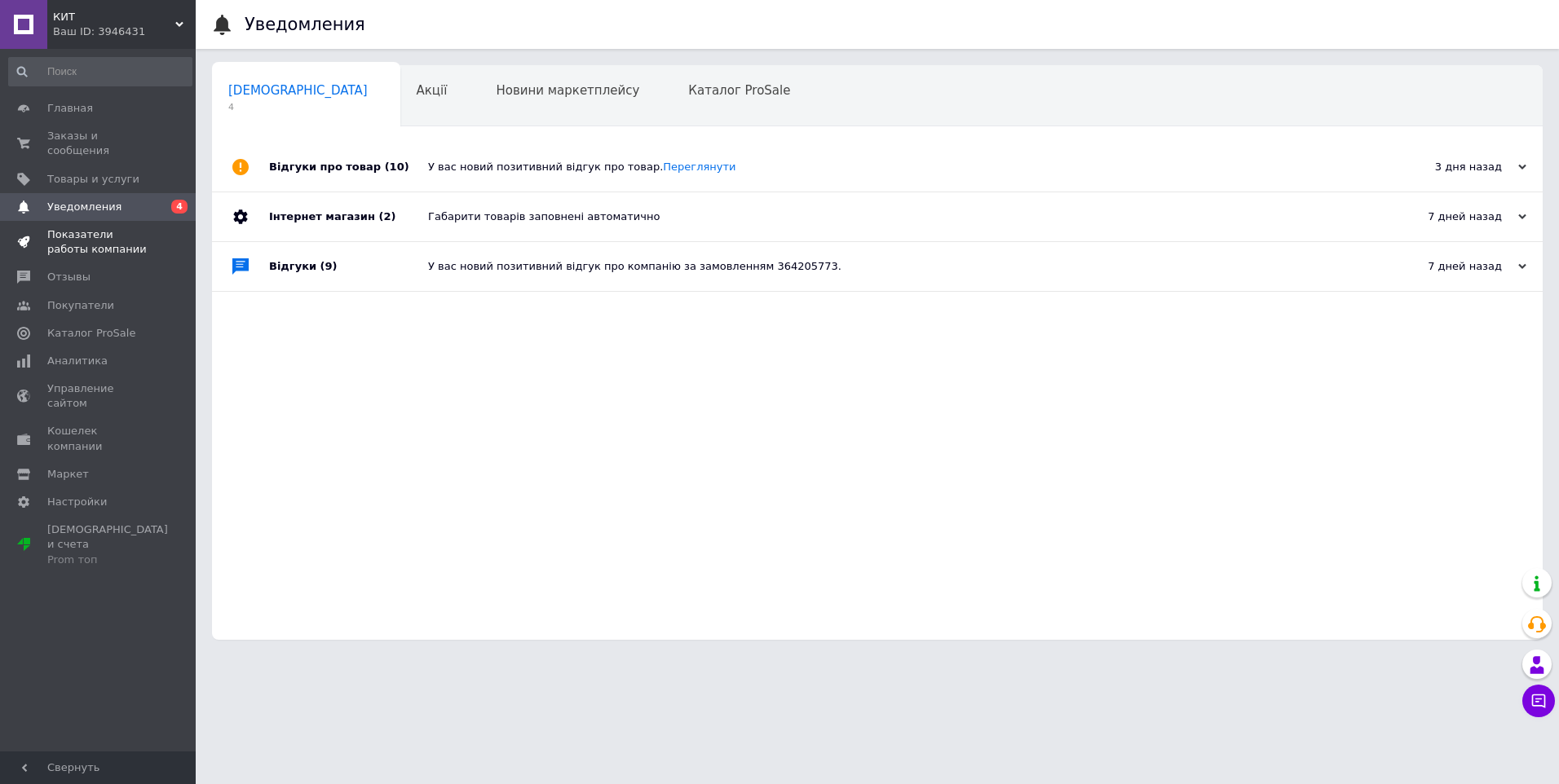
click at [99, 227] on span "Показатели работы компании" at bounding box center [98, 241] width 103 height 29
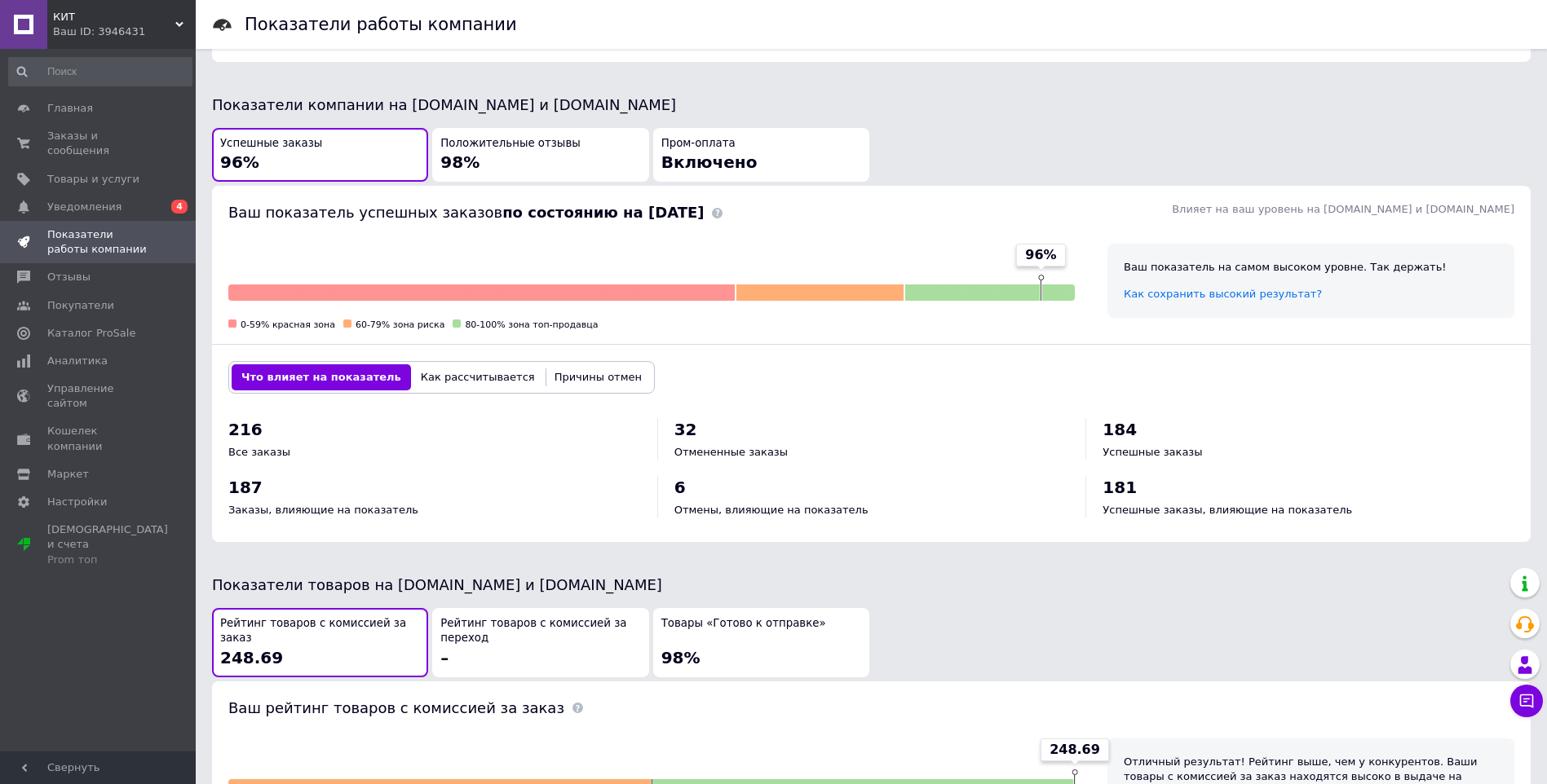
scroll to position [646, 0]
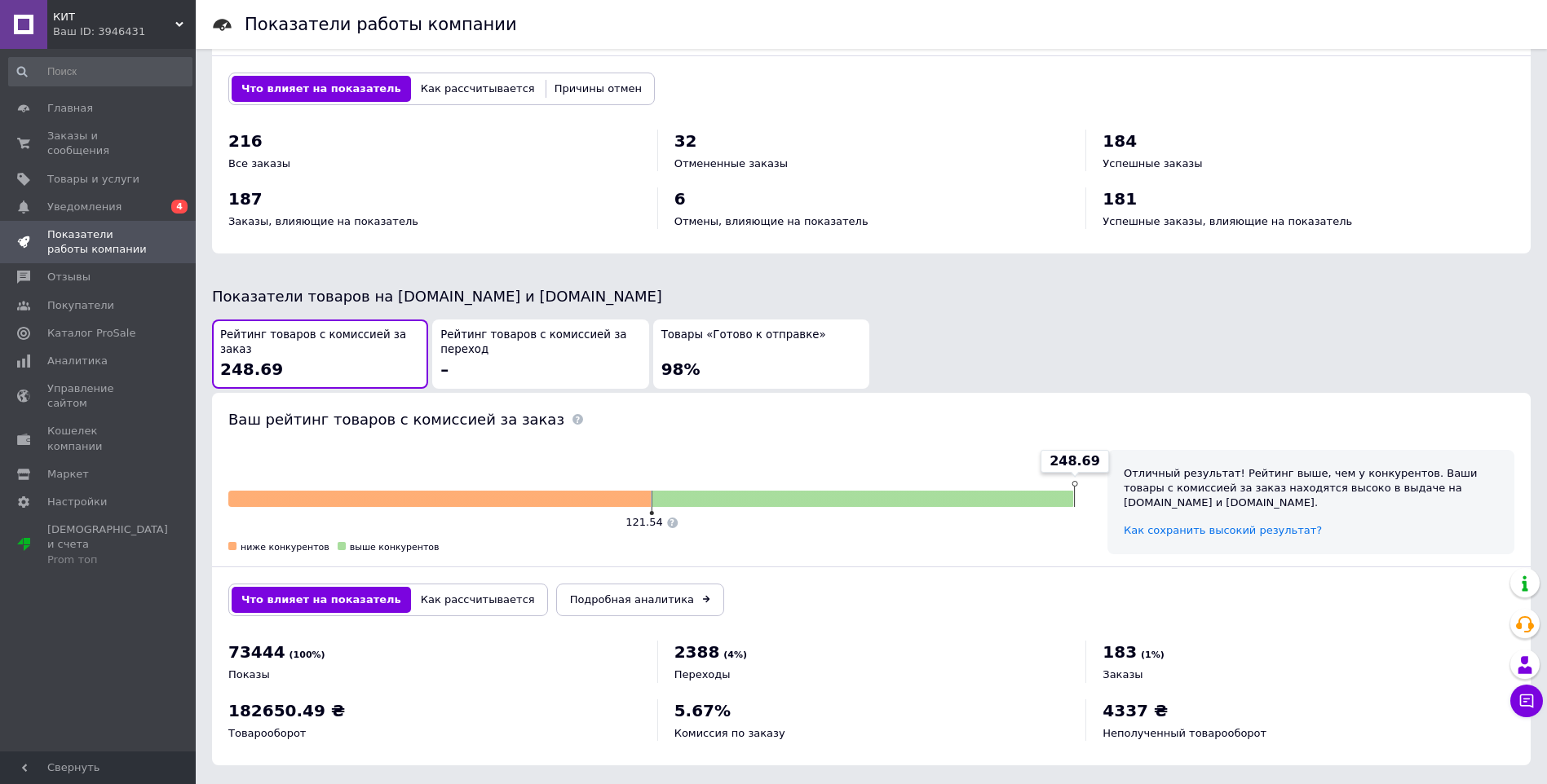
click at [509, 348] on div "Рейтинг товаров с комиссией за переход –" at bounding box center [539, 354] width 199 height 53
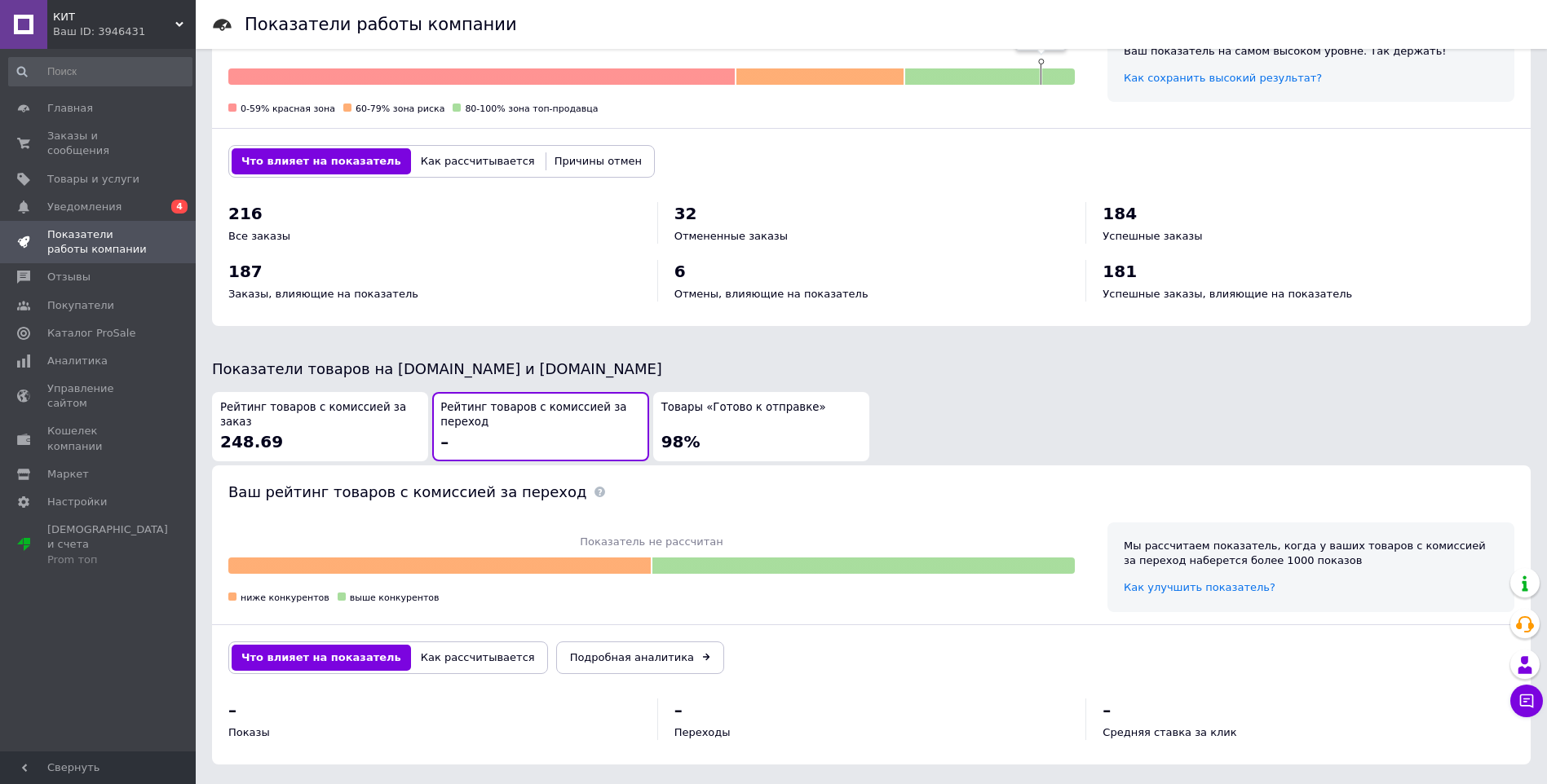
click at [302, 430] on div "Рейтинг товаров с комиссией за заказ 248.69" at bounding box center [319, 427] width 199 height 53
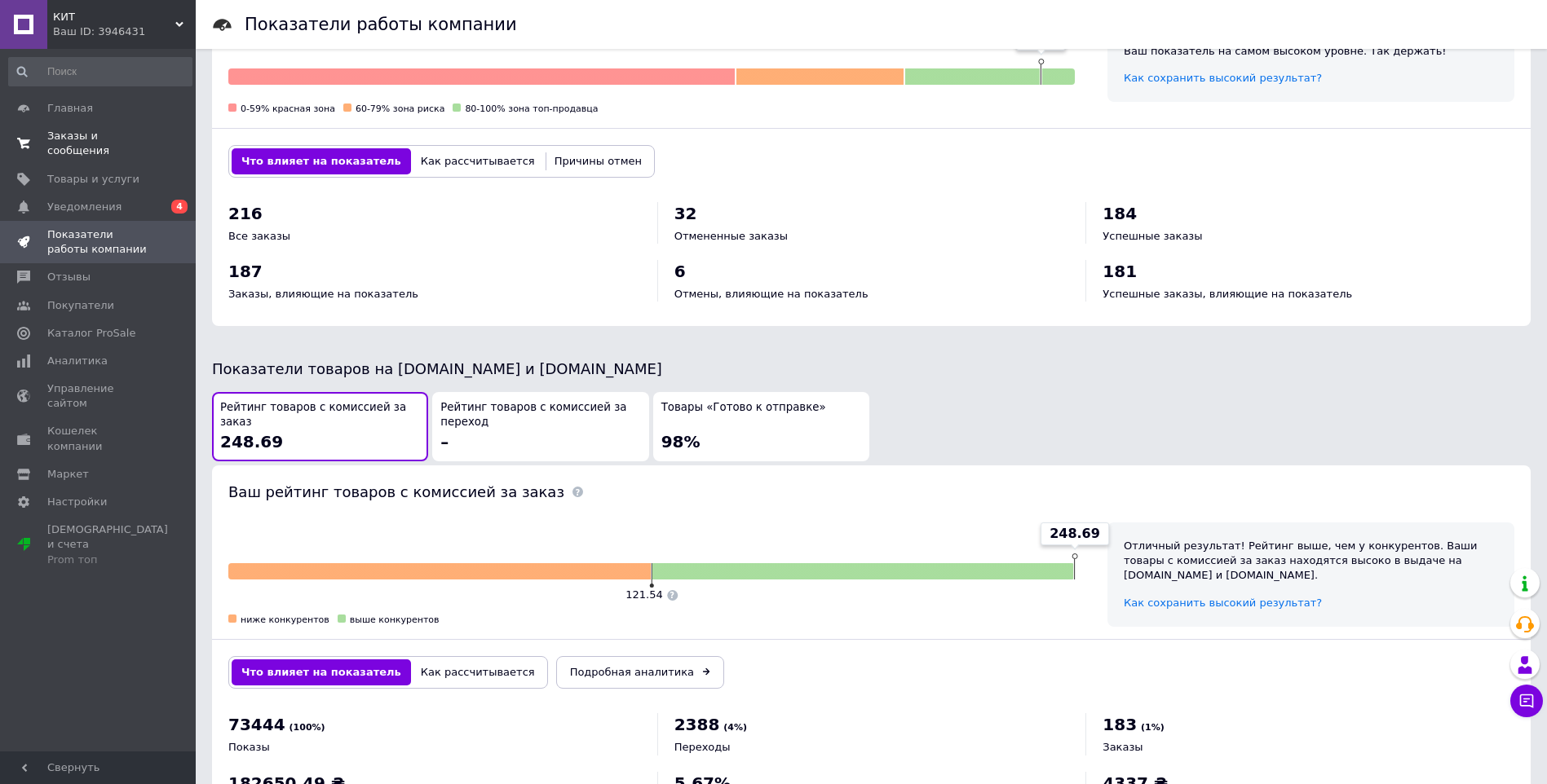
click at [72, 137] on span "Заказы и сообщения" at bounding box center [98, 143] width 103 height 29
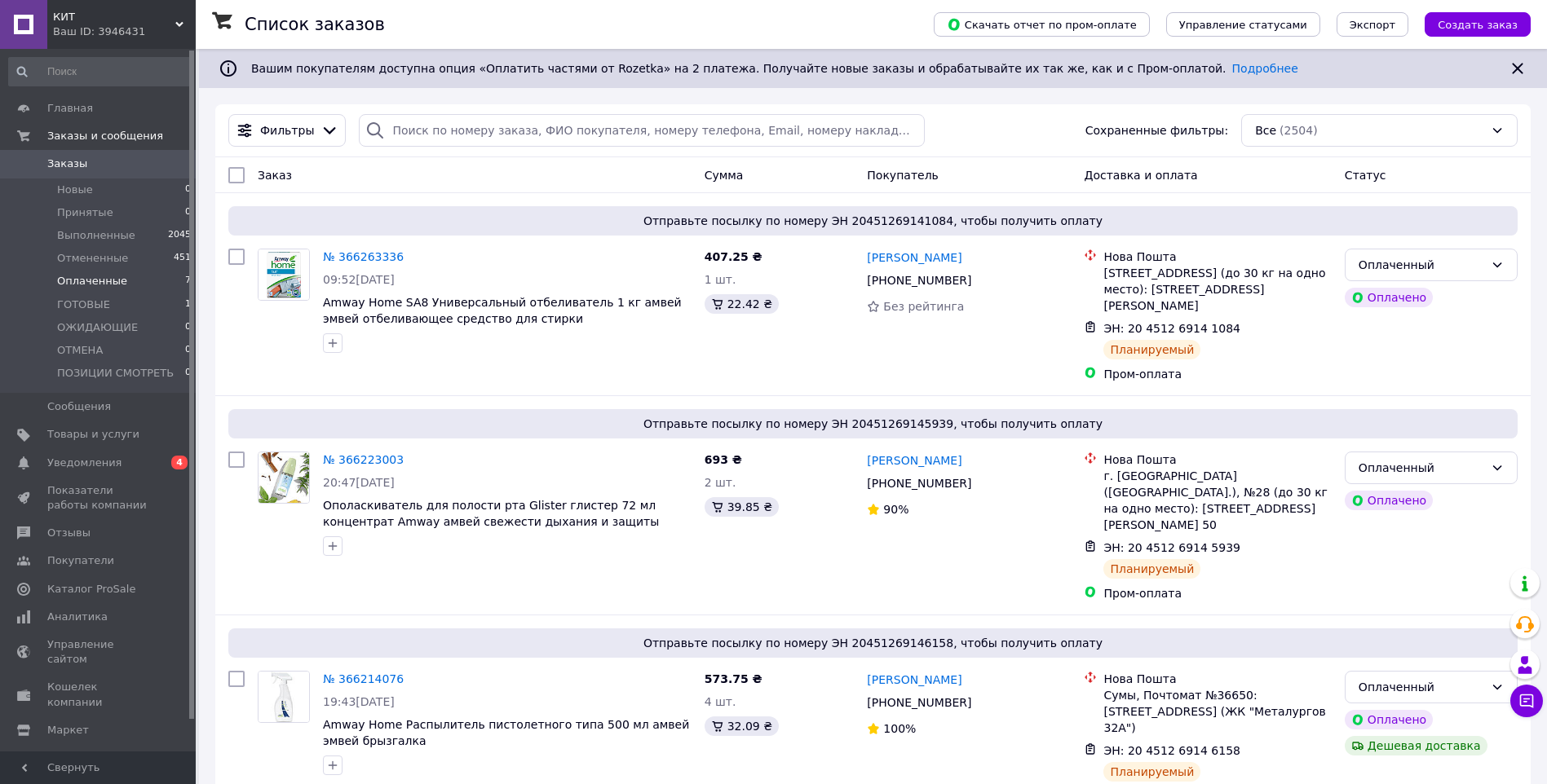
click at [96, 278] on span "Оплаченные" at bounding box center [92, 281] width 70 height 15
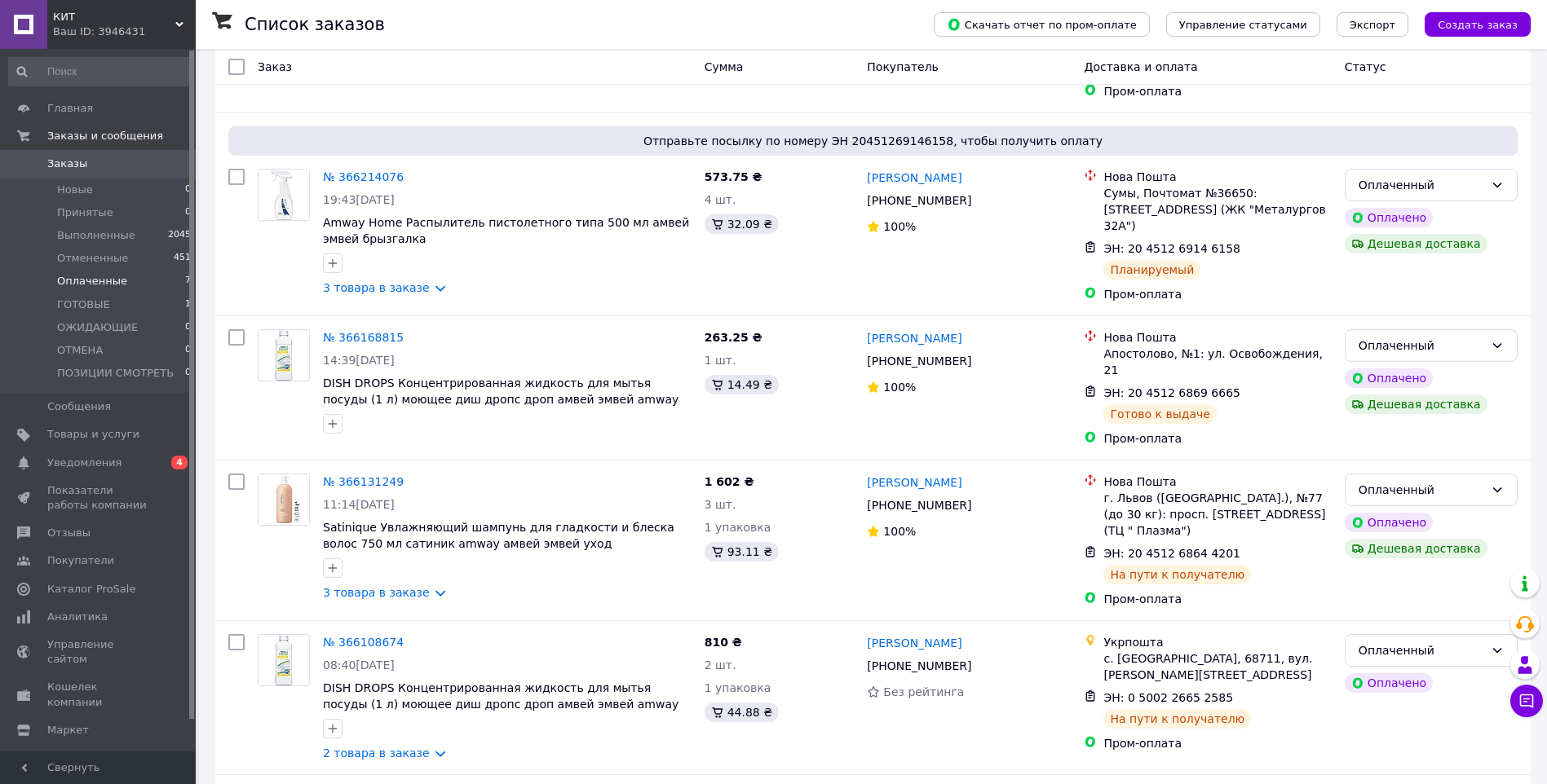
scroll to position [649, 0]
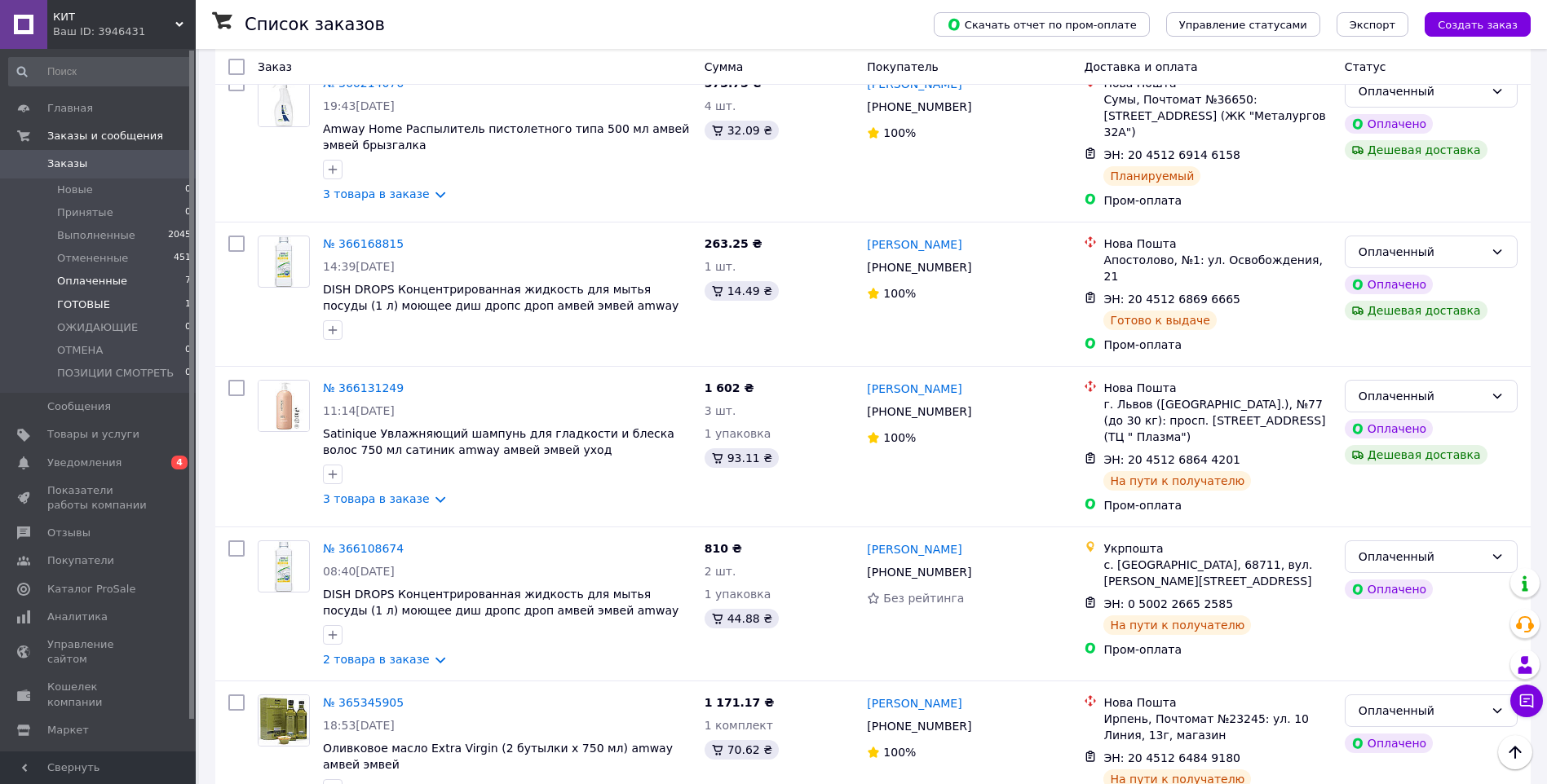
click at [103, 305] on span "ГОТОВЫЕ" at bounding box center [84, 305] width 53 height 15
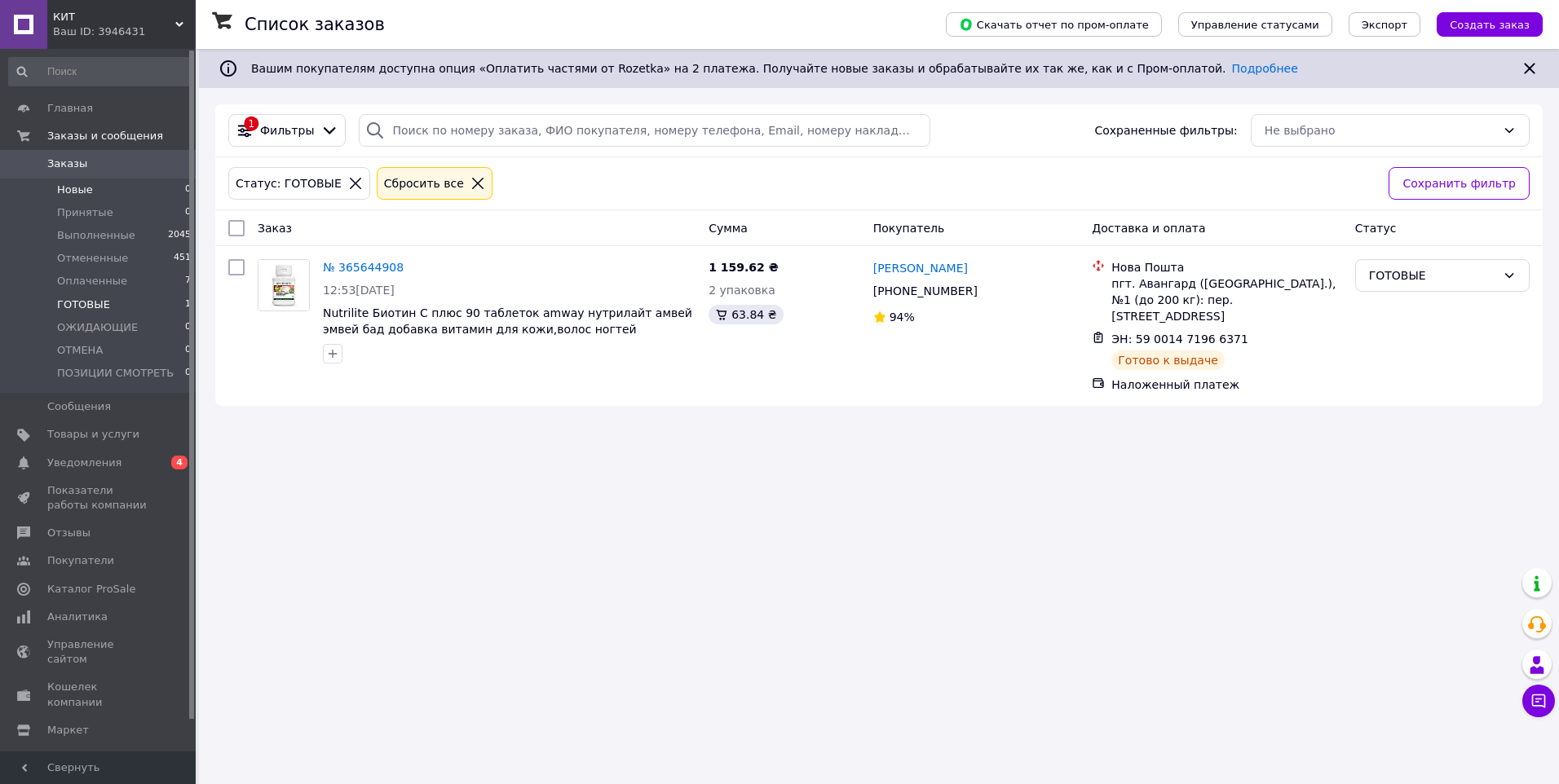
click at [79, 185] on span "Новые" at bounding box center [74, 190] width 36 height 15
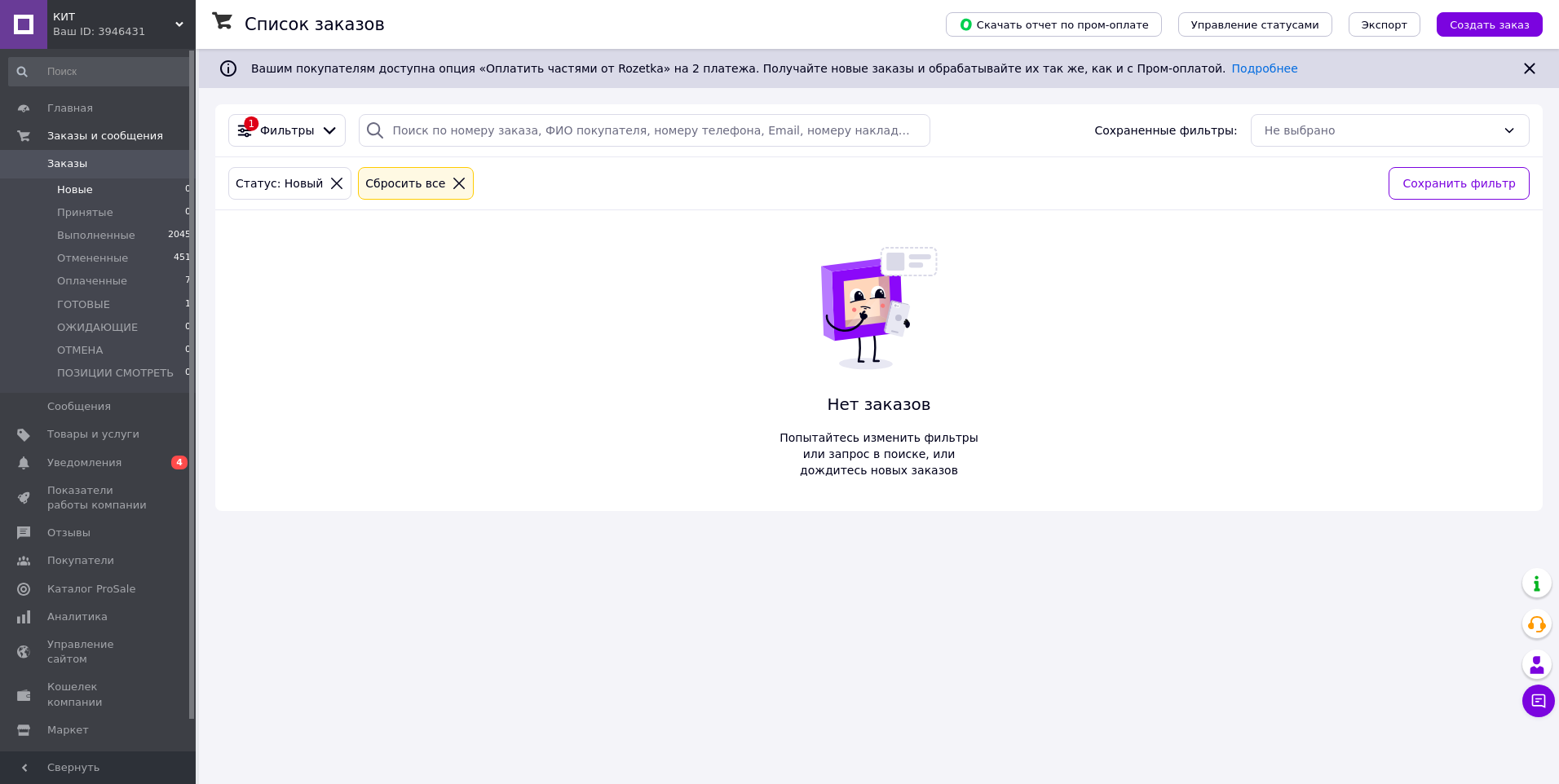
click at [83, 211] on span "Принятые" at bounding box center [85, 213] width 56 height 15
click at [85, 280] on span "Оплаченные" at bounding box center [92, 281] width 70 height 15
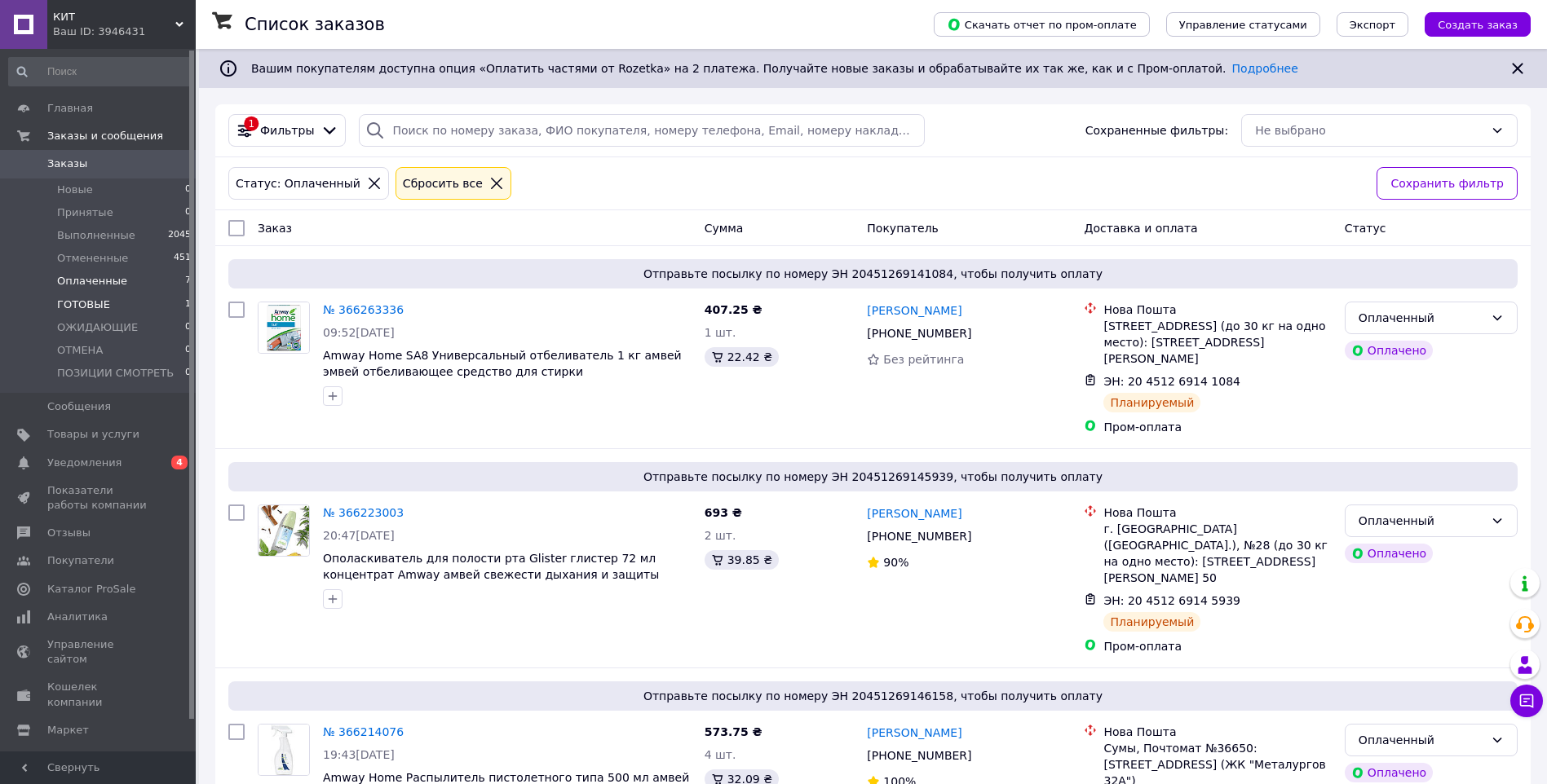
click at [89, 305] on span "ГОТОВЫЕ" at bounding box center [84, 305] width 53 height 15
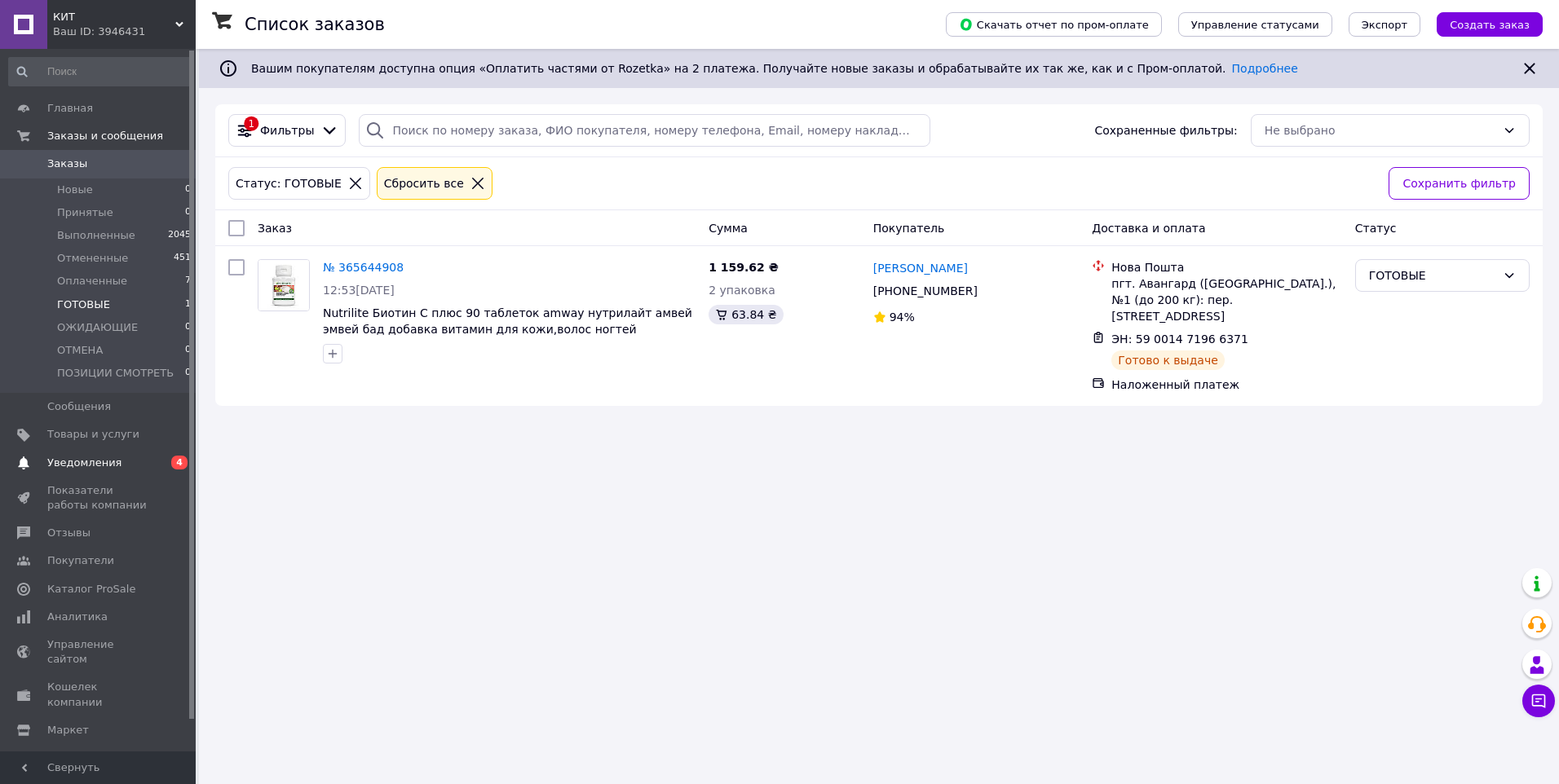
click at [93, 456] on span "Уведомления" at bounding box center [84, 463] width 74 height 15
